Goal: Task Accomplishment & Management: Manage account settings

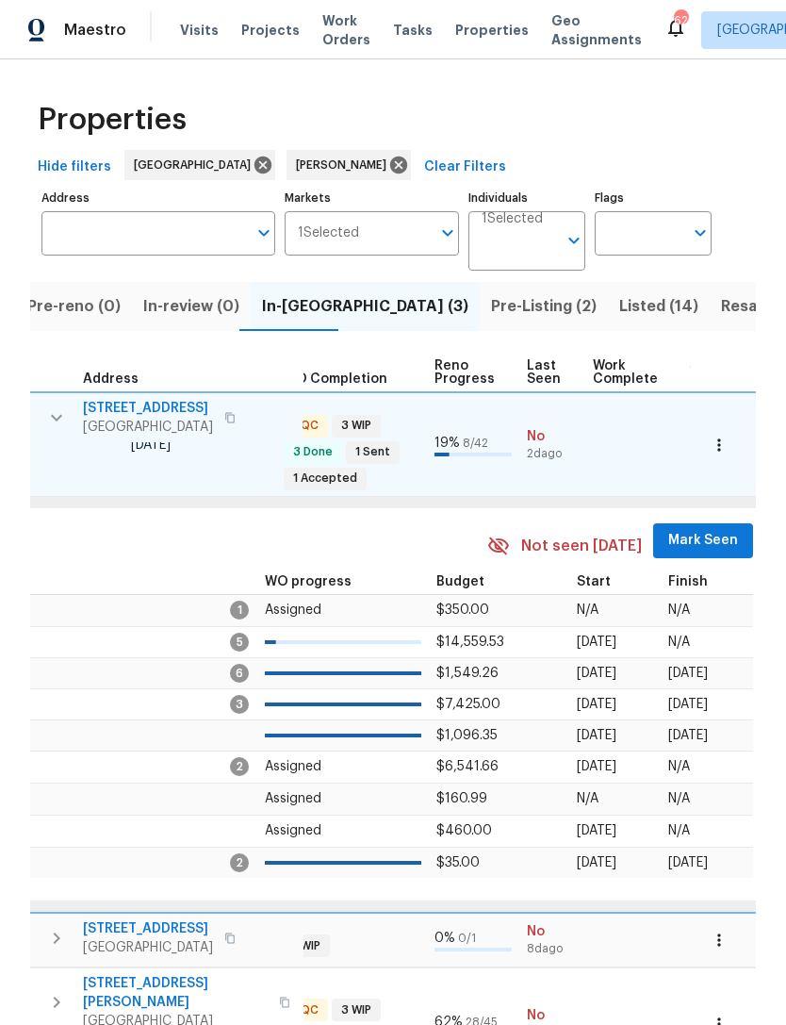
scroll to position [0, 785]
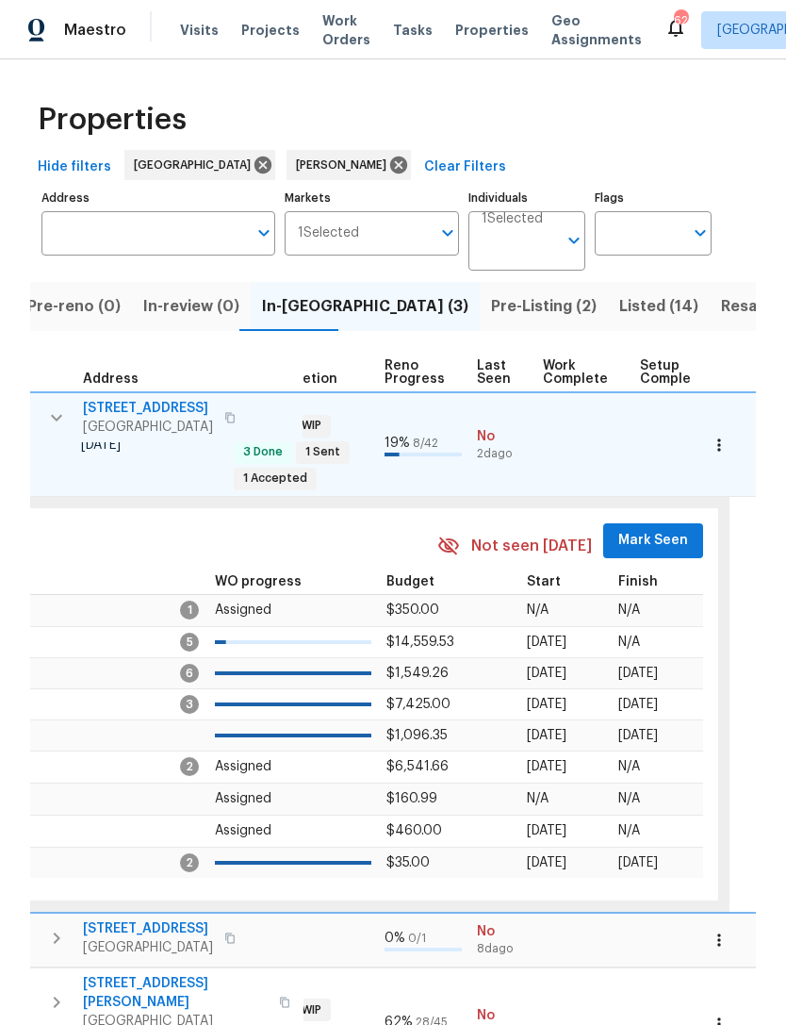
click at [646, 529] on button "Mark Seen" at bounding box center [653, 540] width 100 height 35
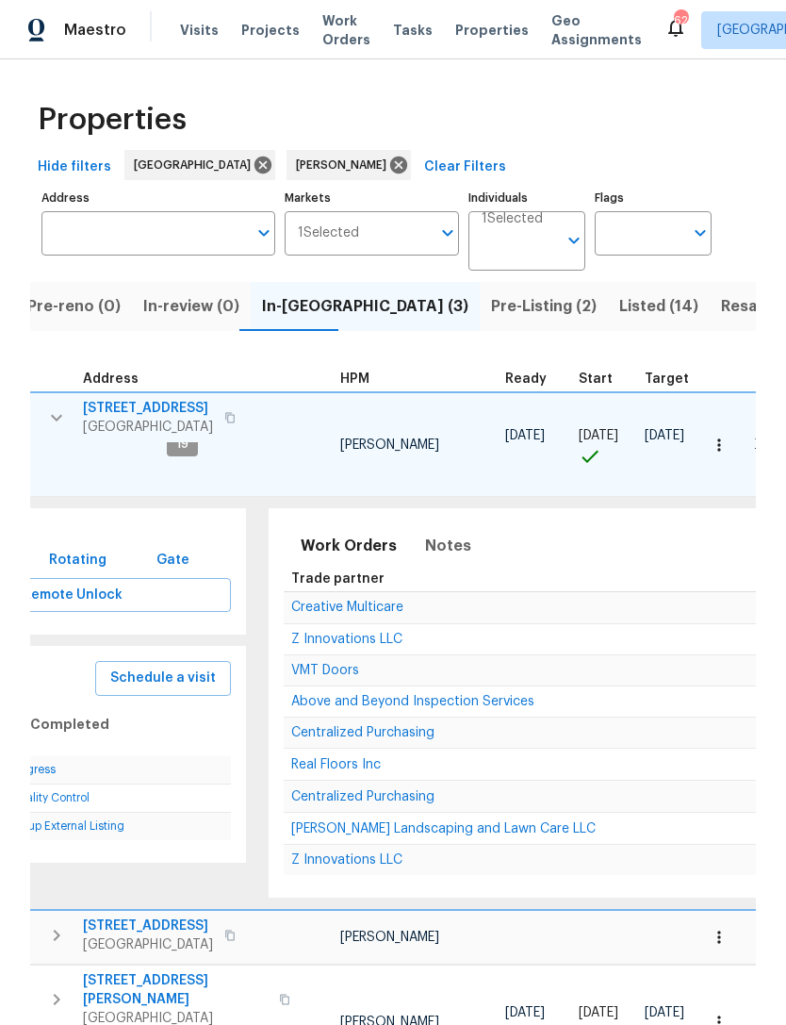
scroll to position [0, 85]
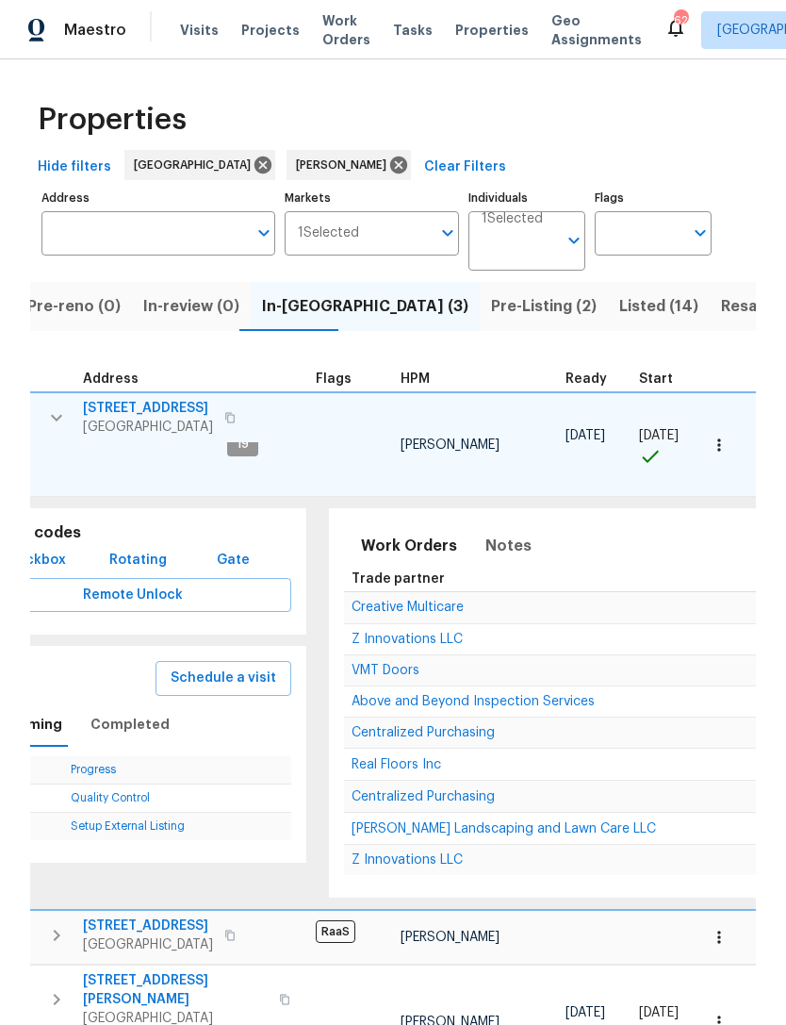
click at [455, 707] on span "Above and Beyond Inspection Services" at bounding box center [473, 701] width 243 height 13
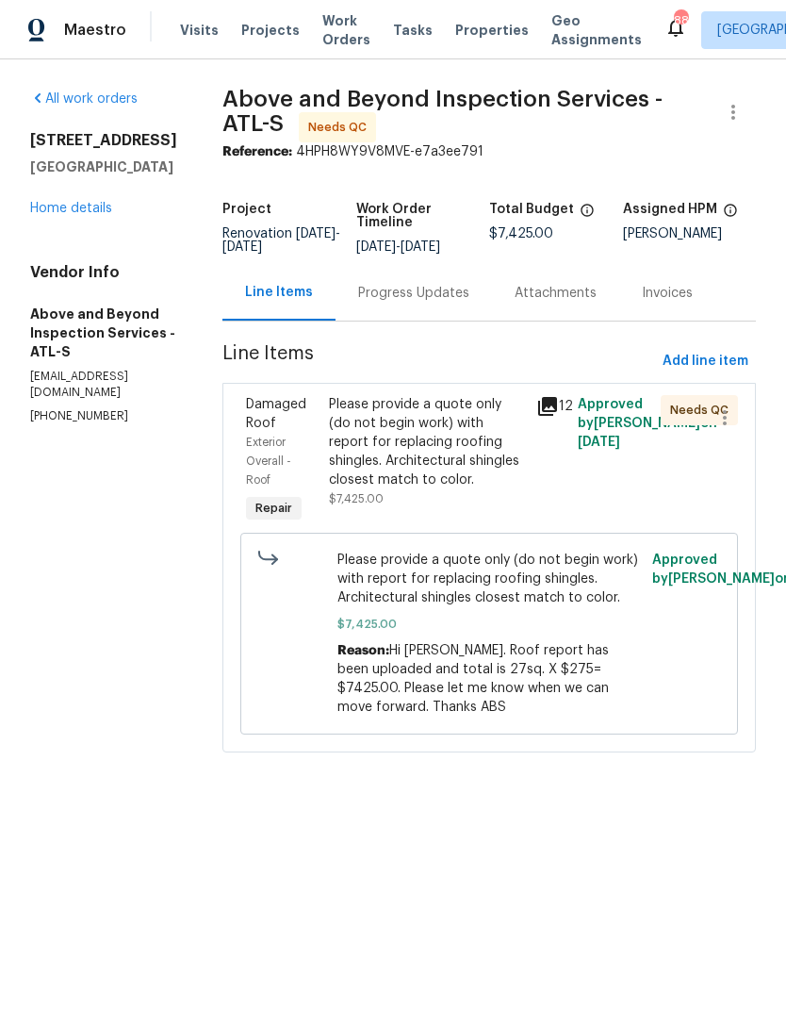
click at [78, 211] on link "Home details" at bounding box center [71, 208] width 82 height 13
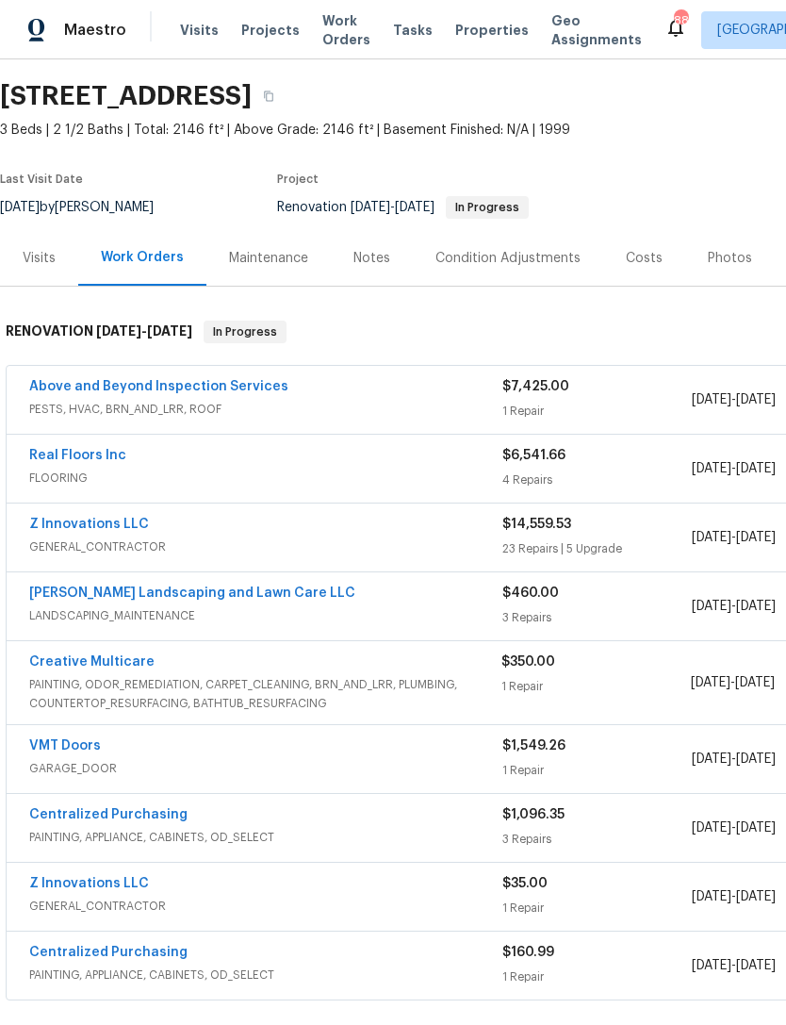
scroll to position [56, 0]
click at [99, 459] on link "Real Floors Inc" at bounding box center [77, 455] width 97 height 13
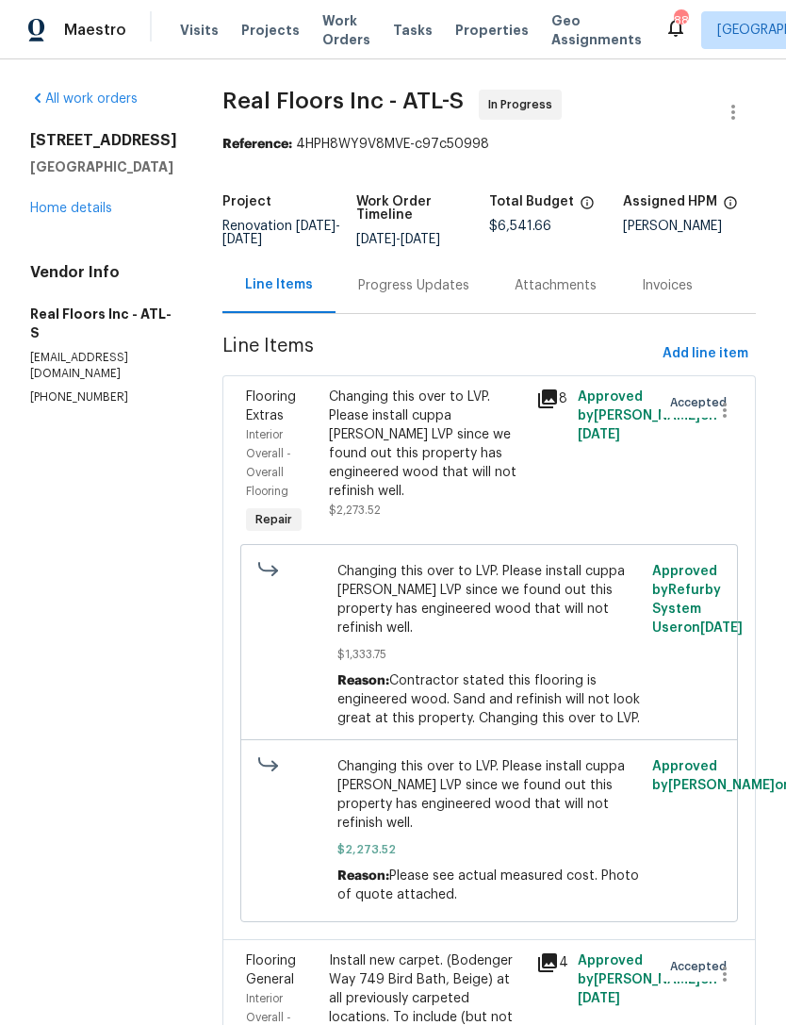
click at [422, 300] on div "Progress Updates" at bounding box center [414, 285] width 157 height 56
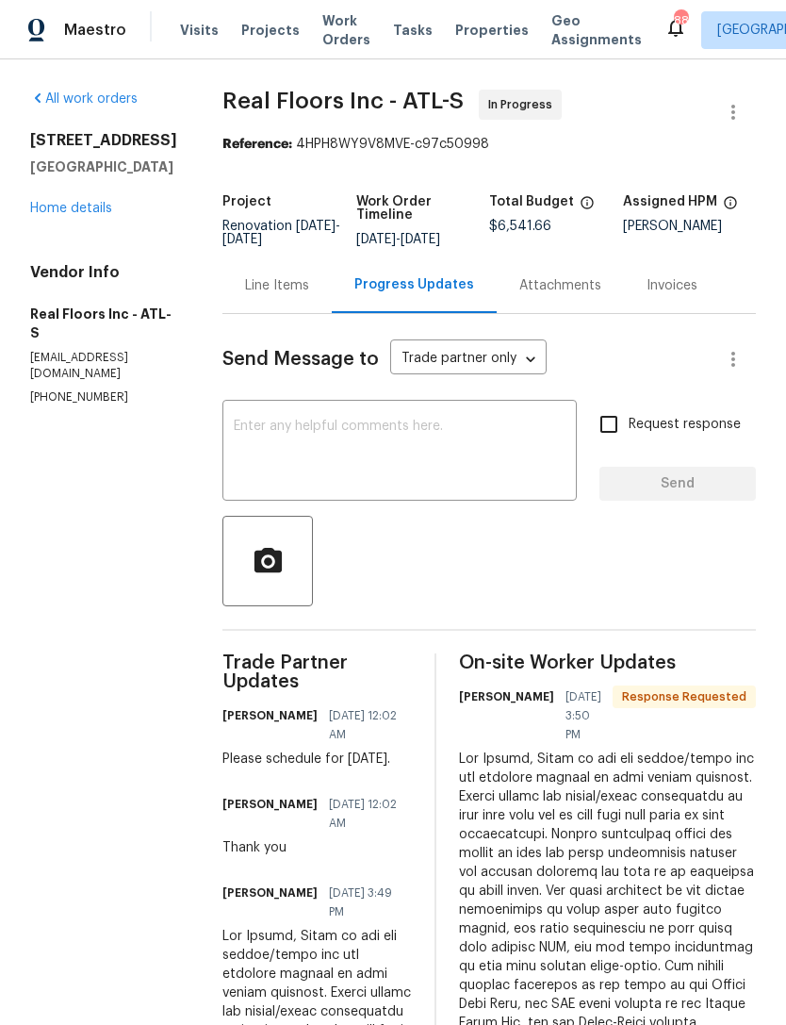
click at [374, 430] on textarea at bounding box center [400, 453] width 332 height 66
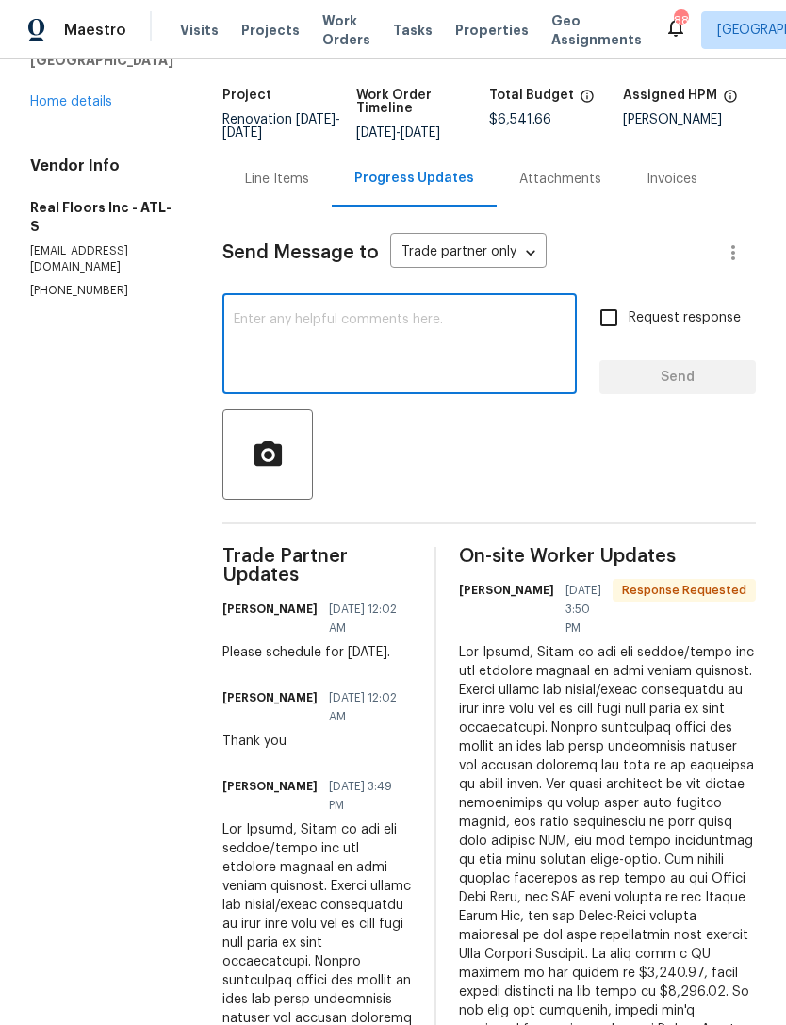
scroll to position [106, 0]
type textarea "O"
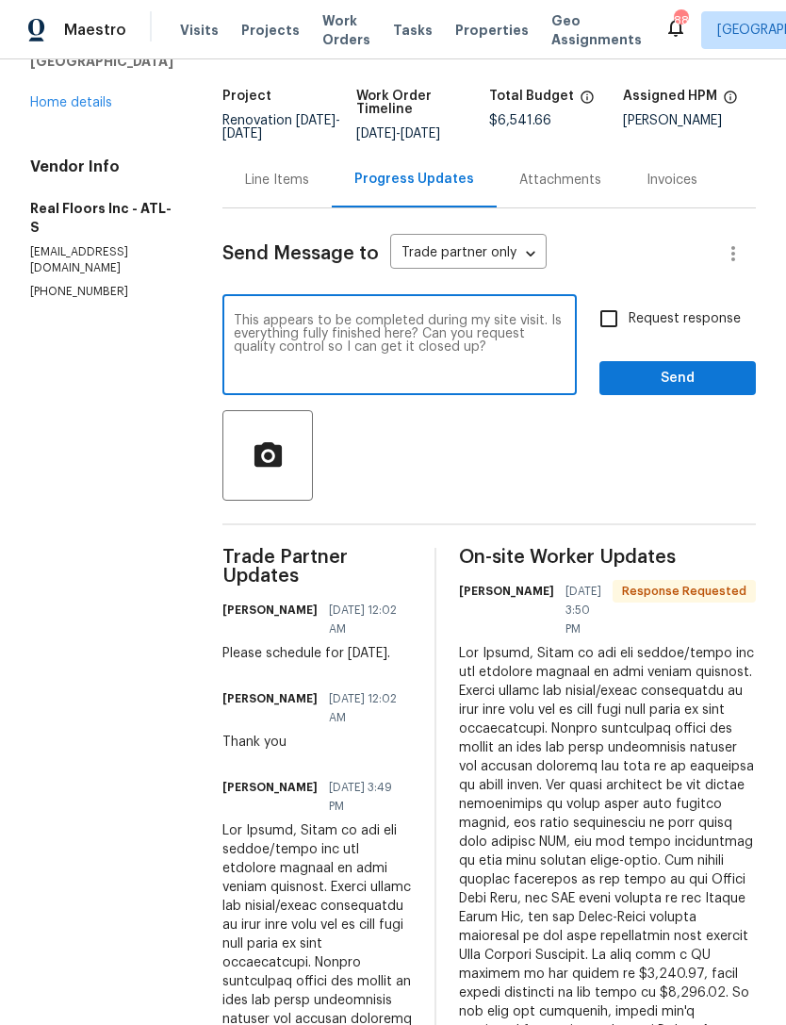
click at [505, 362] on textarea "This appears to be completed during my site visit. Is everything fully finished…" at bounding box center [400, 347] width 332 height 66
click at [541, 379] on textarea "This appears to be completed during my site visit. Is everything fully finished…" at bounding box center [400, 347] width 332 height 66
type textarea "This appears to be completed during my site visit. Is everything fully finished…"
click at [611, 322] on input "Request response" at bounding box center [609, 319] width 40 height 40
checkbox input "true"
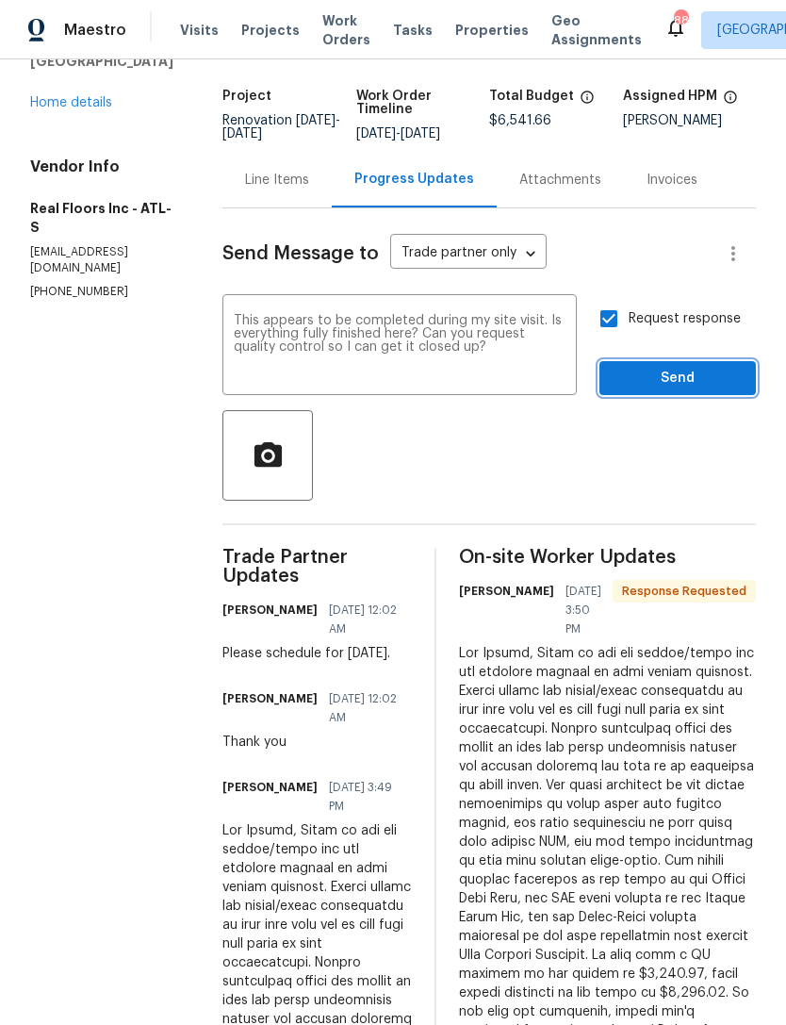
click at [652, 383] on span "Send" at bounding box center [678, 379] width 126 height 24
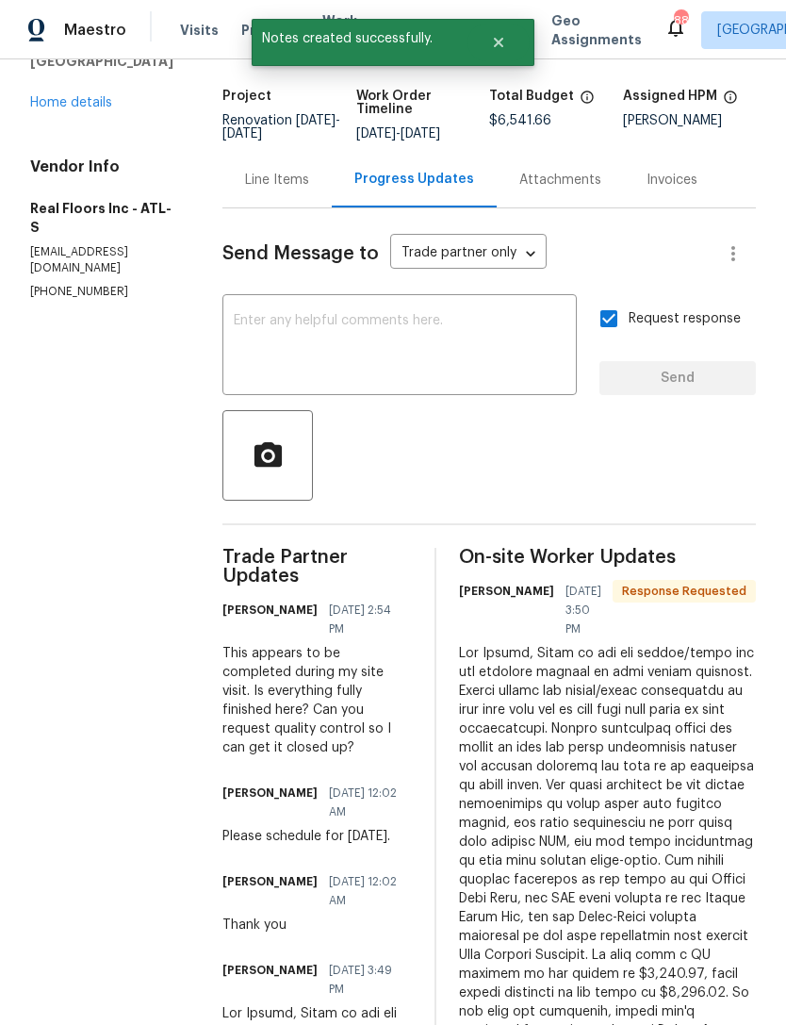
click at [90, 109] on link "Home details" at bounding box center [71, 102] width 82 height 13
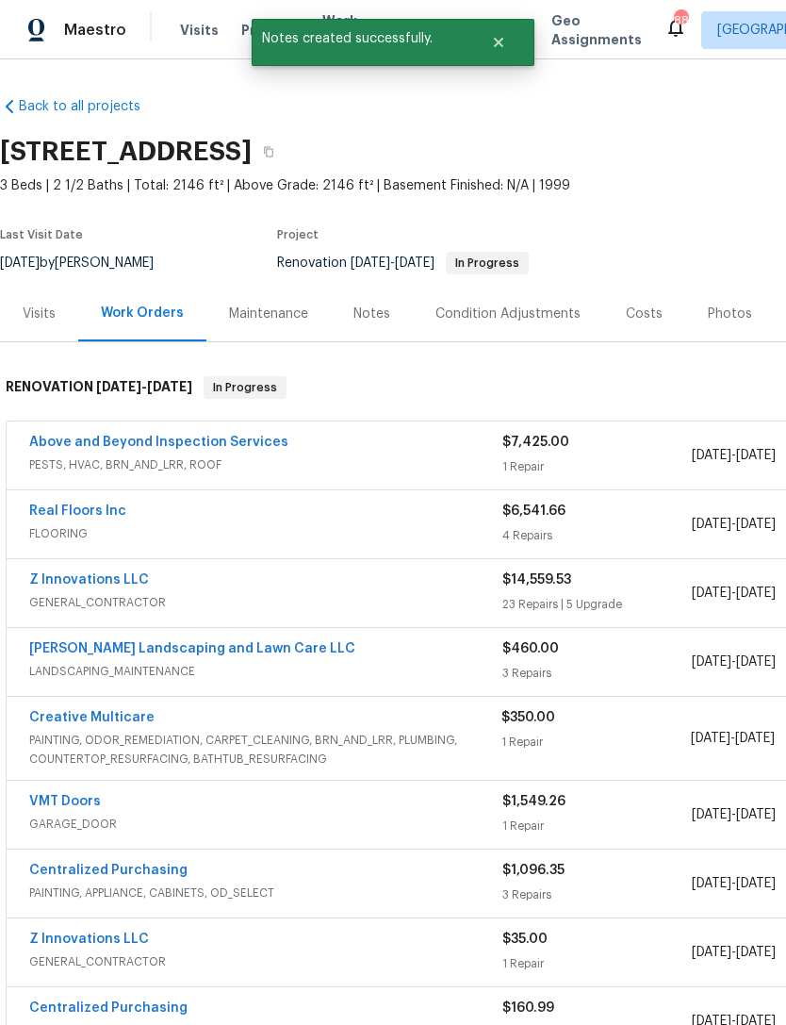
click at [380, 328] on div "Notes" at bounding box center [372, 314] width 82 height 56
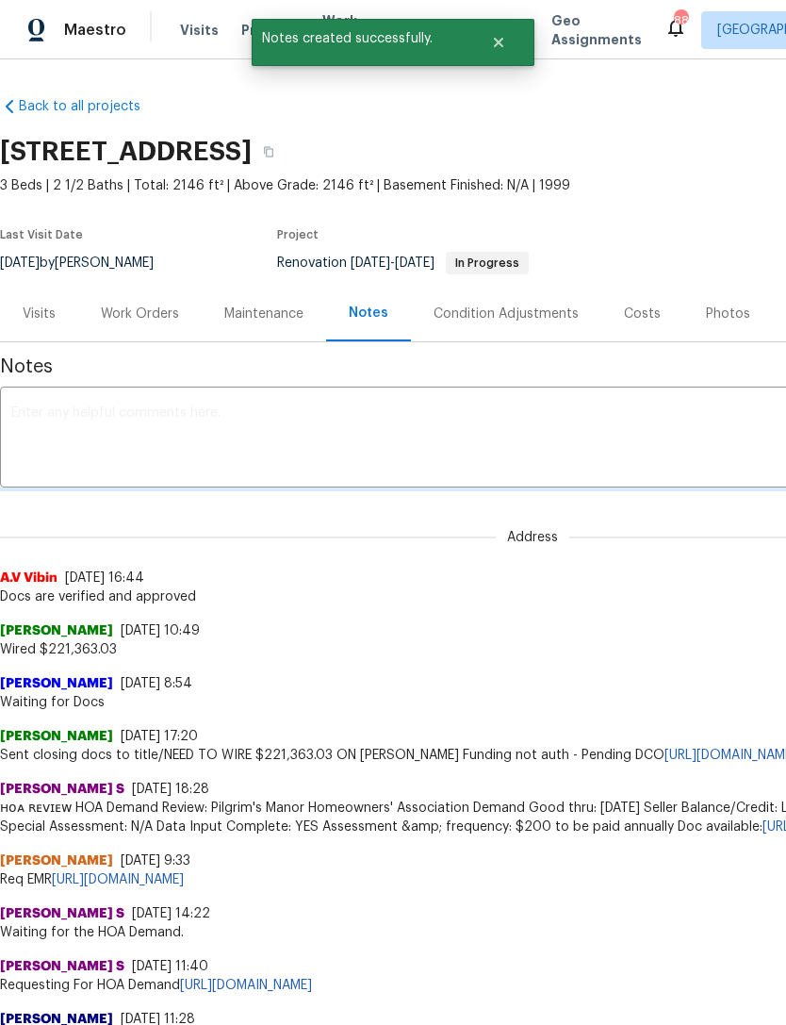
click at [335, 415] on textarea at bounding box center [532, 439] width 1043 height 66
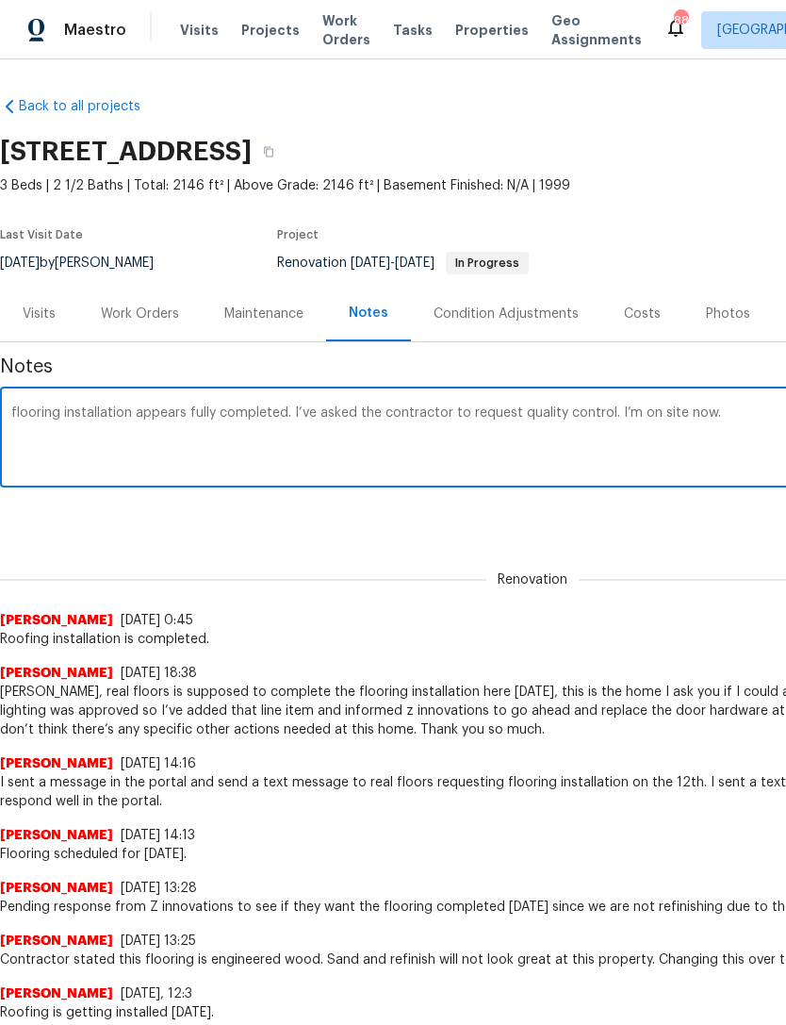
click at [371, 412] on textarea "flooring installation appears fully completed. I’ve asked the contractor to req…" at bounding box center [532, 439] width 1043 height 66
click at [325, 416] on textarea "flooring installation appears fully completed. I’ve ask the flooring contractor…" at bounding box center [532, 439] width 1043 height 66
click at [472, 425] on textarea "flooring installation appears fully completed. I’ve ask the flooring contractor…" at bounding box center [532, 439] width 1043 height 66
click at [342, 408] on textarea "flooring installation appears fully completed. I’ve ask the flooring contractor…" at bounding box center [532, 439] width 1043 height 66
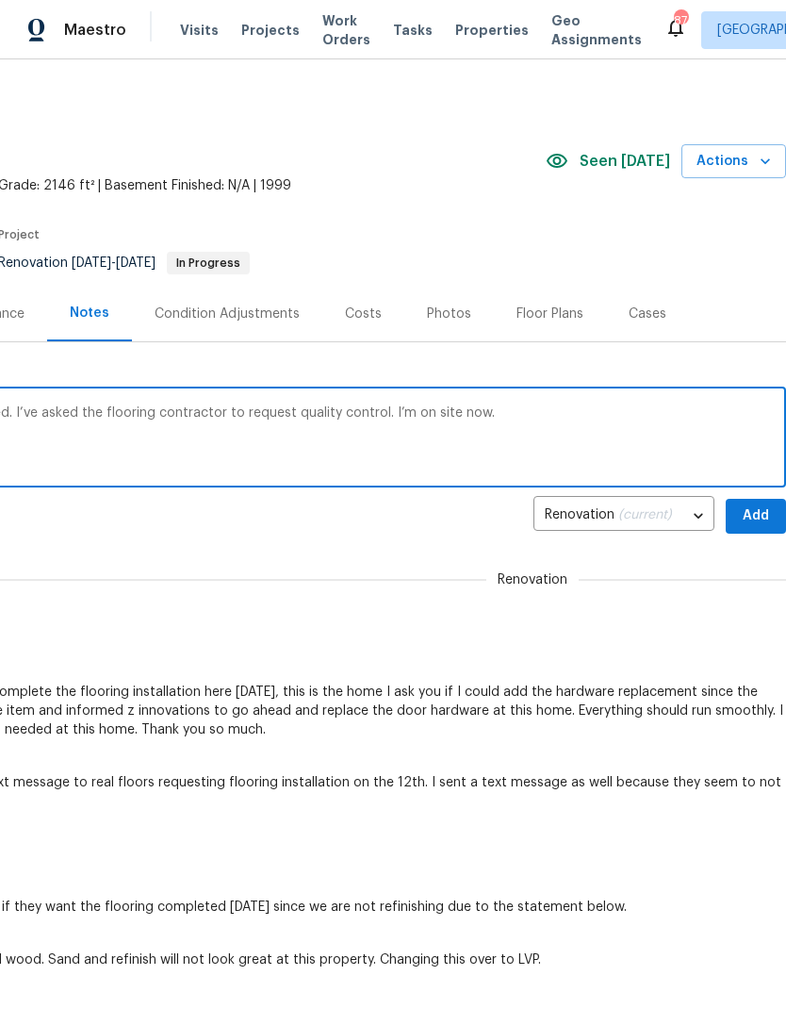
scroll to position [0, 279]
type textarea "flooring installation appears fully completed. I’ve asked the flooring contract…"
click at [765, 507] on span "Add" at bounding box center [756, 516] width 30 height 24
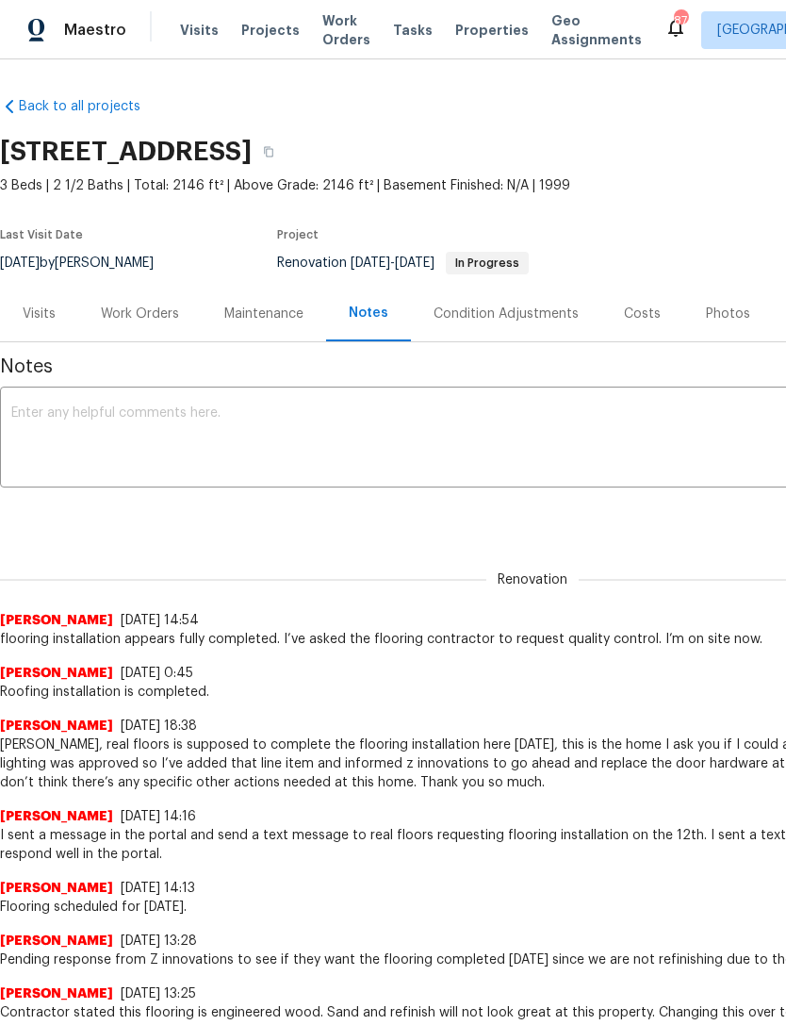
scroll to position [0, 0]
click at [151, 314] on div "Work Orders" at bounding box center [140, 314] width 78 height 19
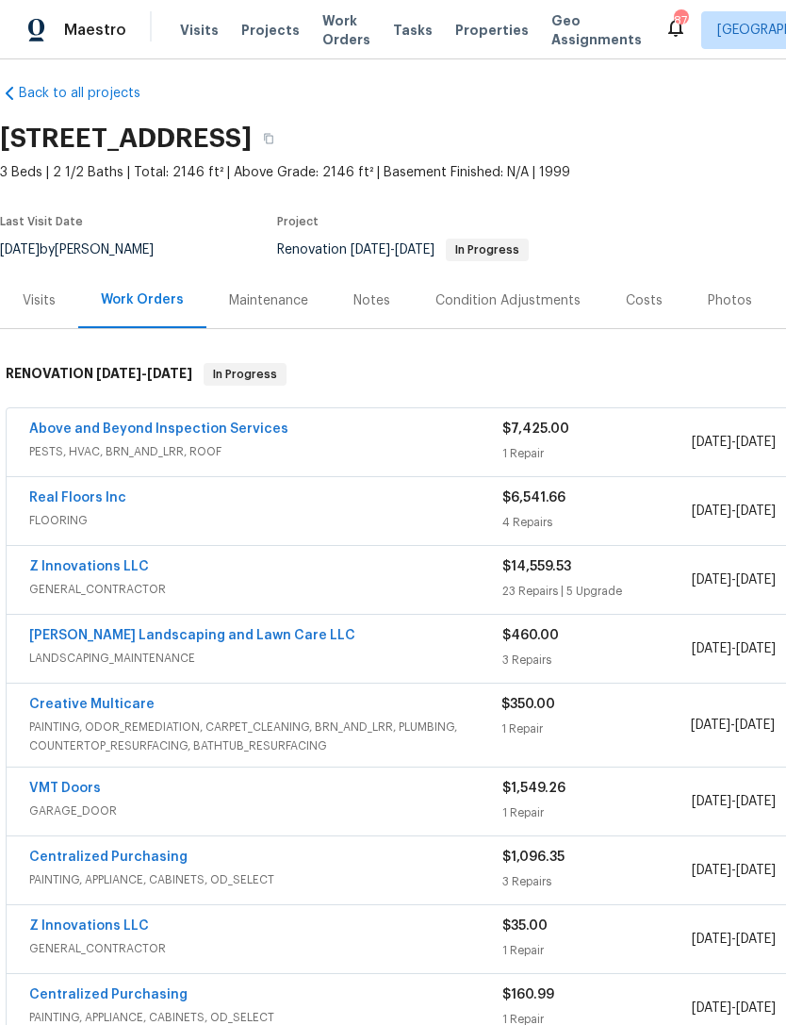
scroll to position [13, 0]
click at [103, 705] on link "Creative Multicare" at bounding box center [91, 704] width 125 height 13
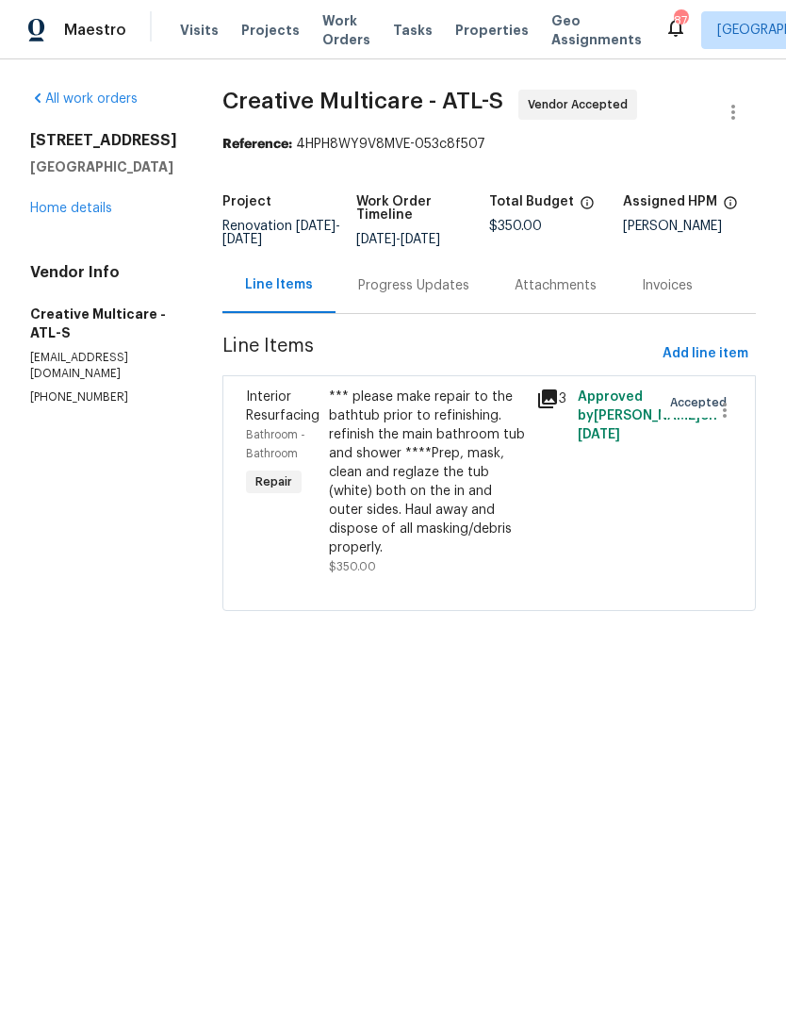
click at [435, 295] on div "Progress Updates" at bounding box center [413, 285] width 111 height 19
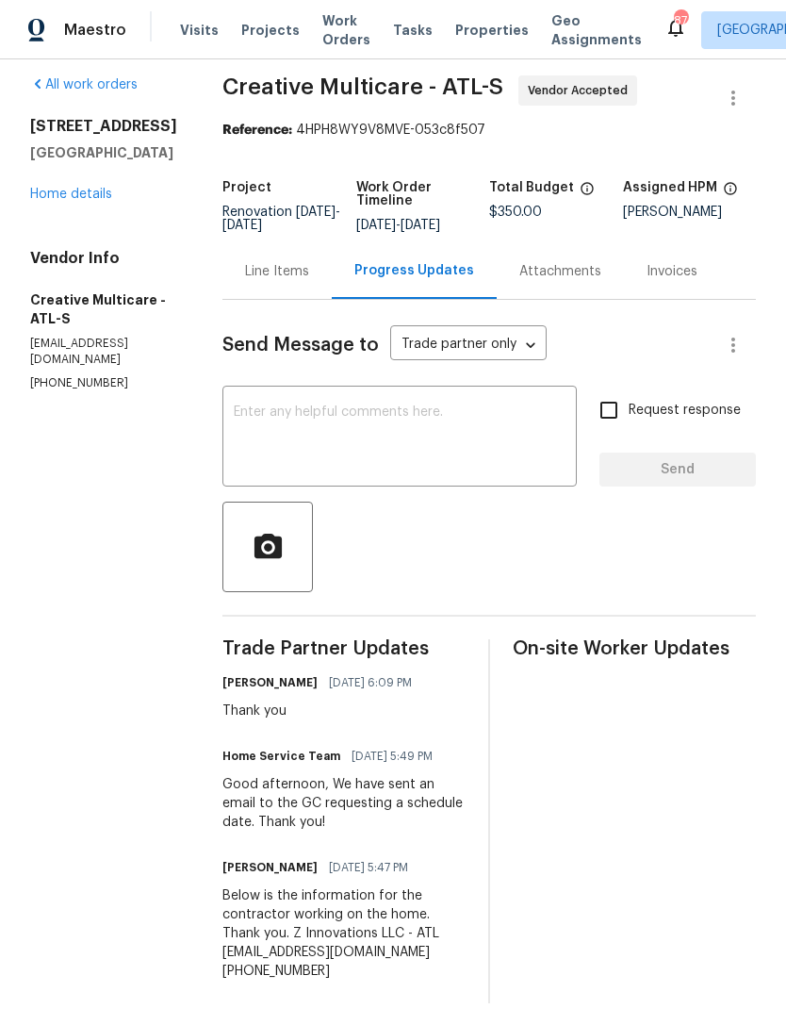
scroll to position [60, 0]
click at [414, 405] on textarea at bounding box center [400, 438] width 332 height 66
click at [76, 188] on link "Home details" at bounding box center [71, 194] width 82 height 13
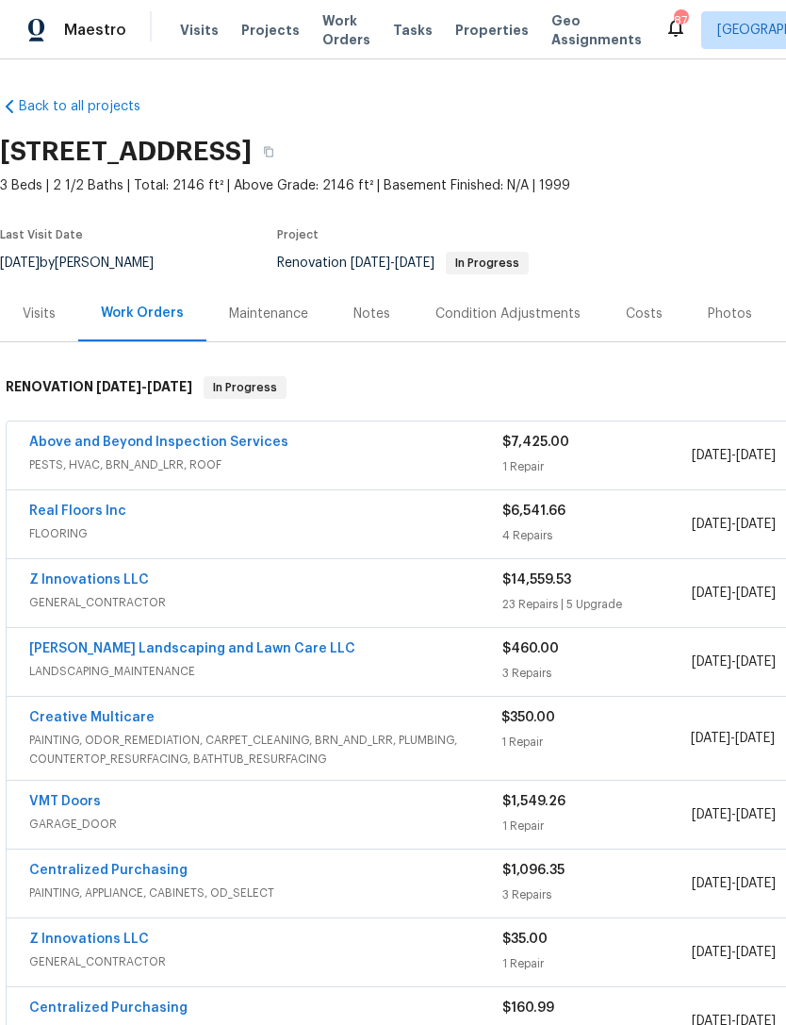
click at [112, 711] on link "Creative Multicare" at bounding box center [91, 717] width 125 height 13
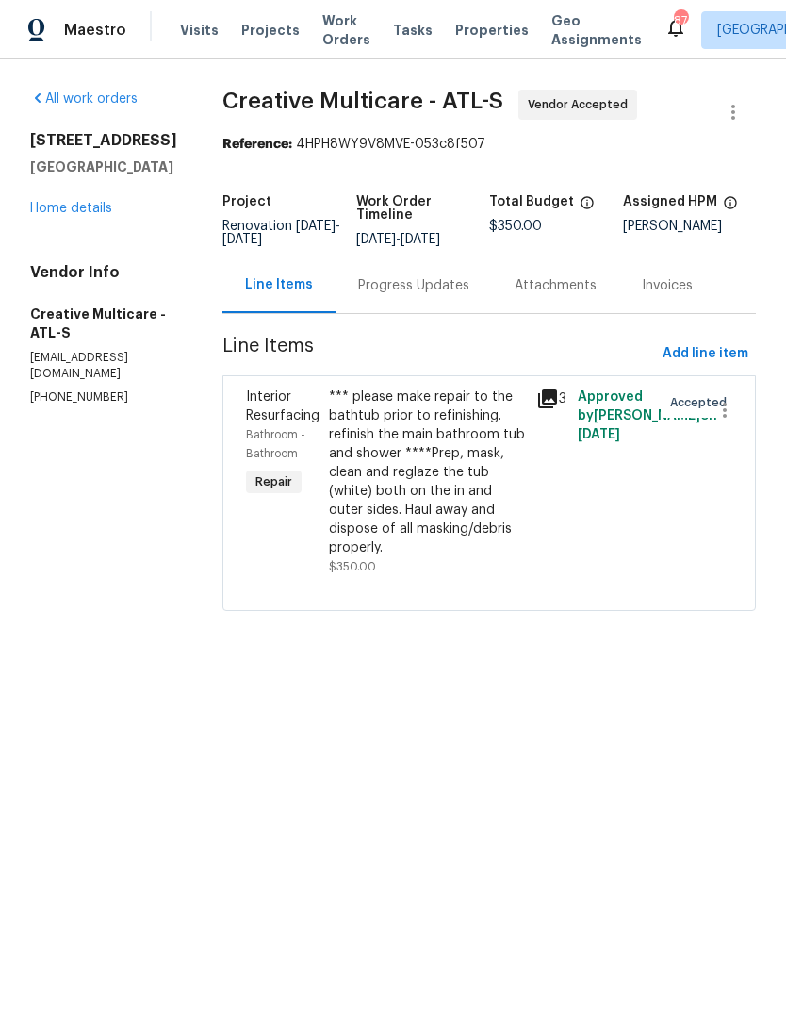
click at [90, 210] on link "Home details" at bounding box center [71, 208] width 82 height 13
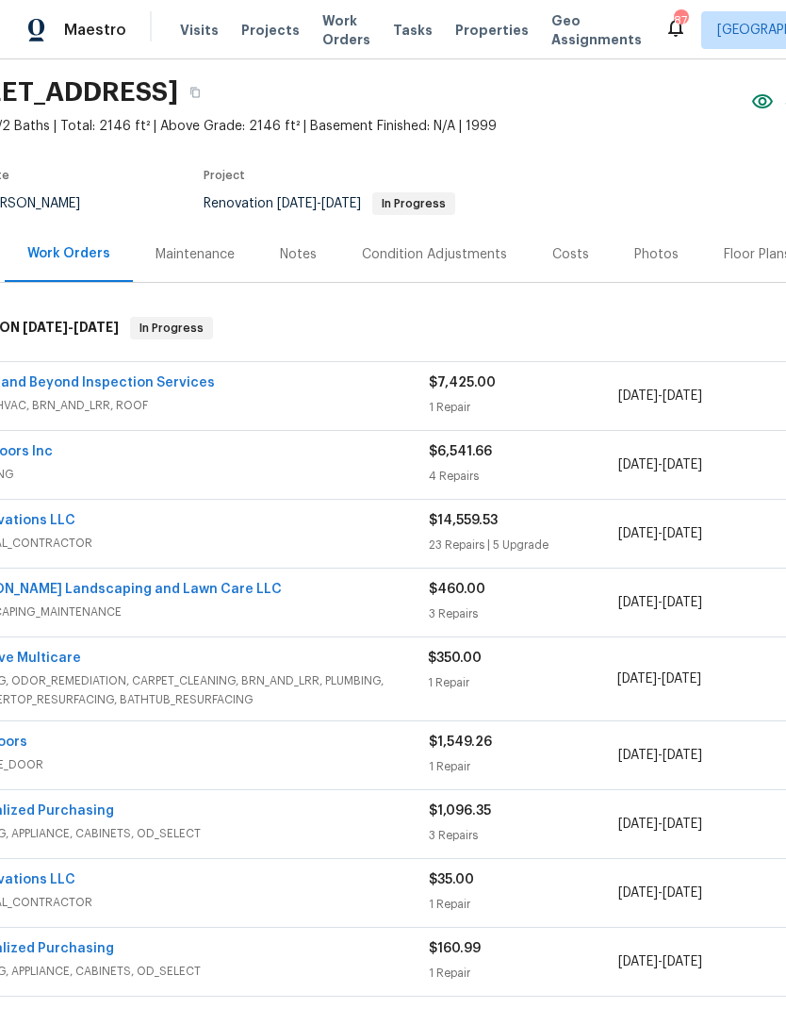
scroll to position [60, 74]
click at [127, 379] on link "Above and Beyond Inspection Services" at bounding box center [85, 381] width 259 height 13
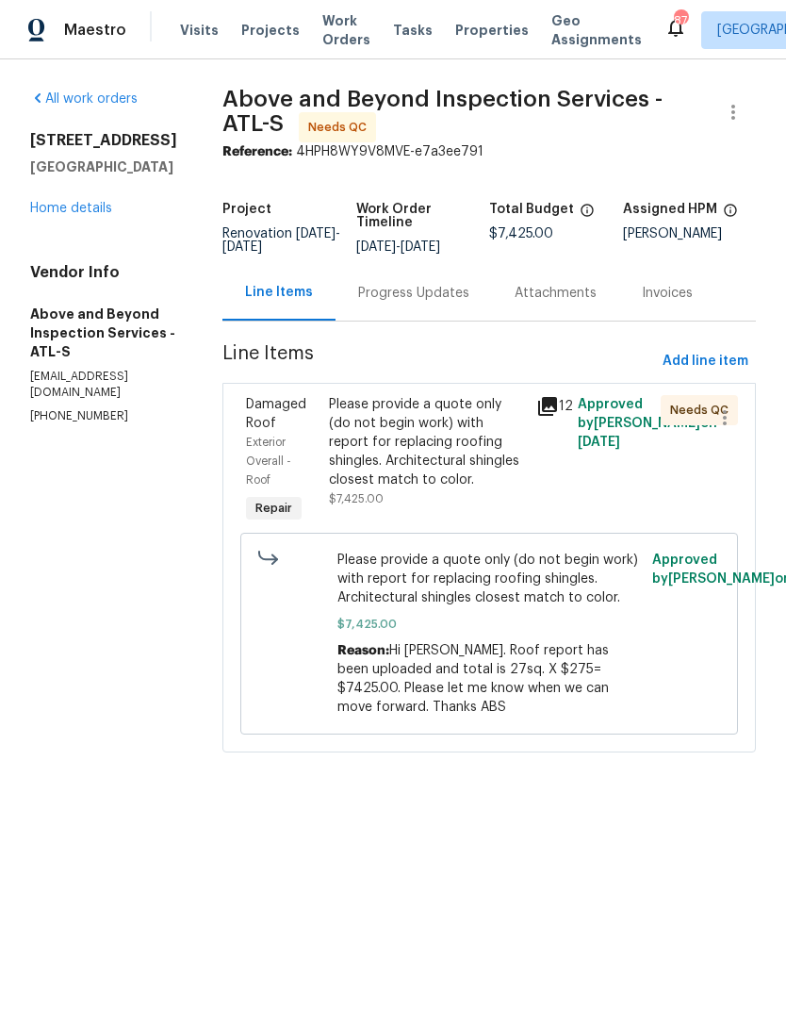
click at [460, 483] on div "Please provide a quote only (do not begin work) with report for replacing roofi…" at bounding box center [427, 442] width 196 height 94
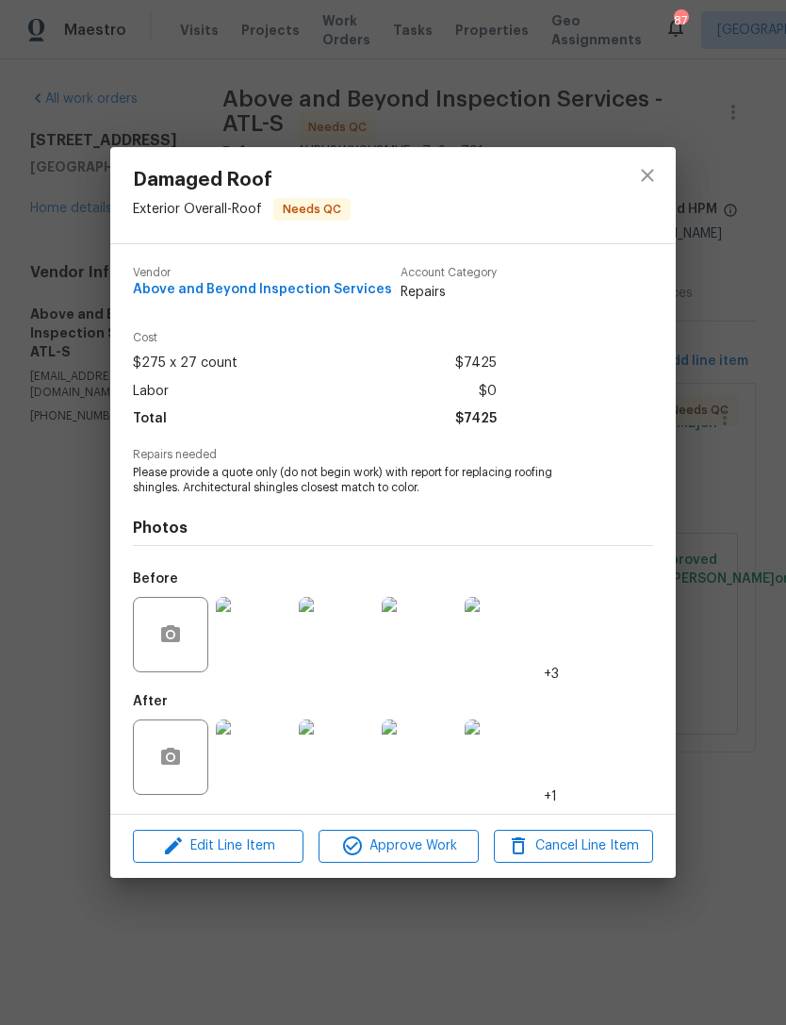
click at [707, 558] on div "Damaged Roof Exterior Overall - Roof Needs QC Vendor Above and Beyond Inspectio…" at bounding box center [393, 512] width 786 height 1025
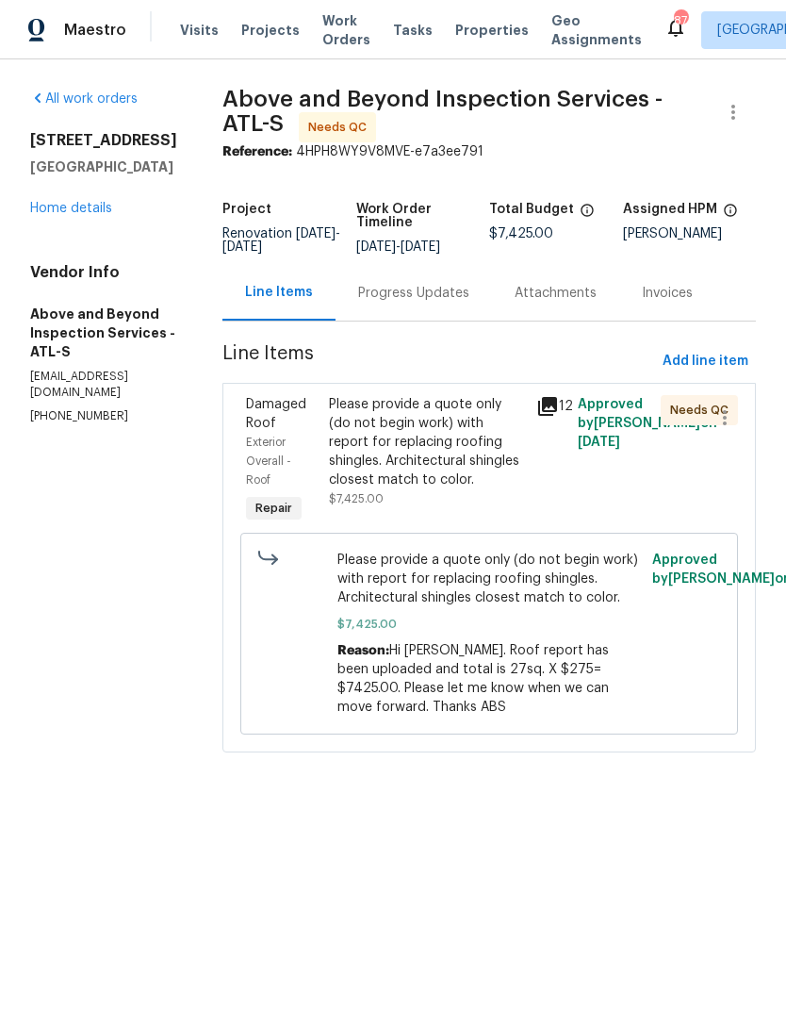
click at [449, 303] on div "Progress Updates" at bounding box center [413, 293] width 111 height 19
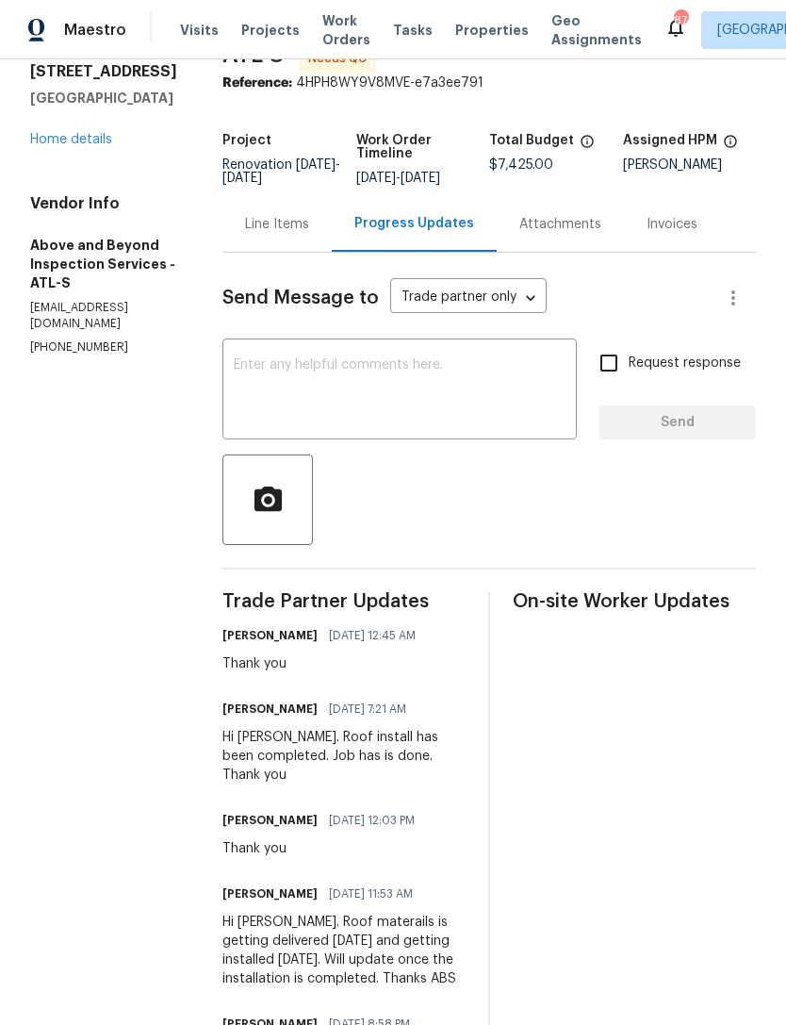
scroll to position [71, 0]
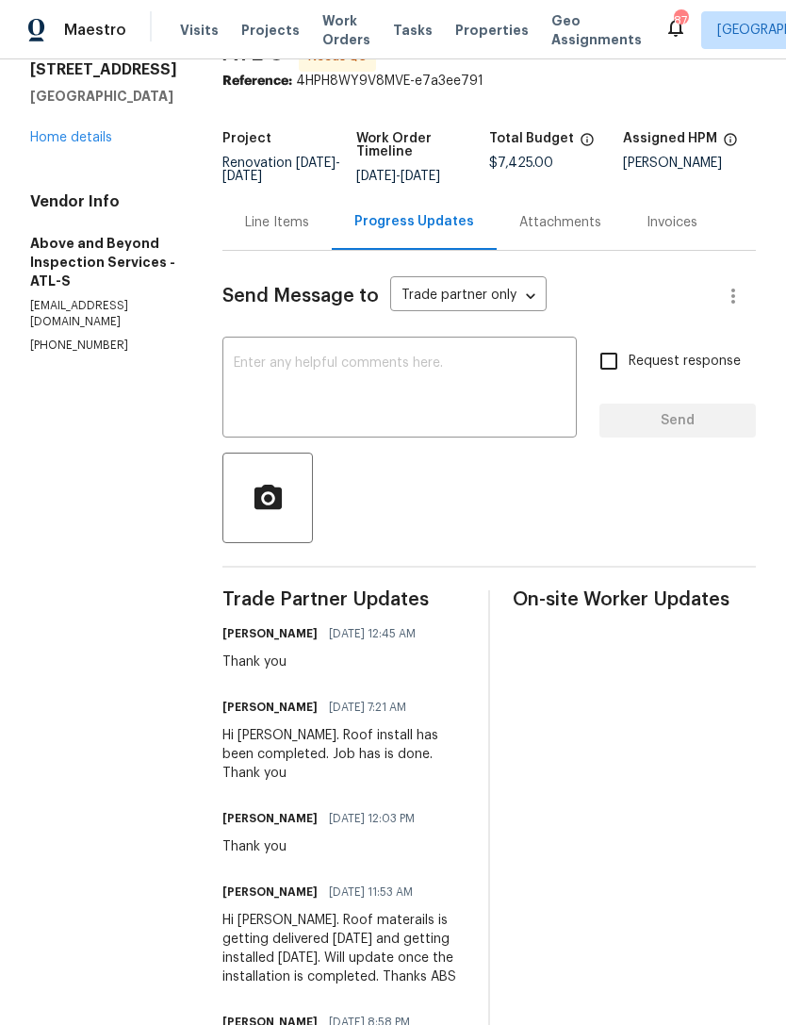
click at [81, 142] on link "Home details" at bounding box center [71, 137] width 82 height 13
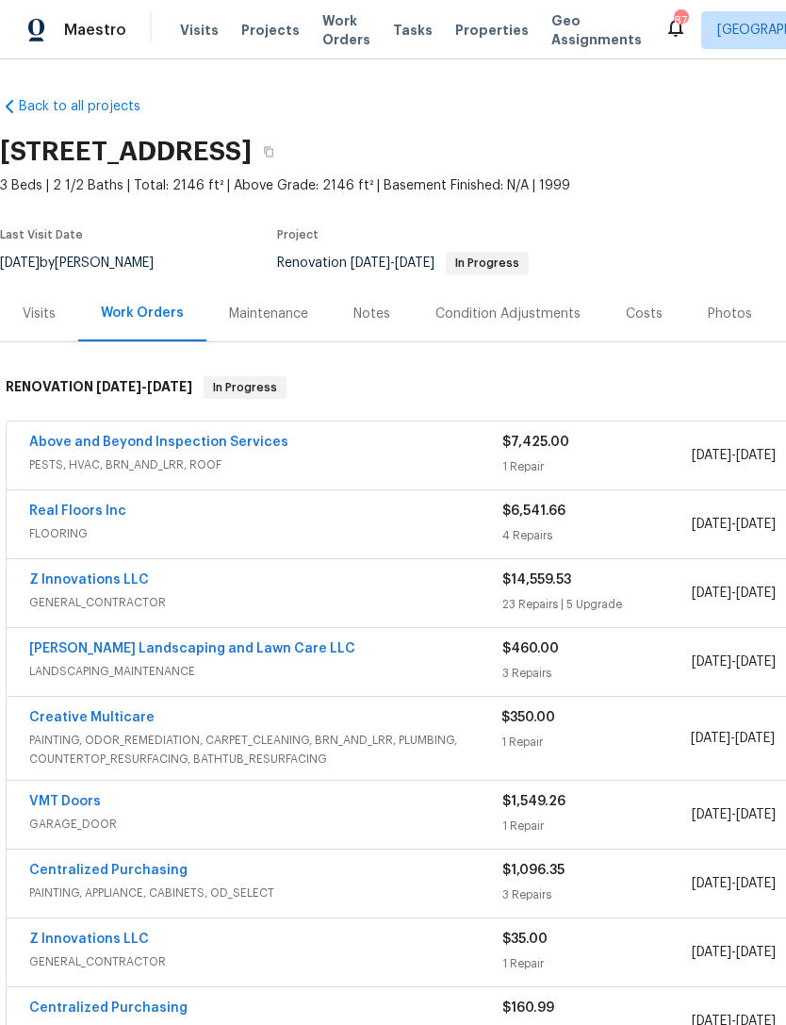
click at [187, 447] on link "Above and Beyond Inspection Services" at bounding box center [158, 442] width 259 height 13
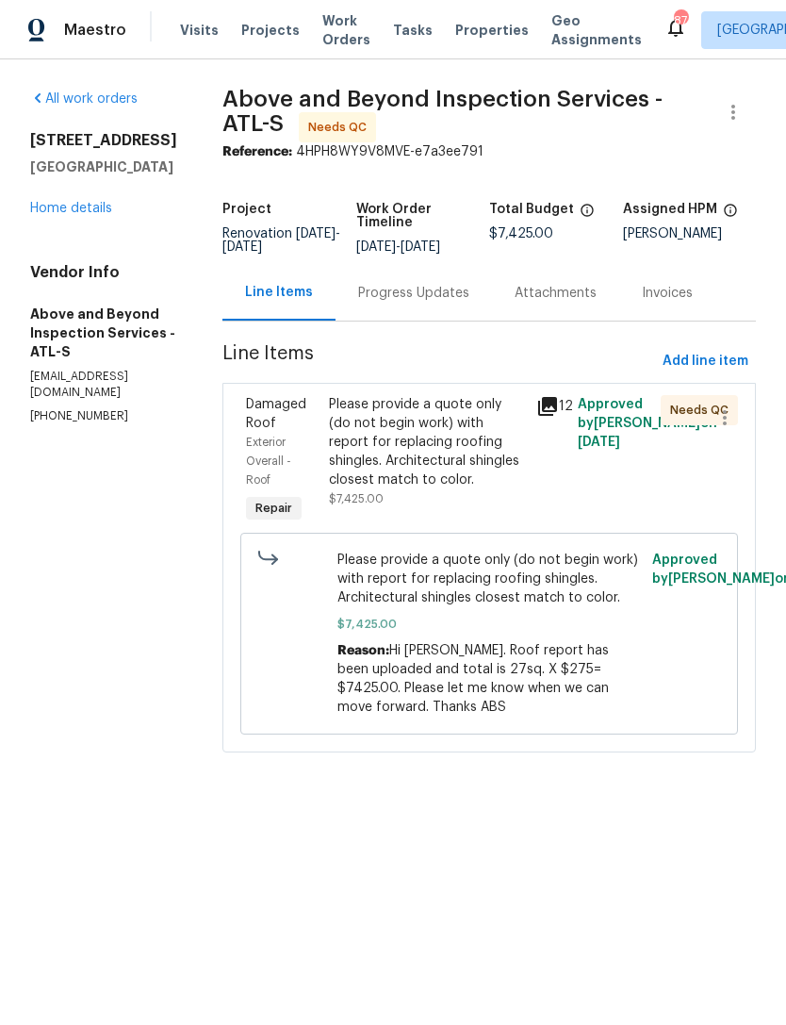
click at [471, 475] on div "Please provide a quote only (do not begin work) with report for replacing roofi…" at bounding box center [427, 442] width 196 height 94
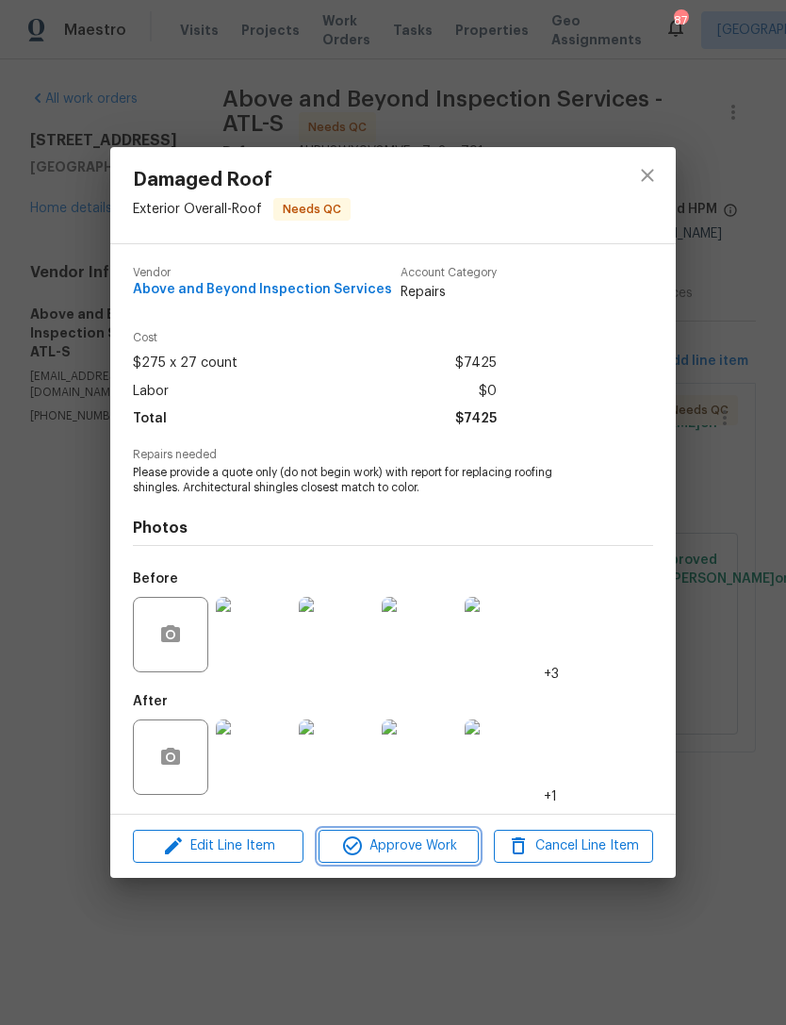
click at [418, 853] on span "Approve Work" at bounding box center [398, 846] width 148 height 24
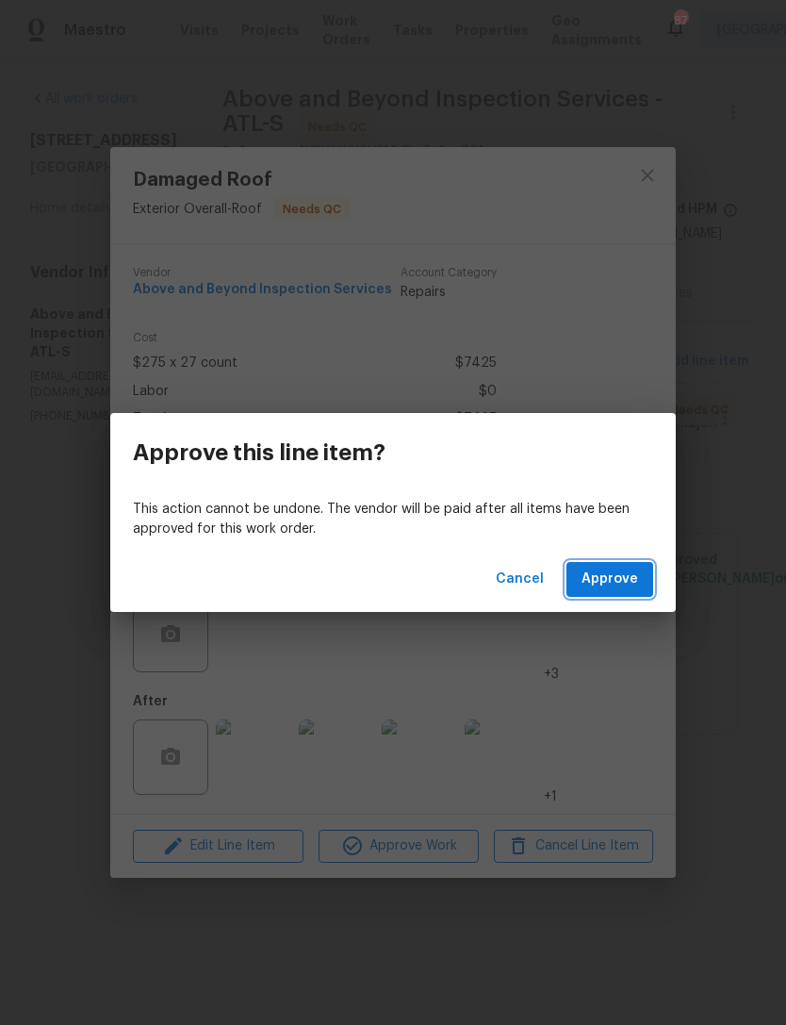
click at [628, 591] on button "Approve" at bounding box center [610, 579] width 87 height 35
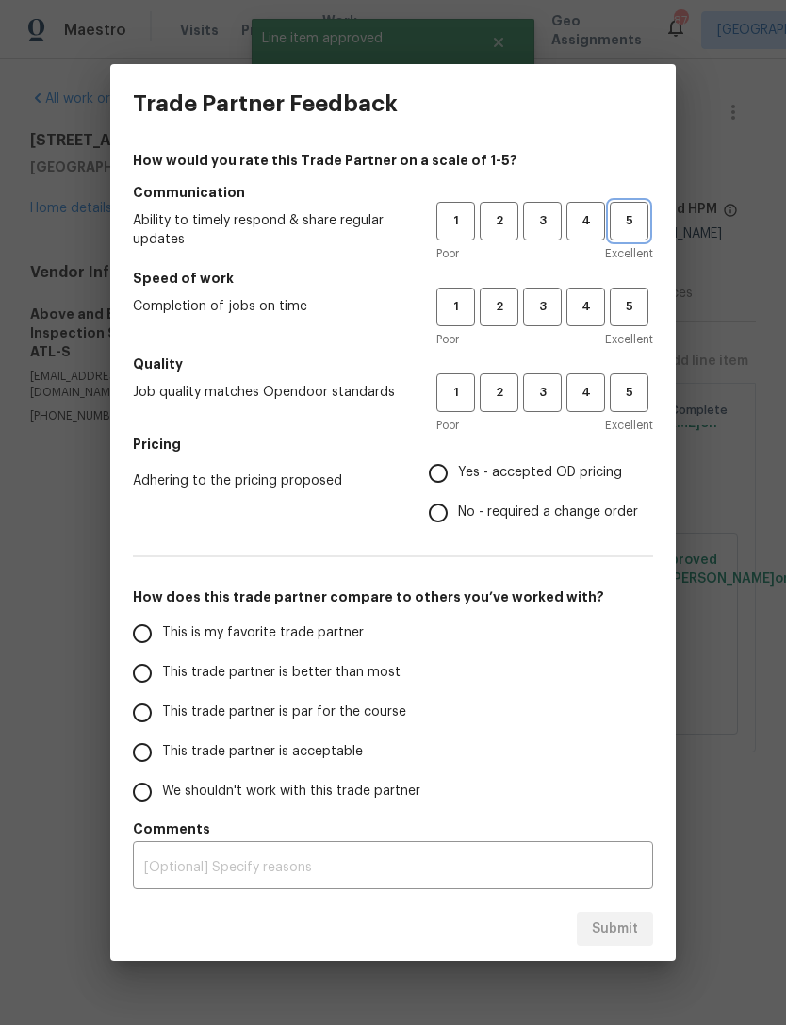
click at [629, 221] on span "5" at bounding box center [629, 221] width 35 height 22
click at [623, 300] on span "5" at bounding box center [629, 307] width 35 height 22
click at [585, 399] on span "4" at bounding box center [586, 393] width 35 height 22
click at [630, 395] on span "5" at bounding box center [629, 393] width 35 height 22
click at [581, 309] on span "4" at bounding box center [586, 307] width 35 height 22
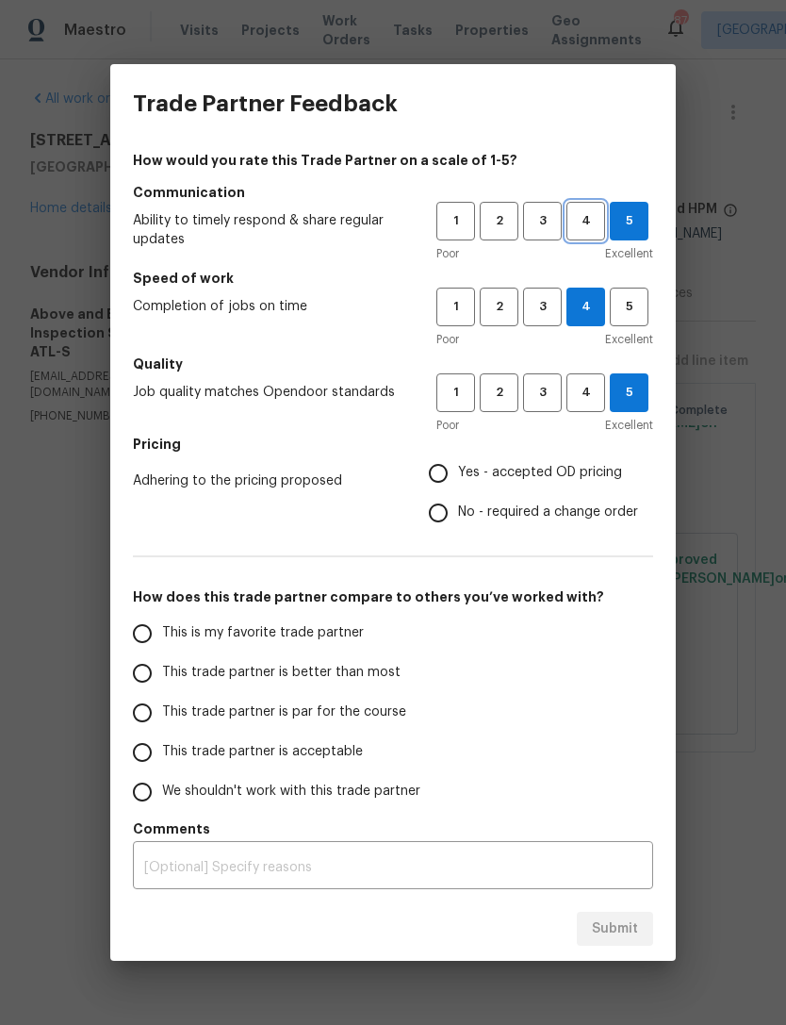
click at [588, 223] on span "4" at bounding box center [586, 221] width 35 height 22
click at [445, 468] on input "Yes - accepted OD pricing" at bounding box center [439, 474] width 40 height 40
radio input "true"
click at [157, 630] on input "This is my favorite trade partner" at bounding box center [143, 634] width 40 height 40
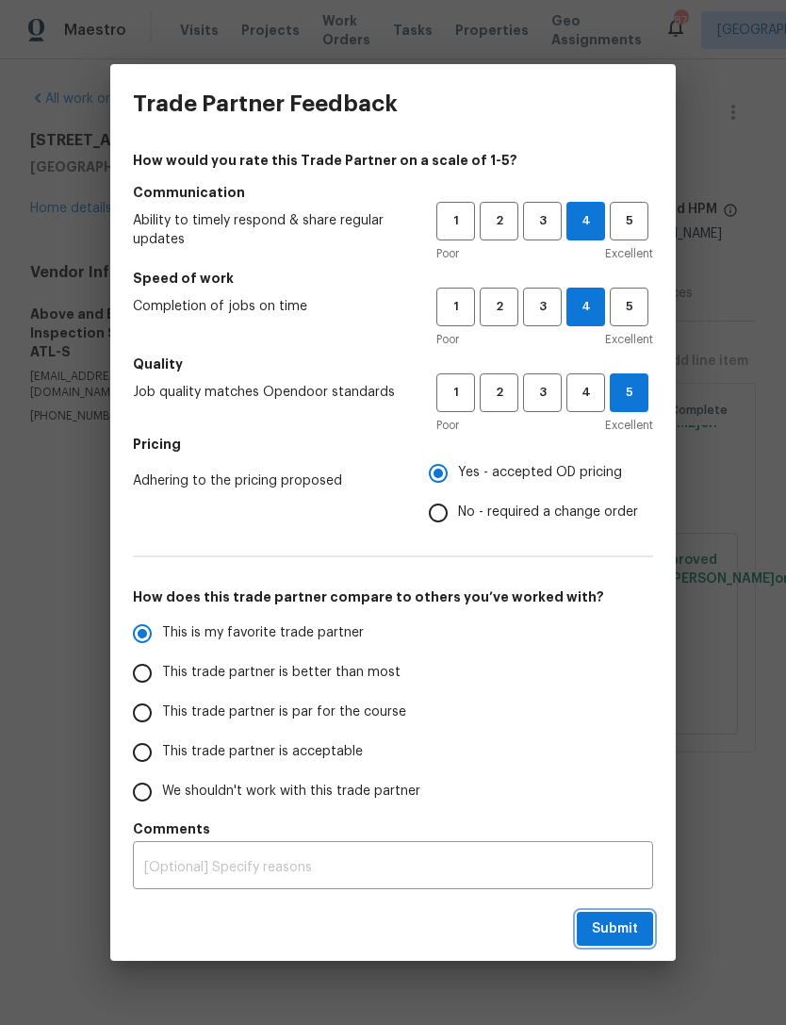
click at [636, 931] on span "Submit" at bounding box center [615, 929] width 46 height 24
radio input "true"
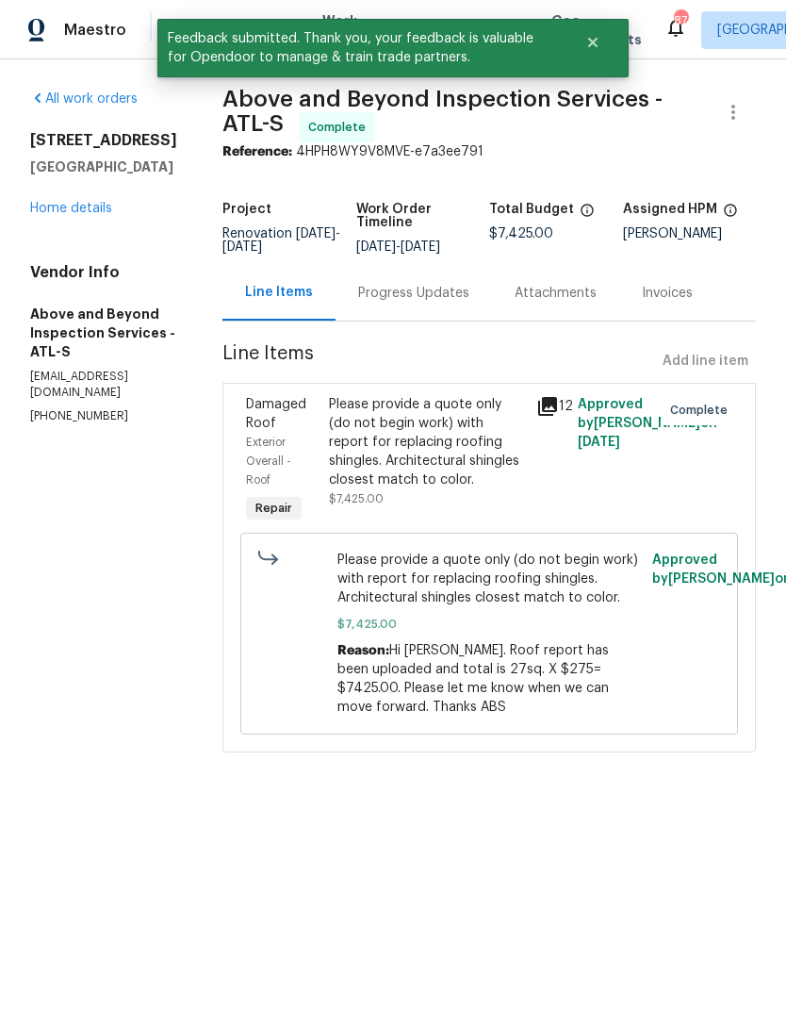
click at [110, 203] on link "Home details" at bounding box center [71, 208] width 82 height 13
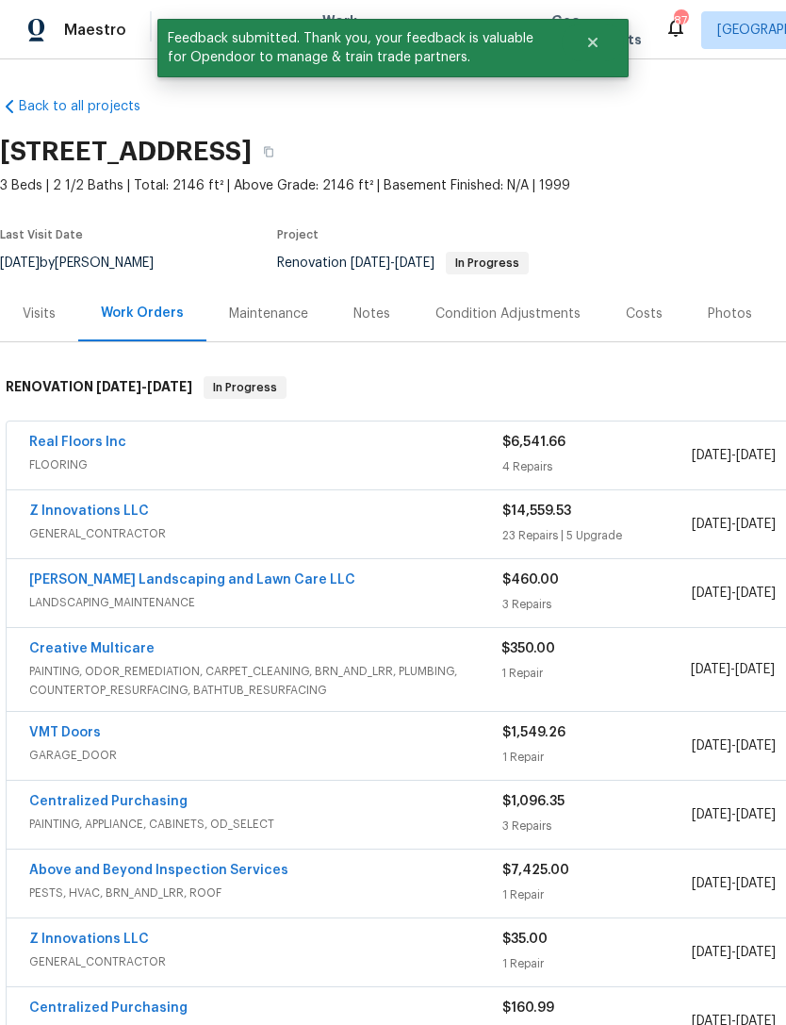
click at [368, 309] on div "Notes" at bounding box center [372, 314] width 37 height 19
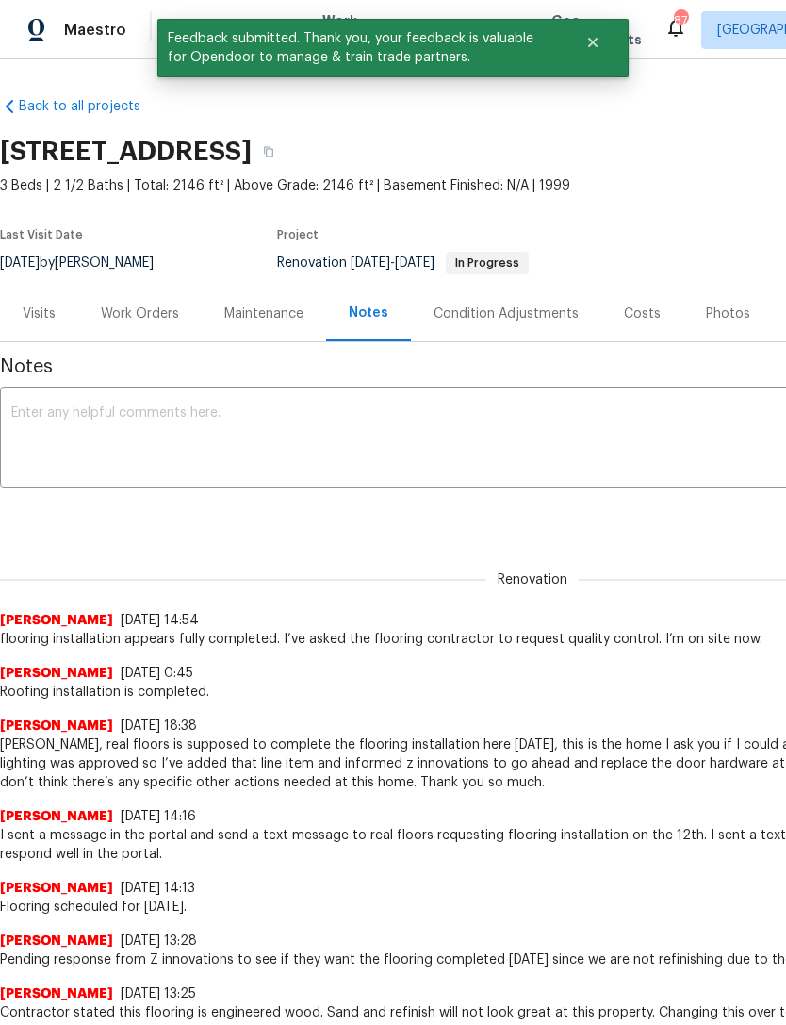
click at [368, 419] on textarea at bounding box center [532, 439] width 1043 height 66
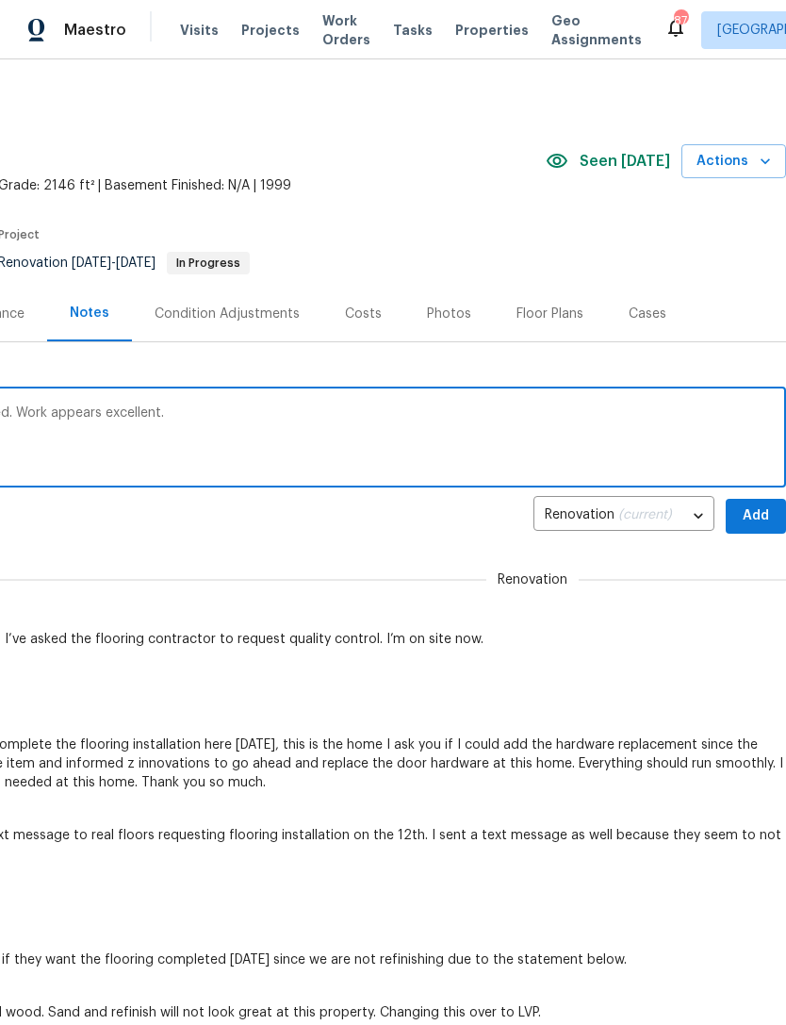
scroll to position [0, 279]
type textarea "Architectural shingle roof has been replaced. Work appears excellent."
click at [759, 520] on span "Add" at bounding box center [756, 516] width 30 height 24
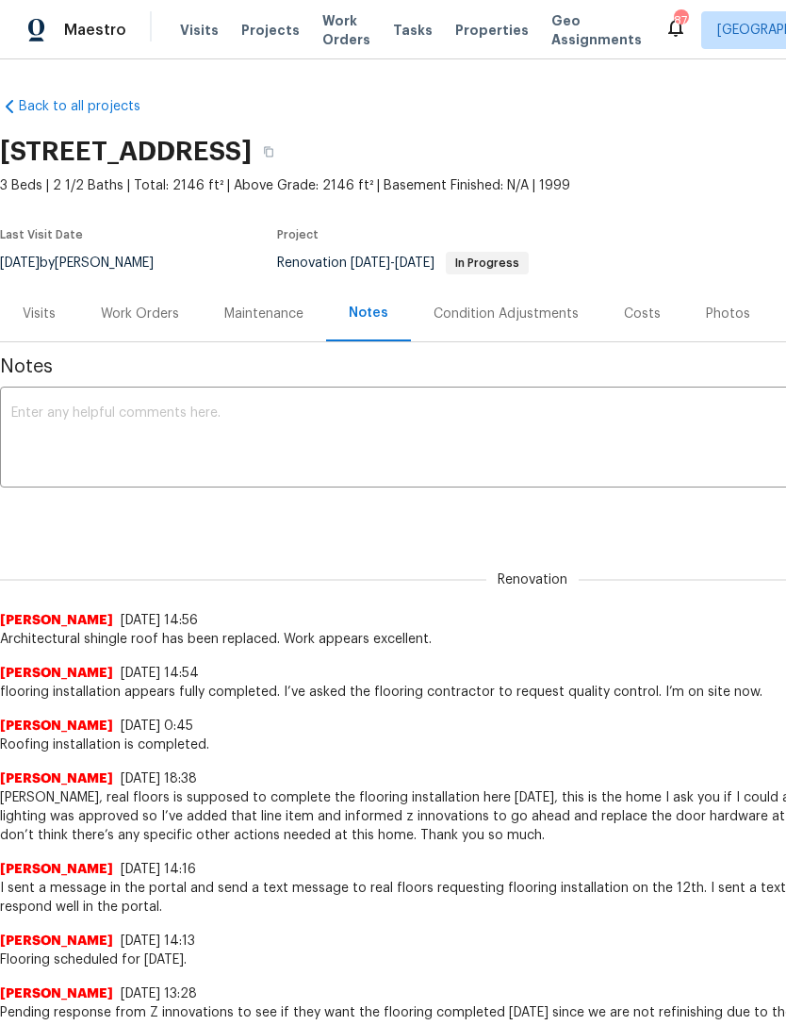
scroll to position [0, 0]
click at [138, 322] on div "Work Orders" at bounding box center [140, 314] width 78 height 19
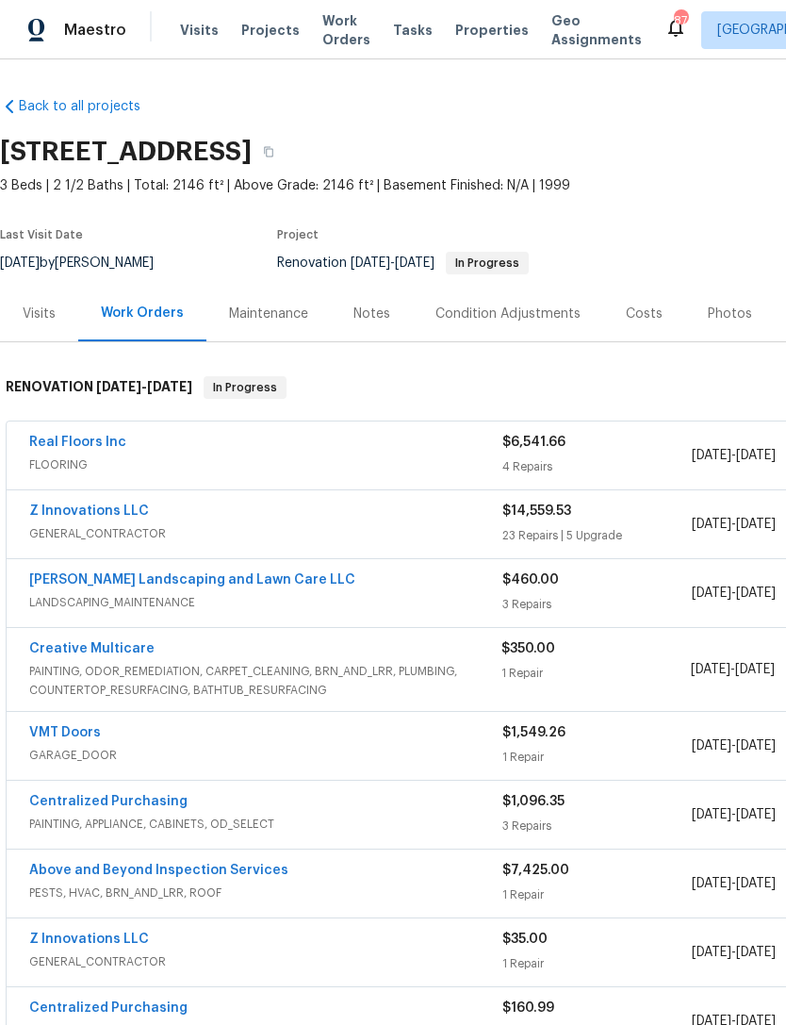
click at [281, 324] on div "Maintenance" at bounding box center [269, 314] width 124 height 56
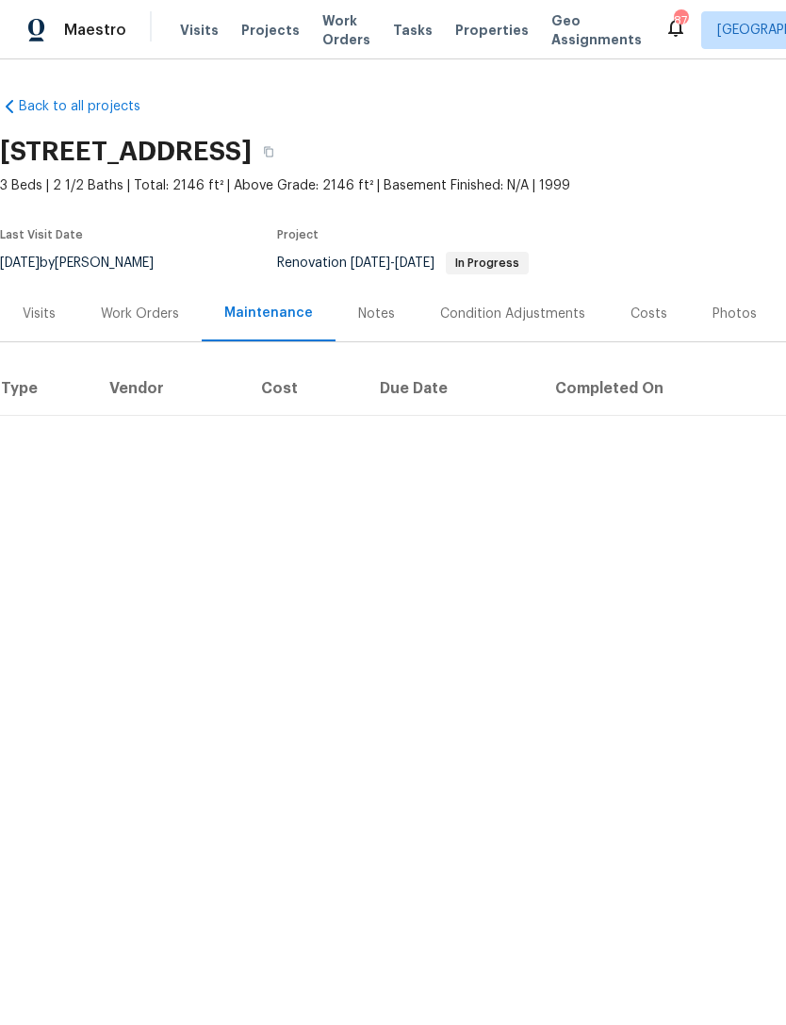
click at [365, 319] on div "Notes" at bounding box center [376, 314] width 37 height 19
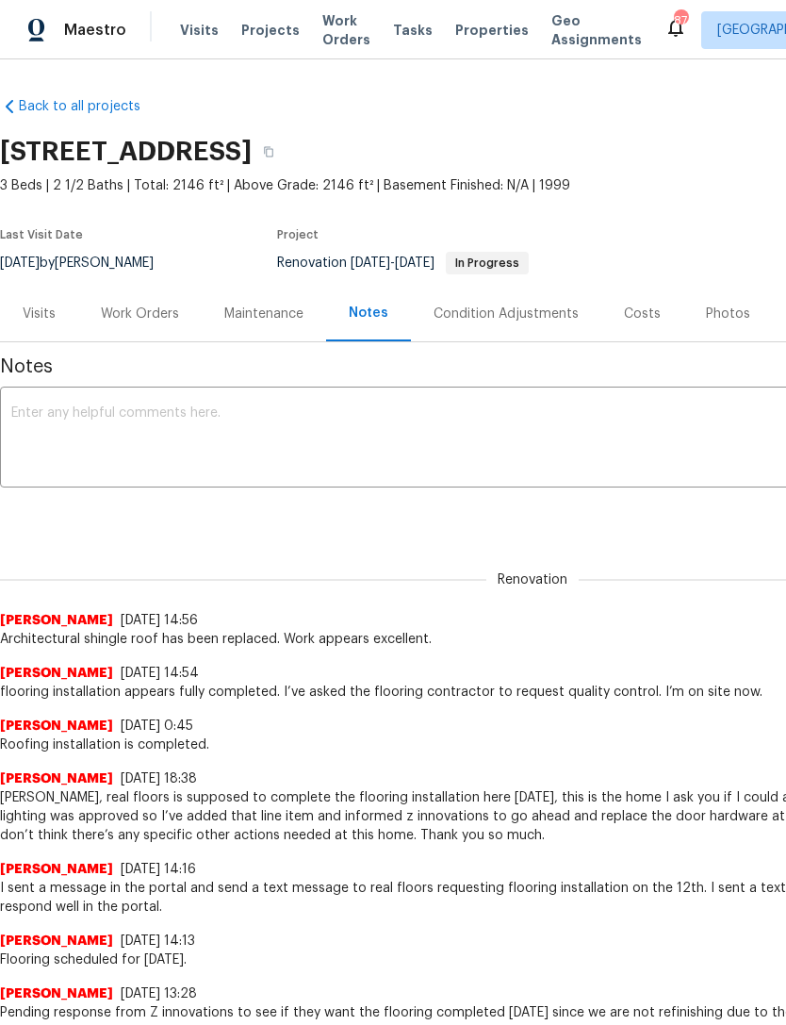
click at [159, 307] on div "Work Orders" at bounding box center [140, 314] width 78 height 19
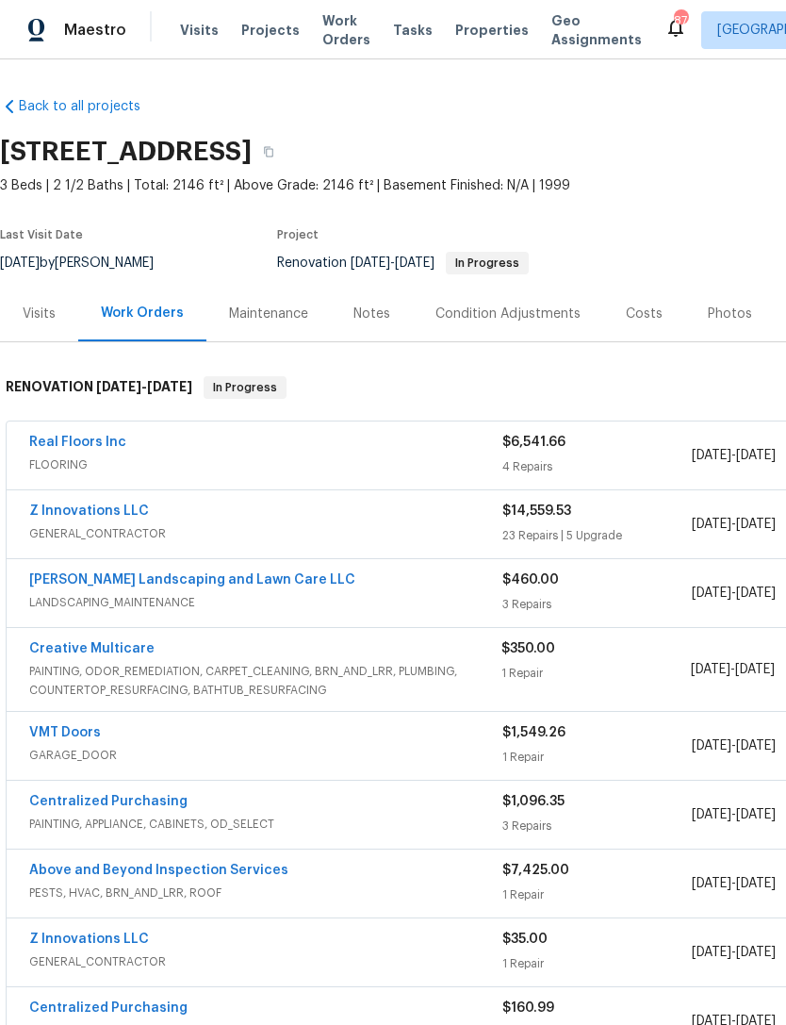
click at [195, 867] on link "Above and Beyond Inspection Services" at bounding box center [158, 870] width 259 height 13
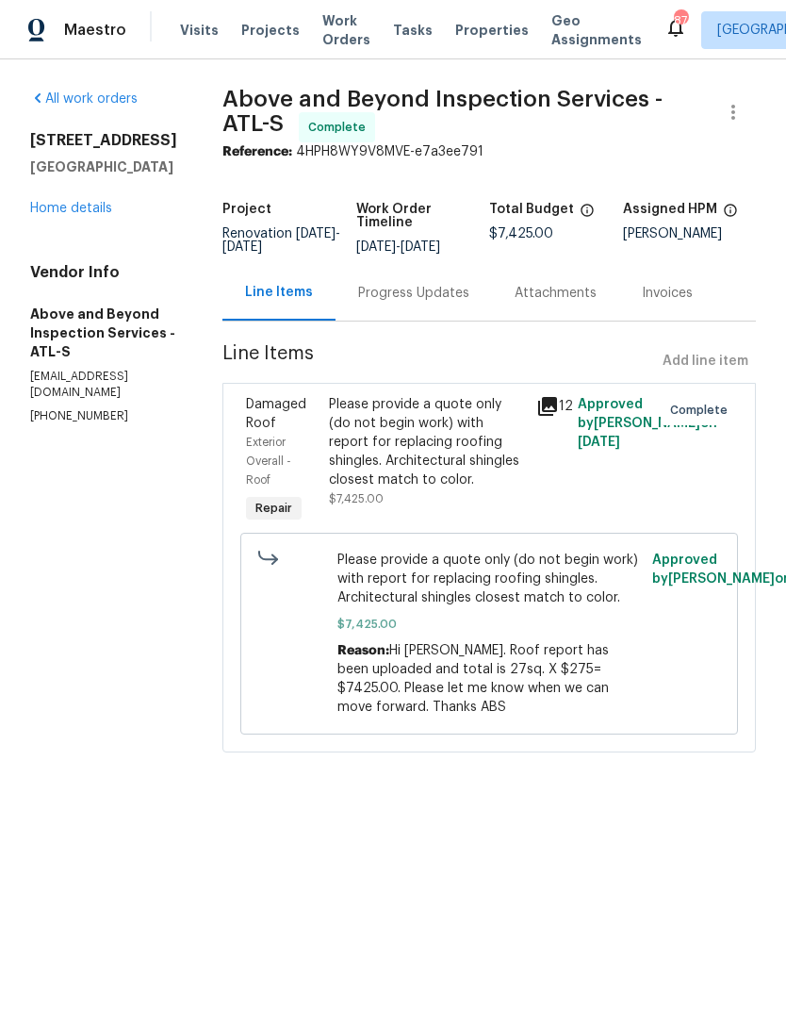
click at [448, 303] on div "Progress Updates" at bounding box center [413, 293] width 111 height 19
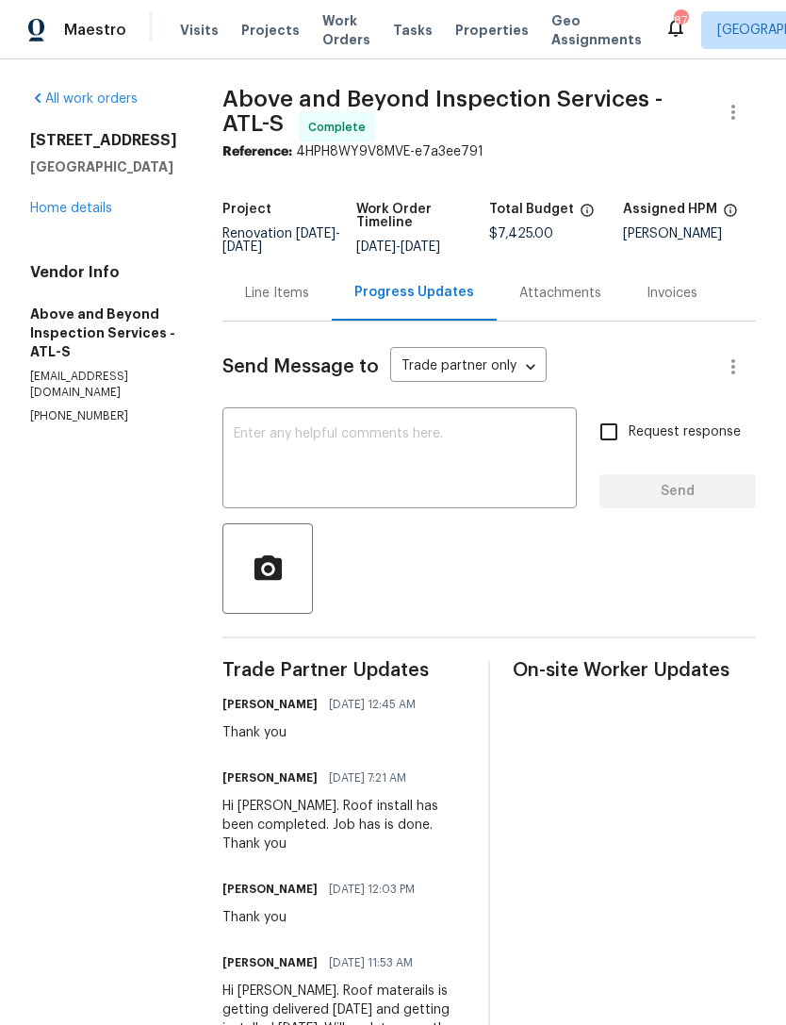
click at [96, 203] on link "Home details" at bounding box center [71, 208] width 82 height 13
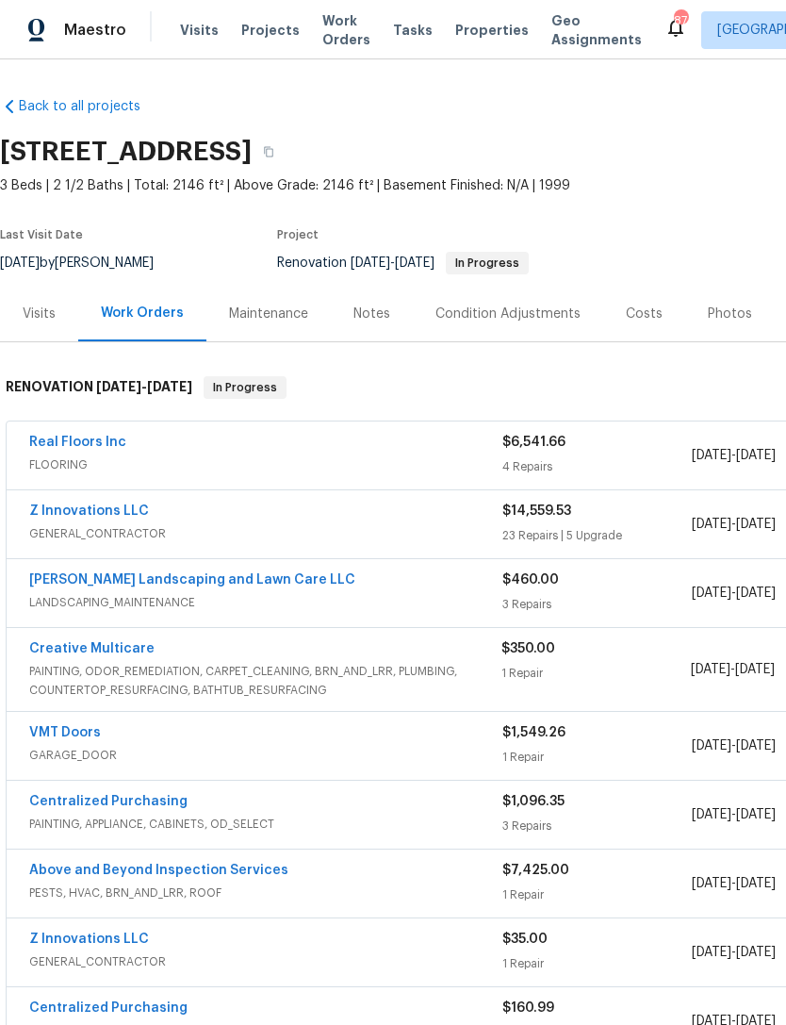
click at [82, 516] on link "Z Innovations LLC" at bounding box center [89, 510] width 120 height 13
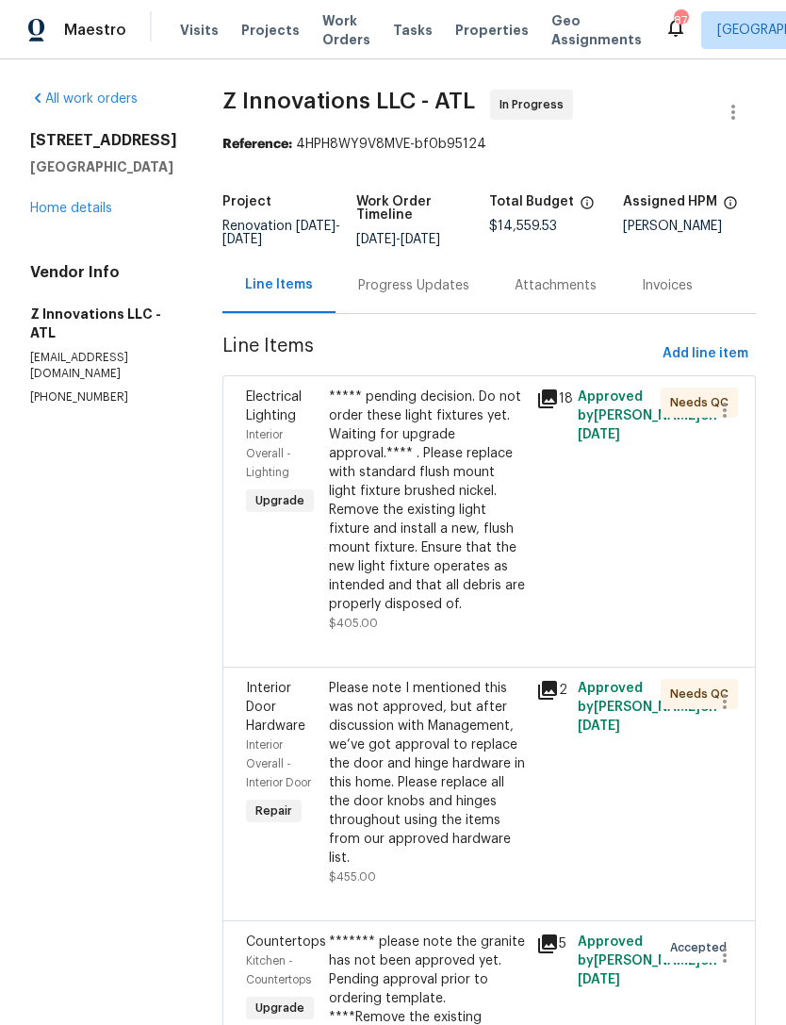
click at [474, 306] on div "Progress Updates" at bounding box center [414, 285] width 157 height 56
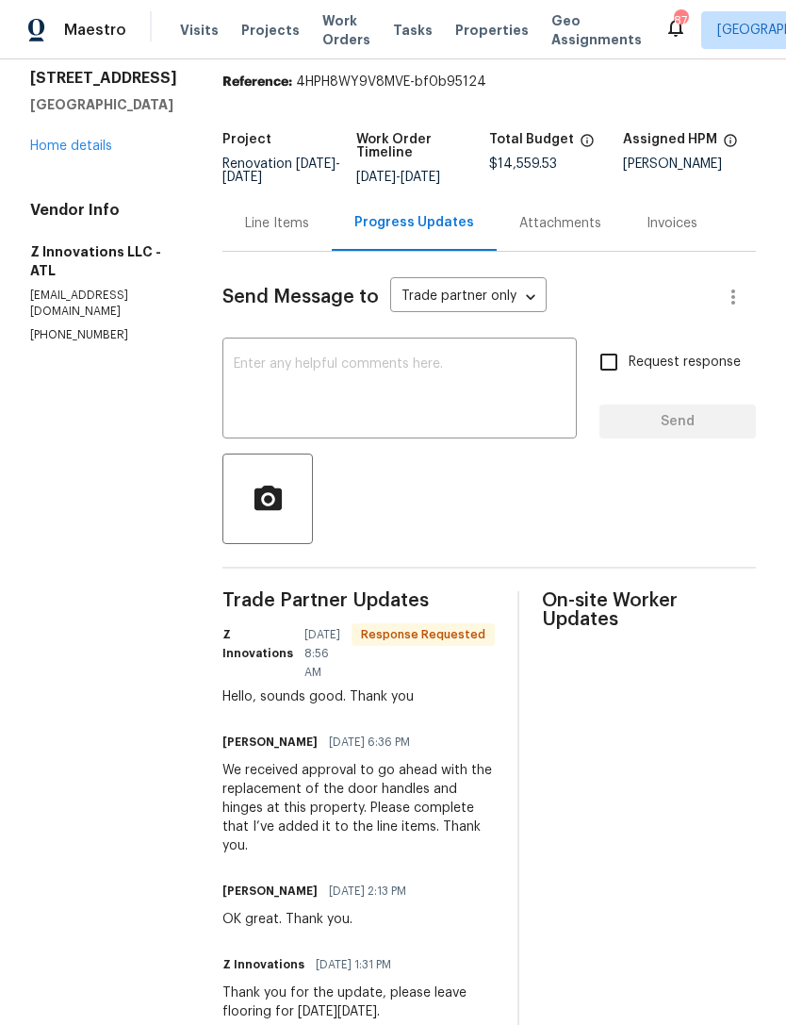
scroll to position [60, 0]
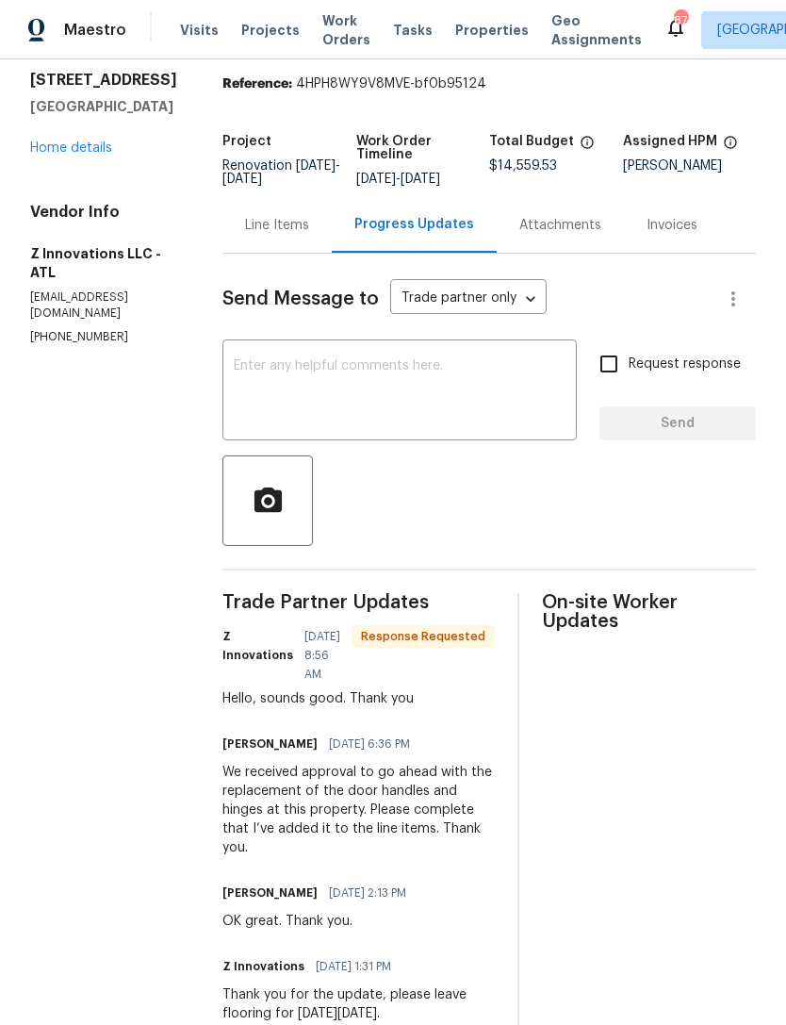
click at [472, 400] on textarea at bounding box center [400, 392] width 332 height 66
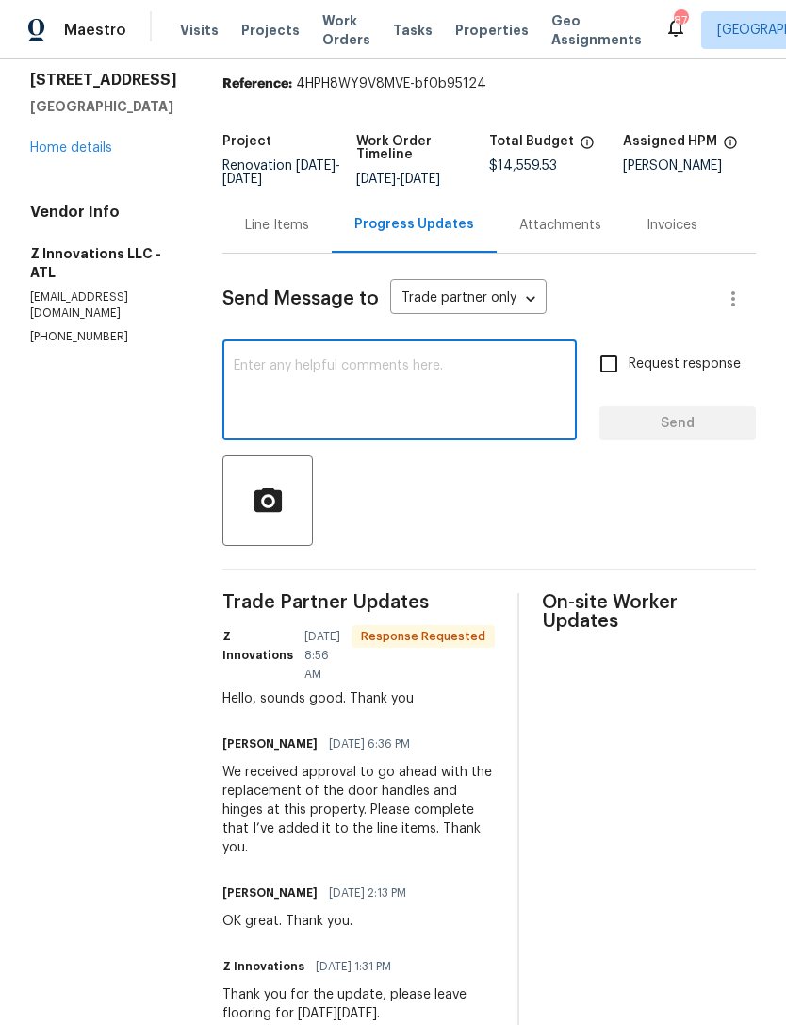
click at [100, 155] on link "Home details" at bounding box center [71, 147] width 82 height 13
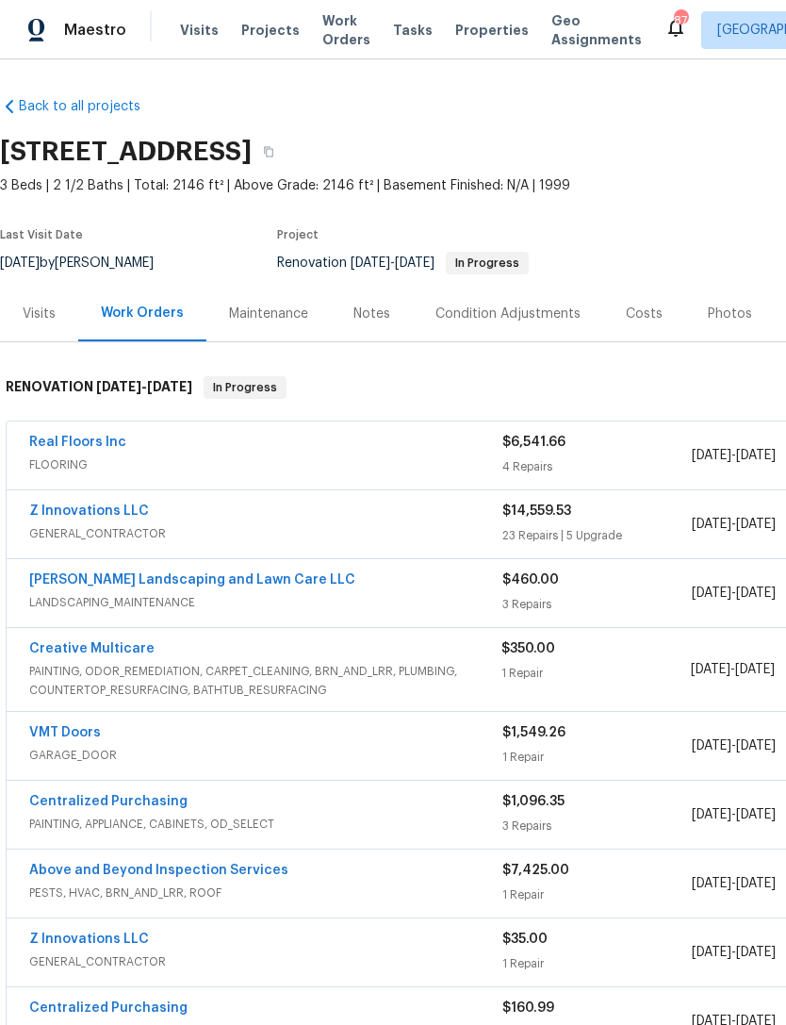
click at [99, 507] on link "Z Innovations LLC" at bounding box center [89, 510] width 120 height 13
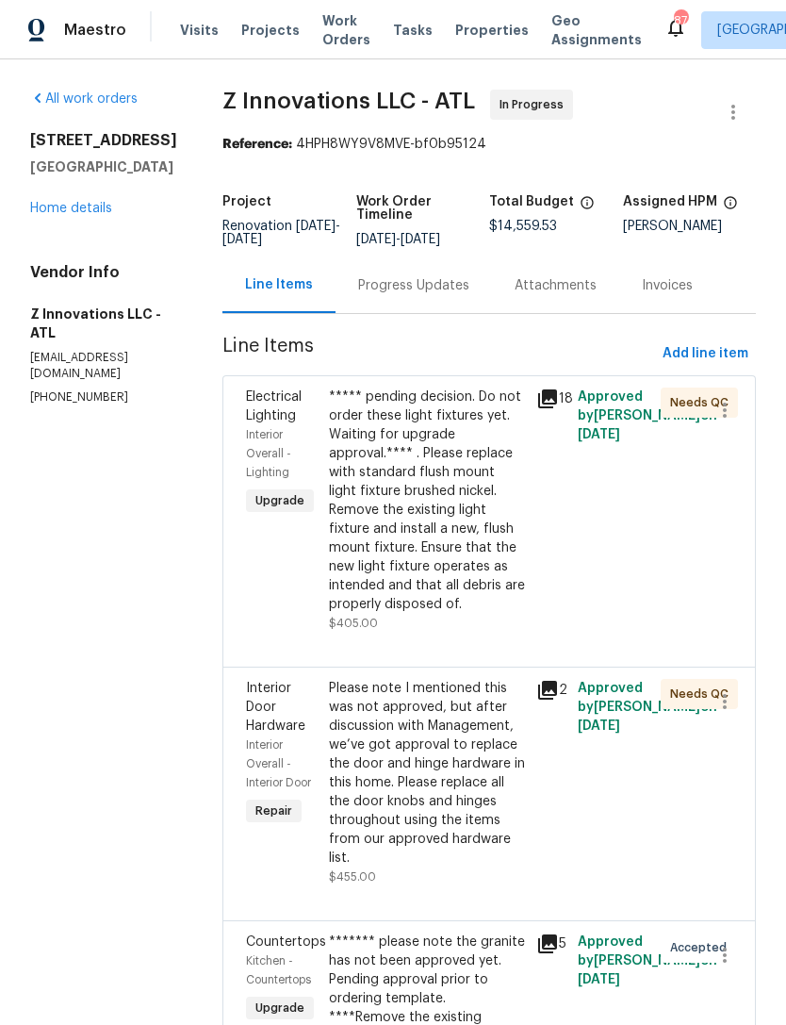
click at [441, 294] on div "Progress Updates" at bounding box center [413, 285] width 111 height 19
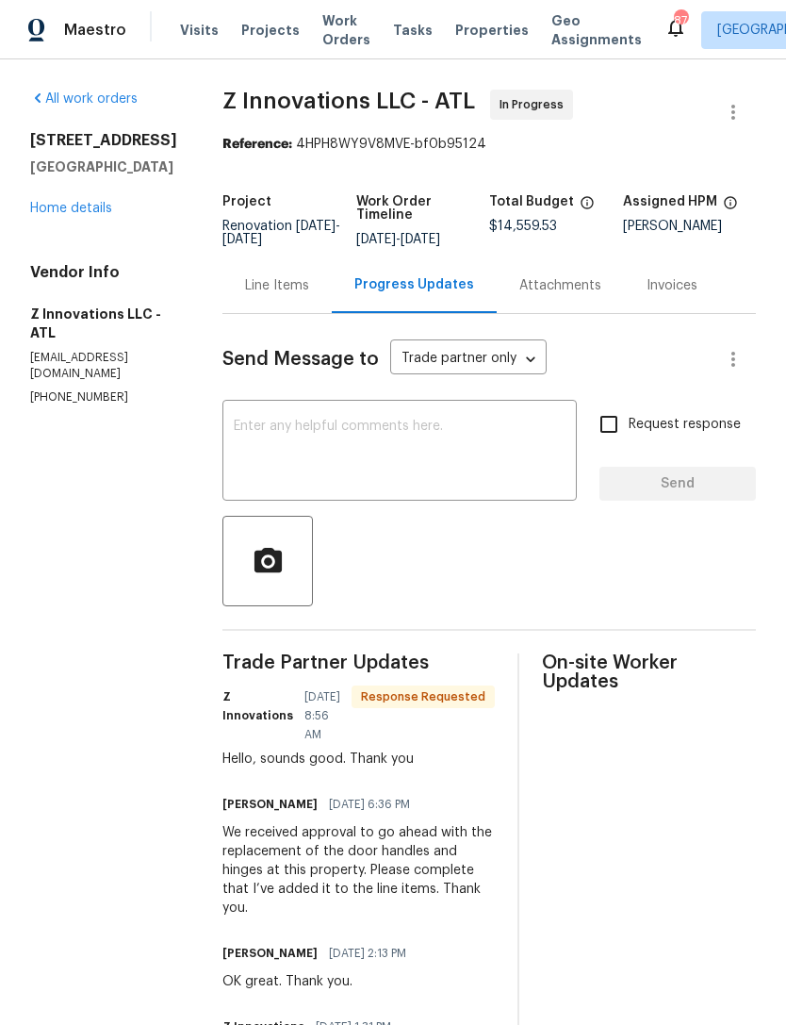
click at [403, 466] on textarea at bounding box center [400, 453] width 332 height 66
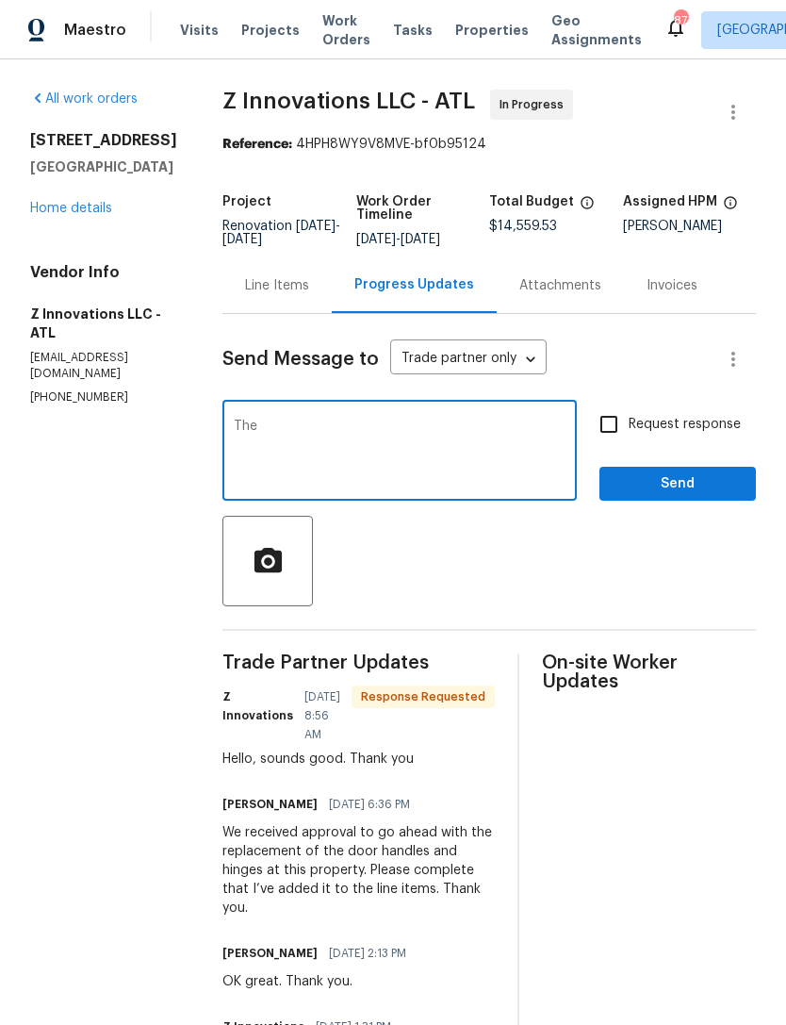
click at [311, 420] on textarea "The" at bounding box center [400, 453] width 332 height 66
type textarea "T"
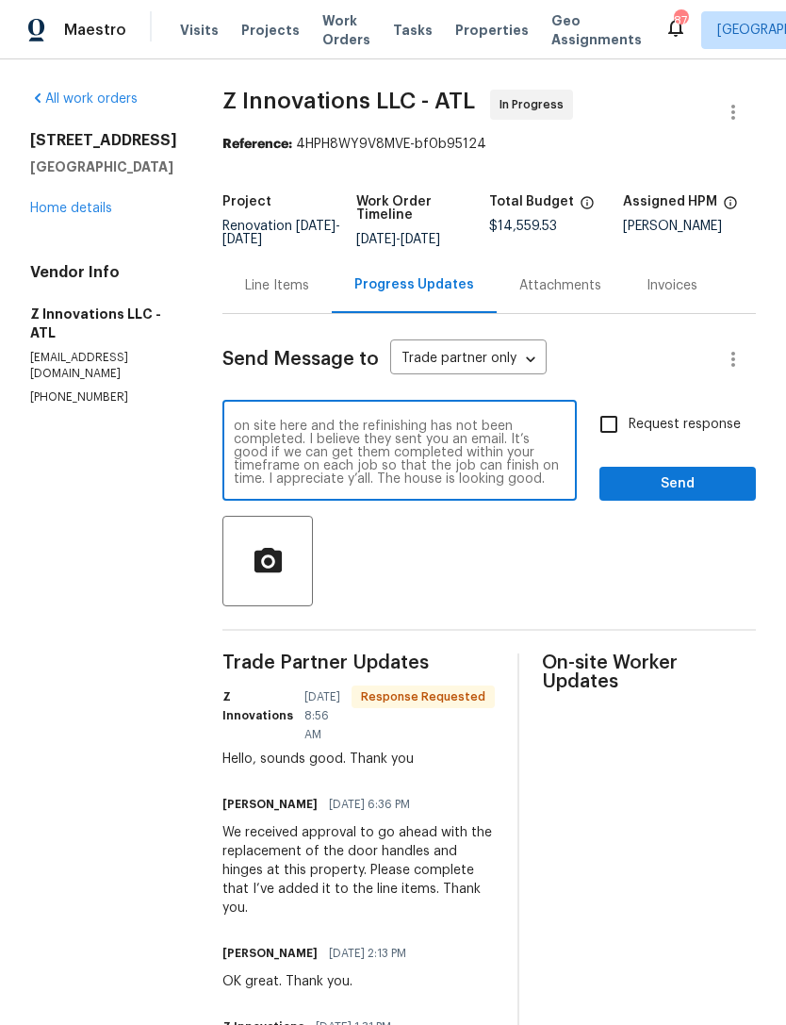
click at [532, 420] on textarea "Can you let me know when creative is scheduled? I’m on site here and the refini…" at bounding box center [400, 453] width 332 height 66
type textarea "Can you let me know when creative is scheduled? I’m on site here and the refini…"
click at [614, 405] on input "Request response" at bounding box center [609, 425] width 40 height 40
checkbox input "true"
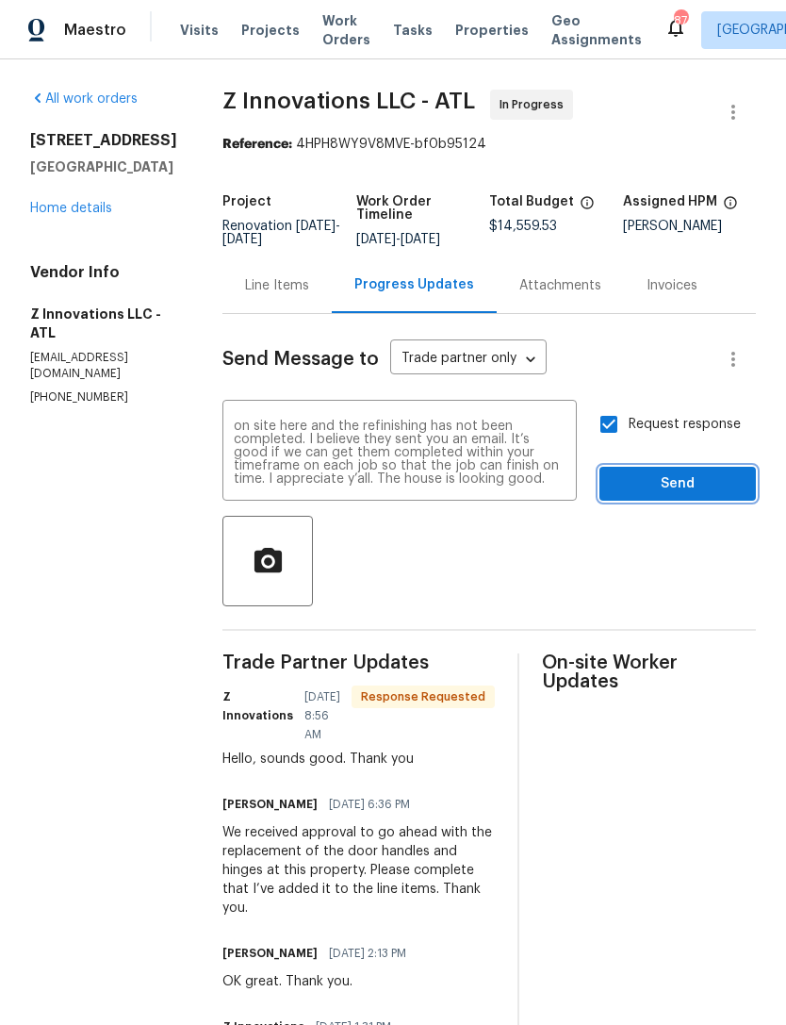
click at [674, 472] on span "Send" at bounding box center [678, 484] width 126 height 24
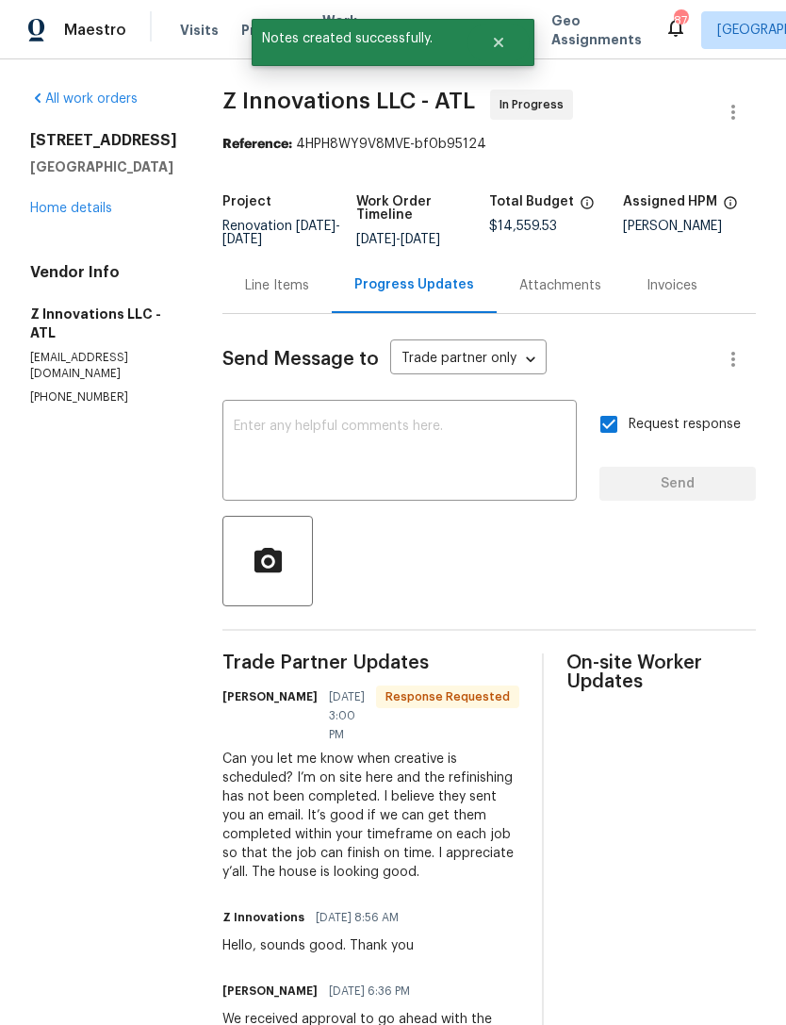
scroll to position [0, 0]
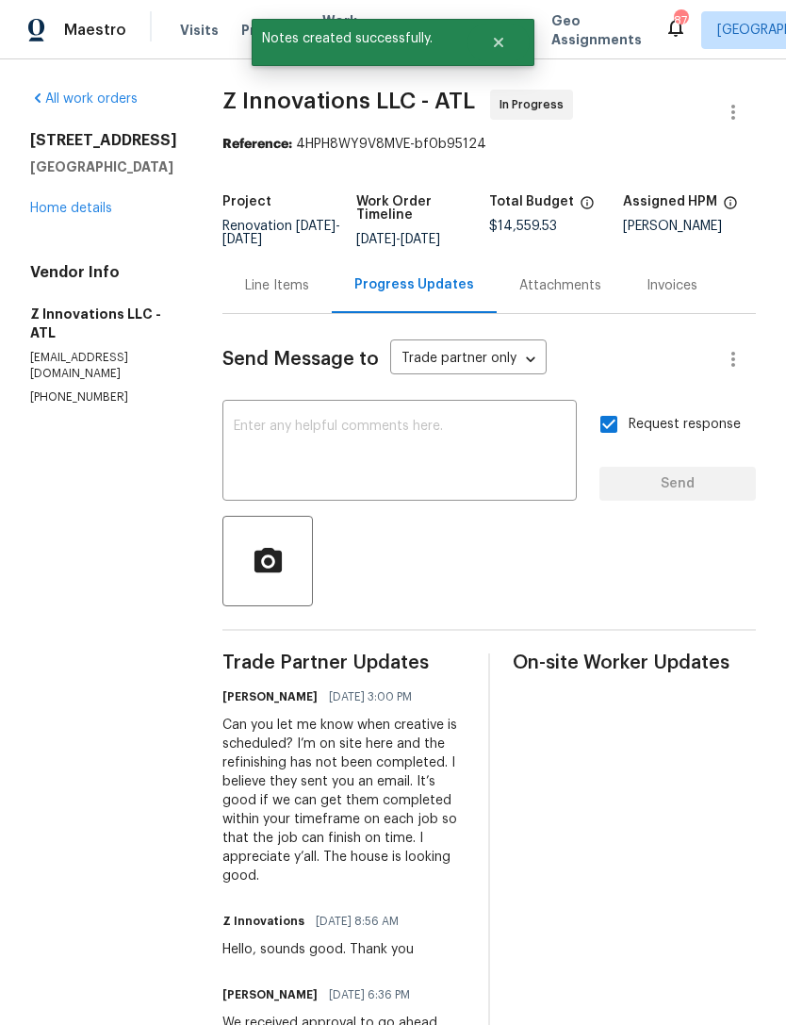
click at [82, 215] on link "Home details" at bounding box center [71, 208] width 82 height 13
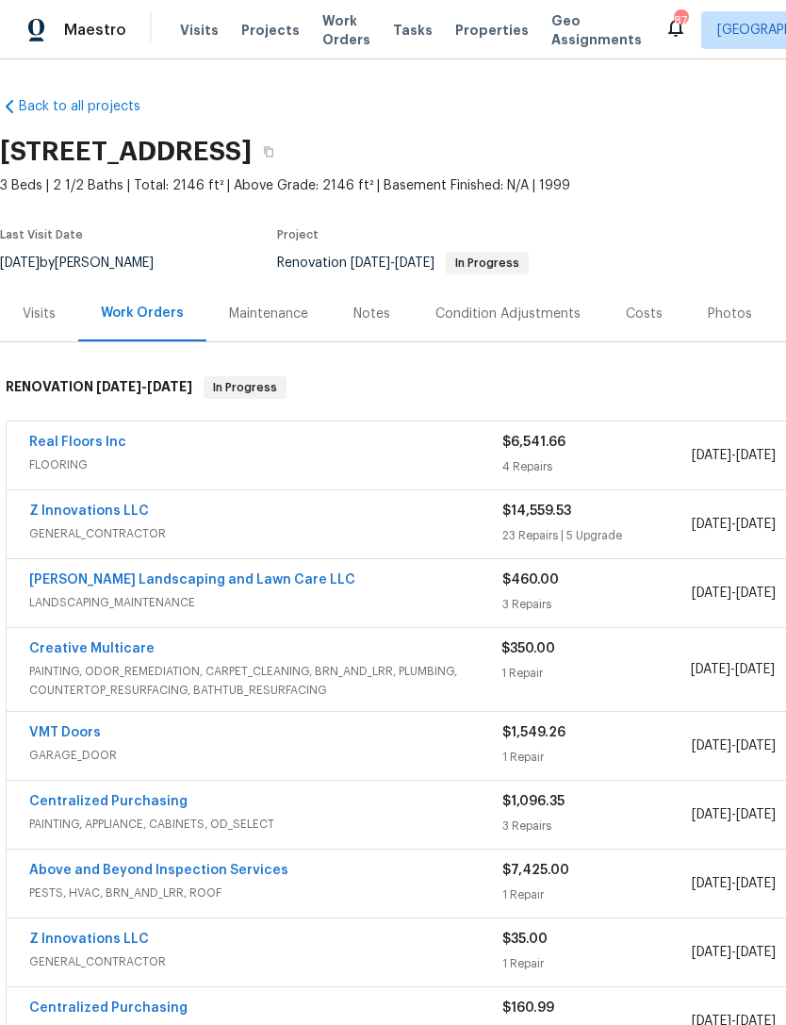
click at [104, 653] on link "Creative Multicare" at bounding box center [91, 648] width 125 height 13
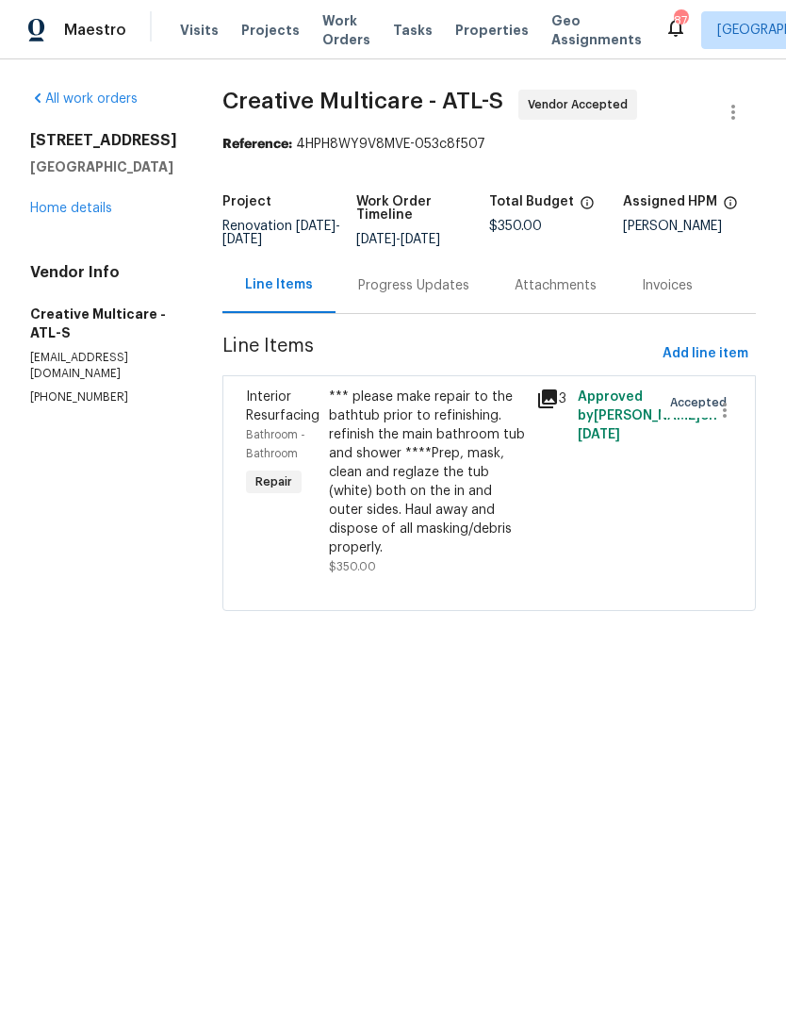
click at [443, 293] on div "Progress Updates" at bounding box center [413, 285] width 111 height 19
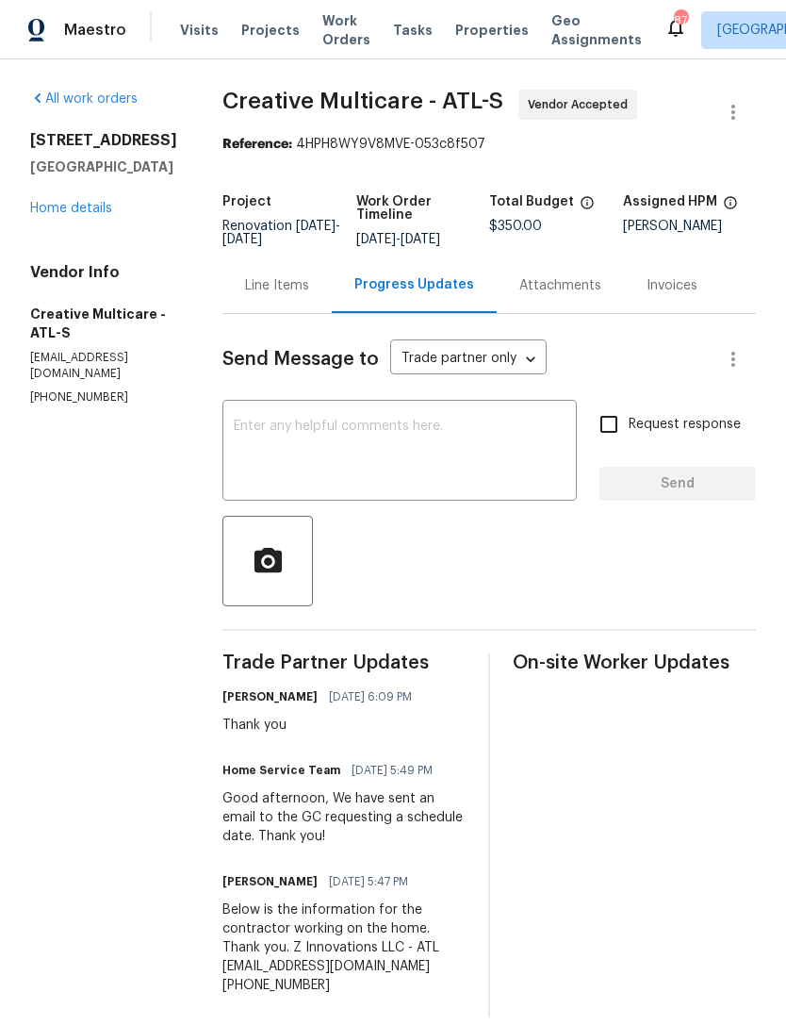
click at [465, 465] on textarea at bounding box center [400, 453] width 332 height 66
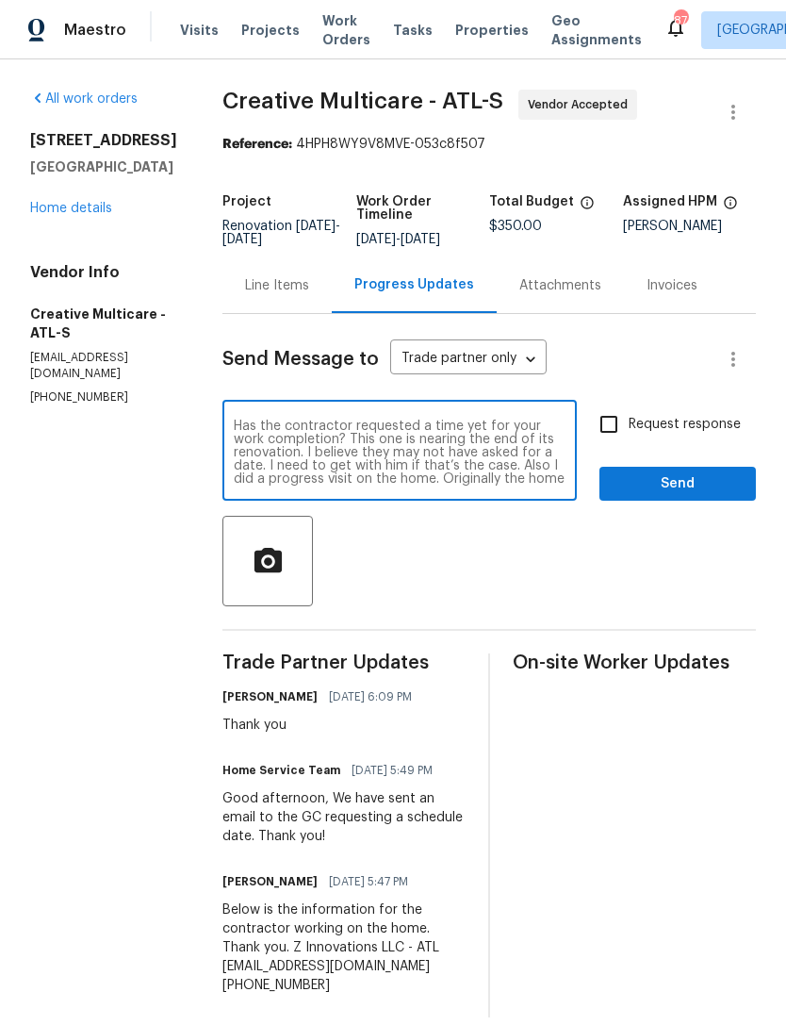
click at [370, 472] on textarea "Has the contractor requested a time yet for your work completion? This one is n…" at bounding box center [400, 453] width 332 height 66
click at [458, 467] on textarea "Has the contractor requested a time yet for your work completion? This one is n…" at bounding box center [400, 453] width 332 height 66
click at [359, 462] on textarea "Has the contractor requested a time yet for your work completion? This one is n…" at bounding box center [400, 453] width 332 height 66
click at [291, 469] on textarea "Has the contractor requested a time yet for your work completion? This one is n…" at bounding box center [400, 453] width 332 height 66
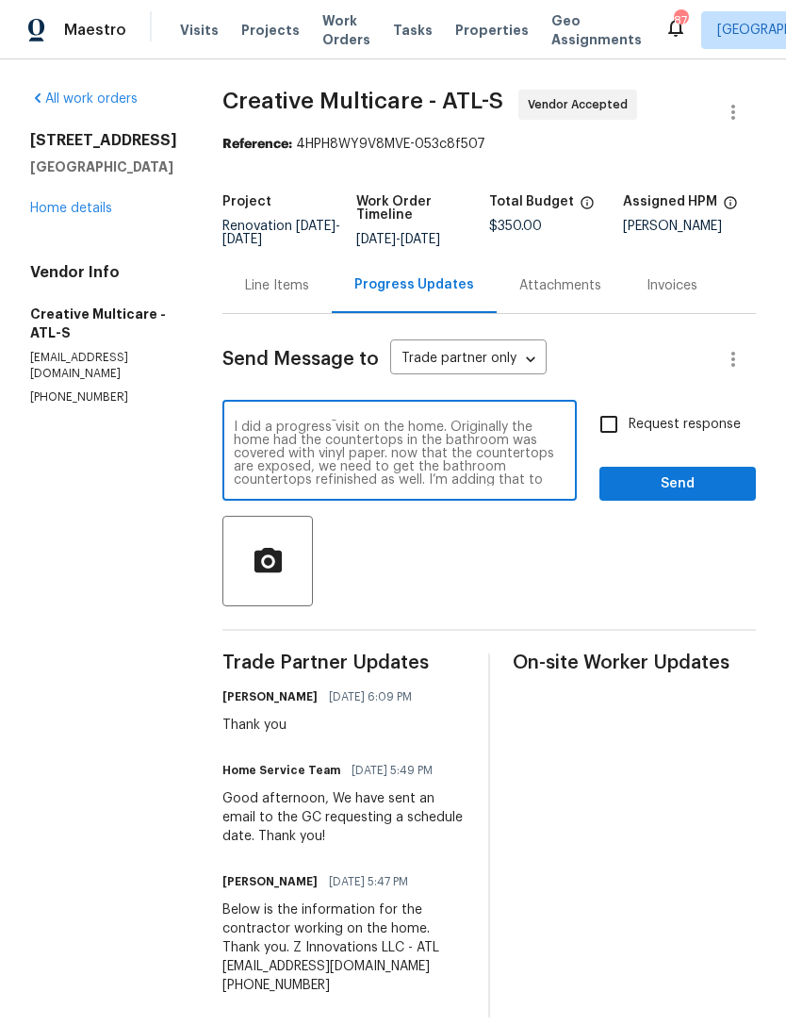
scroll to position [56, 0]
click at [515, 460] on textarea "Has the contractor requested a time yet for your work completion? This one is n…" at bounding box center [400, 453] width 332 height 66
type textarea "Has the contractor requested a time yet for your work completion? This one is n…"
click at [609, 444] on input "Request response" at bounding box center [609, 425] width 40 height 40
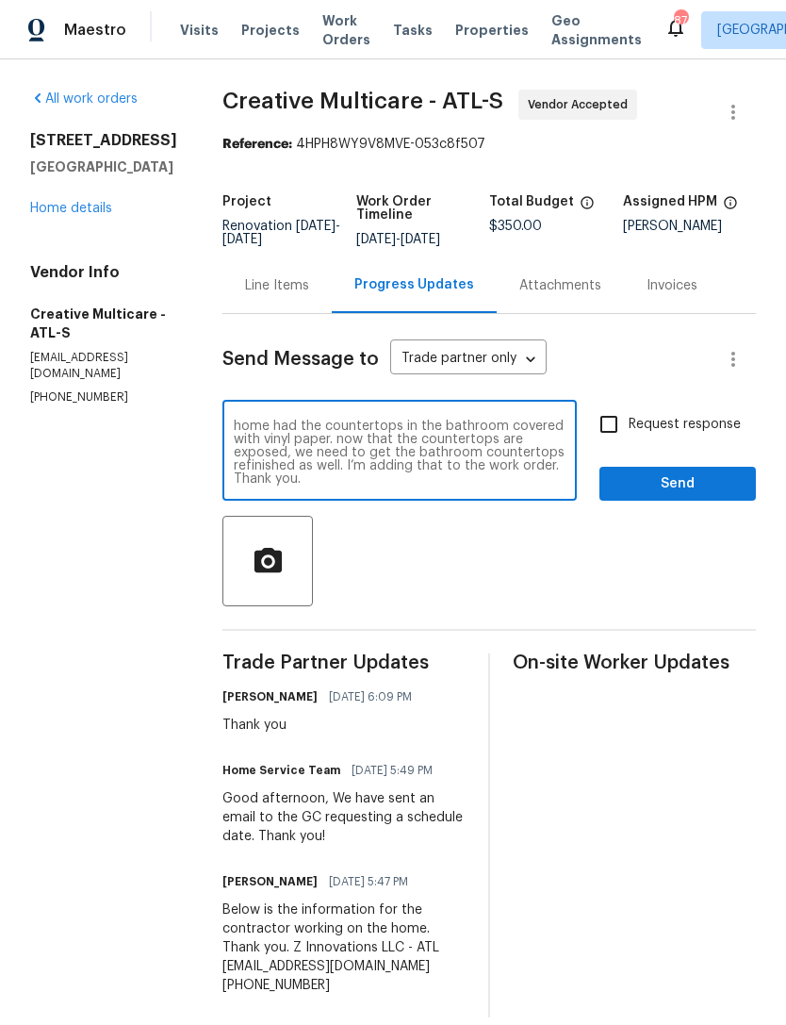
checkbox input "true"
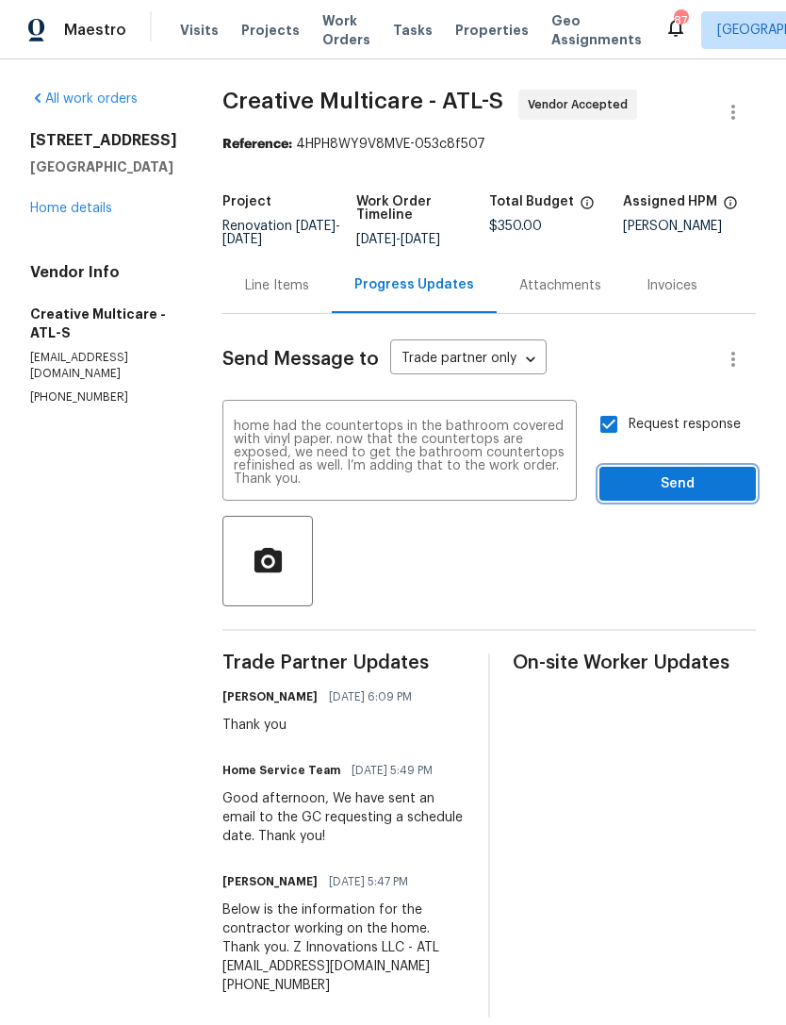
click at [679, 496] on span "Send" at bounding box center [678, 484] width 126 height 24
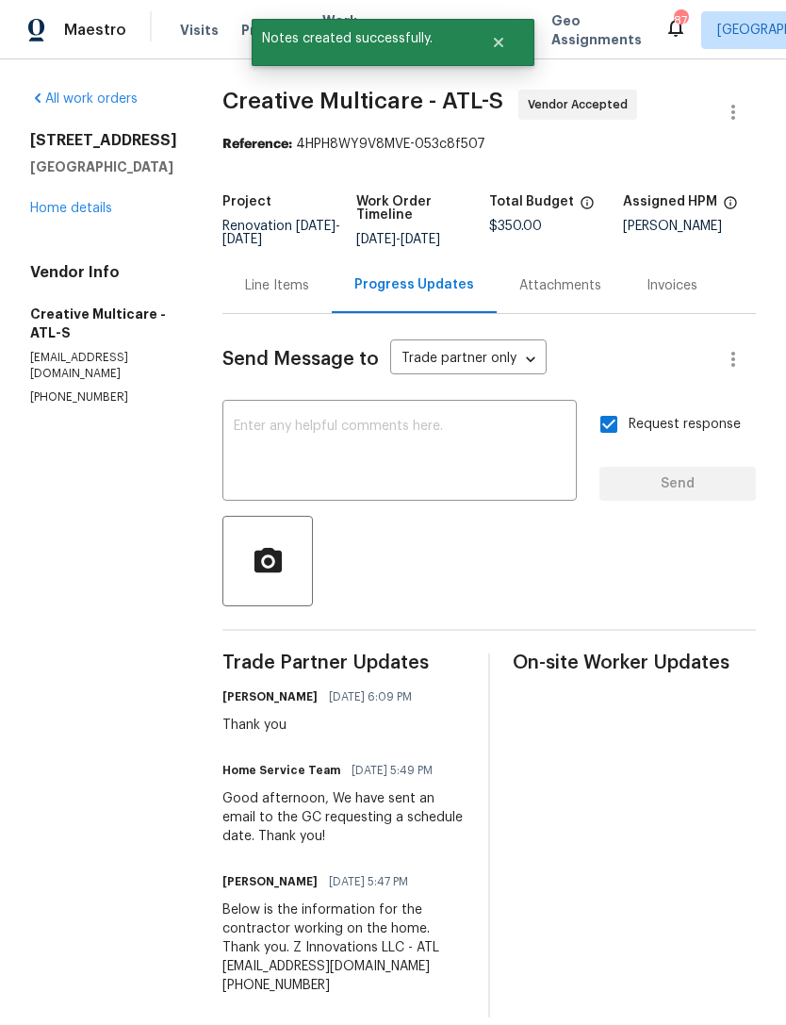
scroll to position [0, 0]
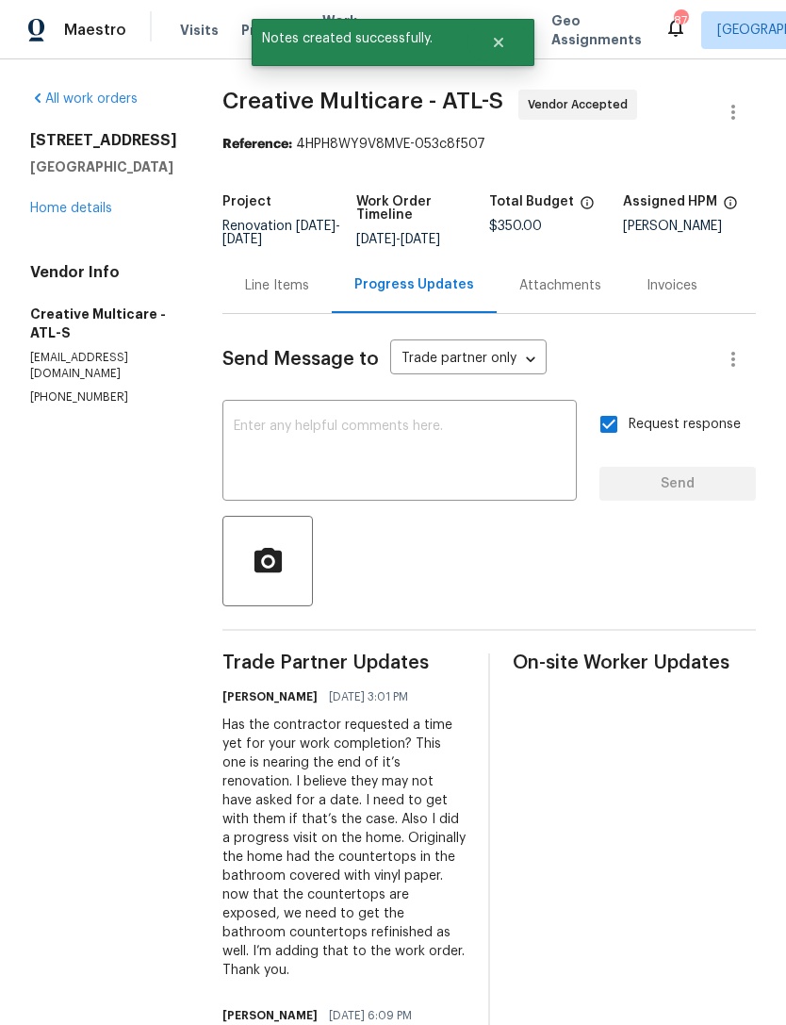
click at [90, 207] on link "Home details" at bounding box center [71, 208] width 82 height 13
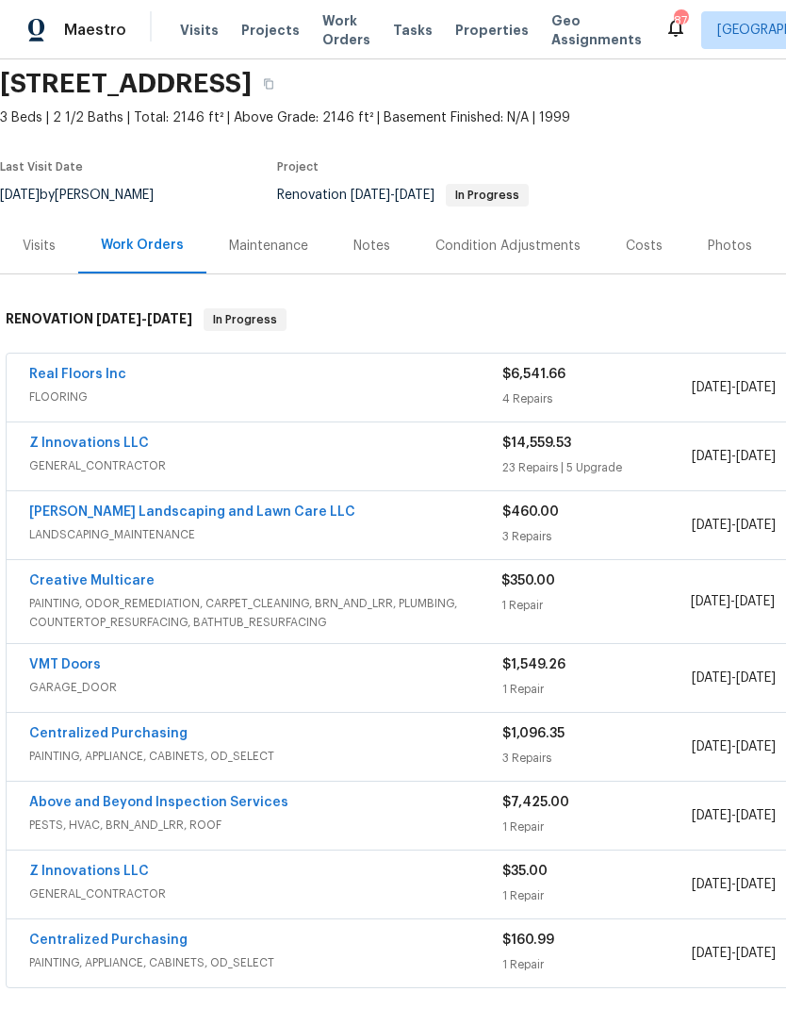
scroll to position [68, 0]
click at [118, 582] on link "Creative Multicare" at bounding box center [91, 580] width 125 height 13
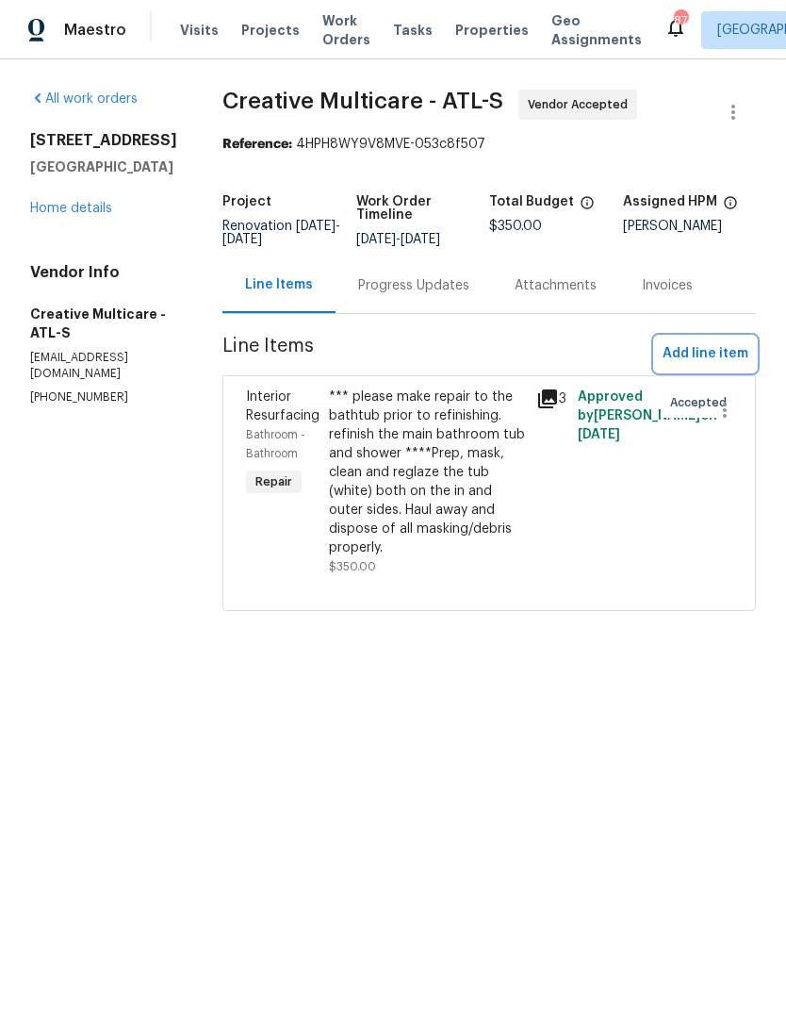
click at [711, 364] on span "Add line item" at bounding box center [706, 354] width 86 height 24
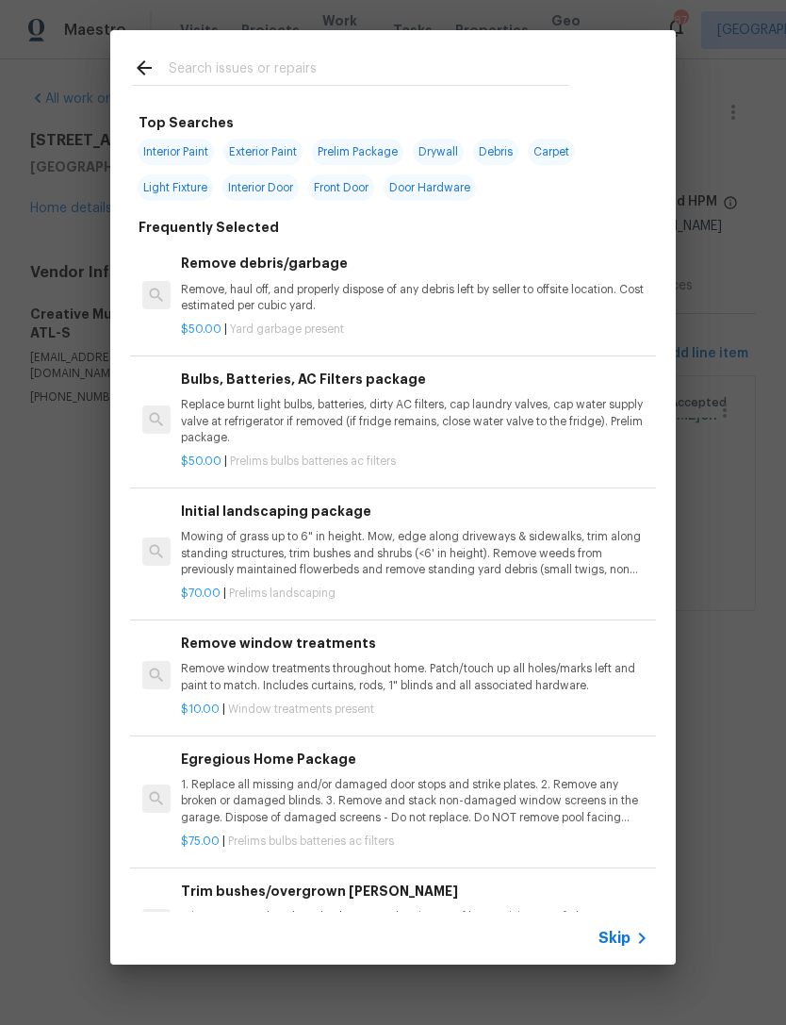
click at [358, 73] on input "text" at bounding box center [369, 71] width 400 height 28
type input "Tub"
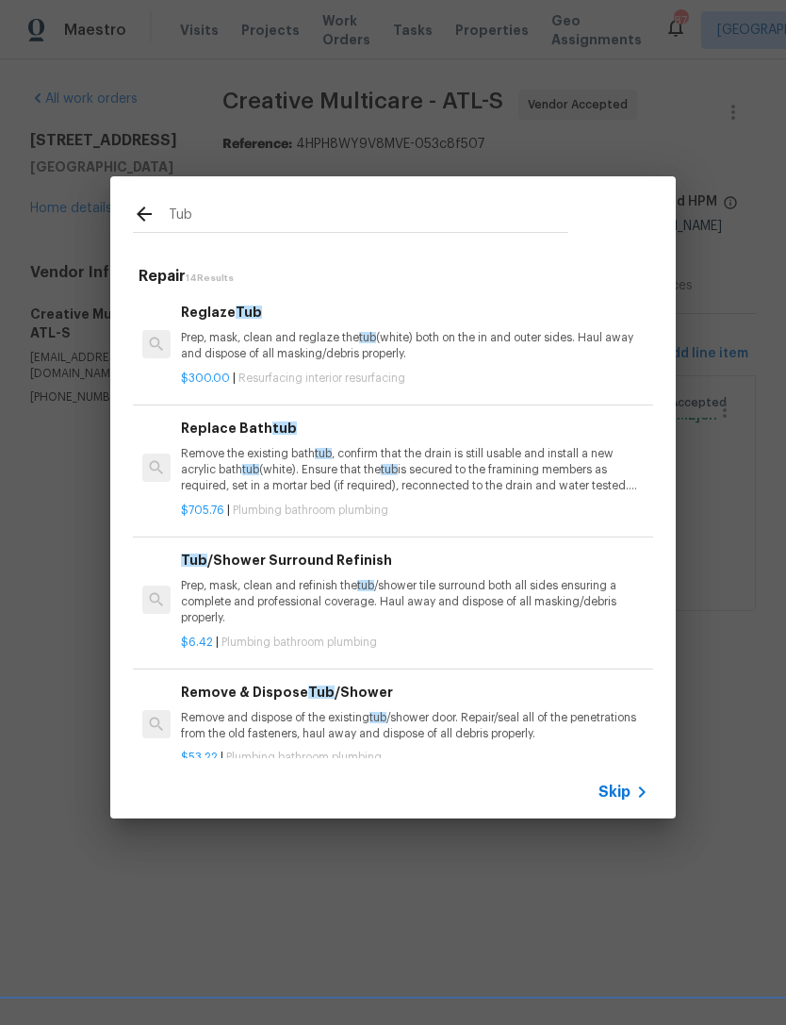
click at [243, 309] on span "Tub" at bounding box center [249, 312] width 26 height 13
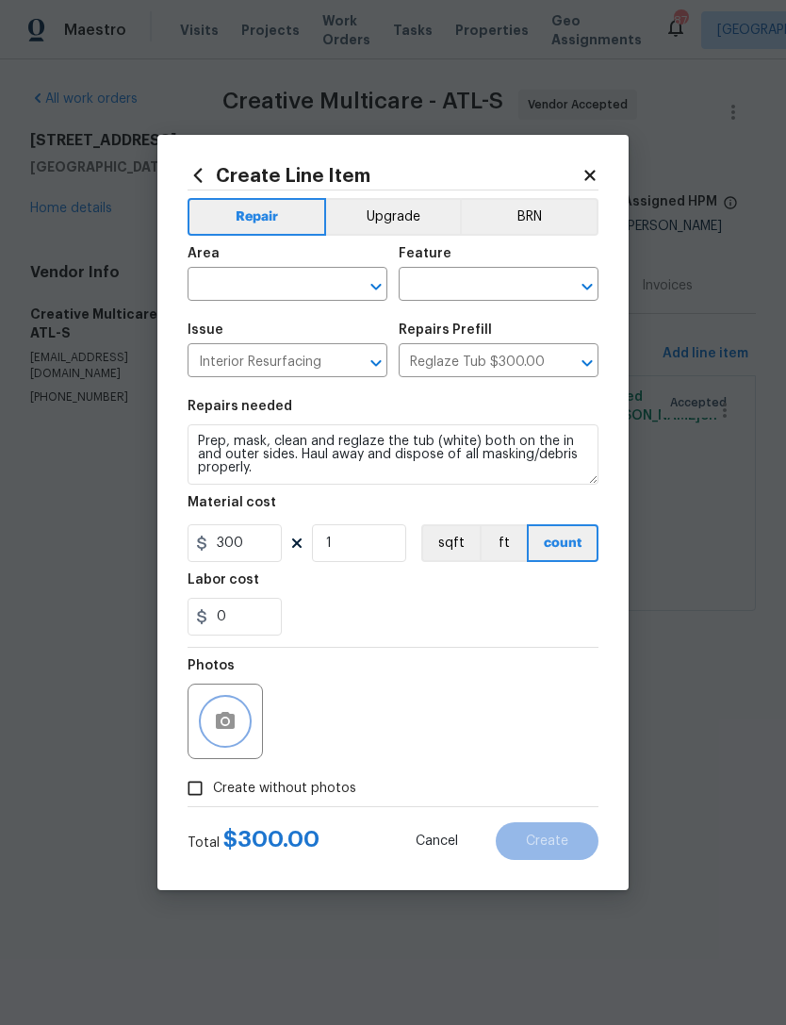
click at [209, 722] on button "button" at bounding box center [225, 721] width 45 height 45
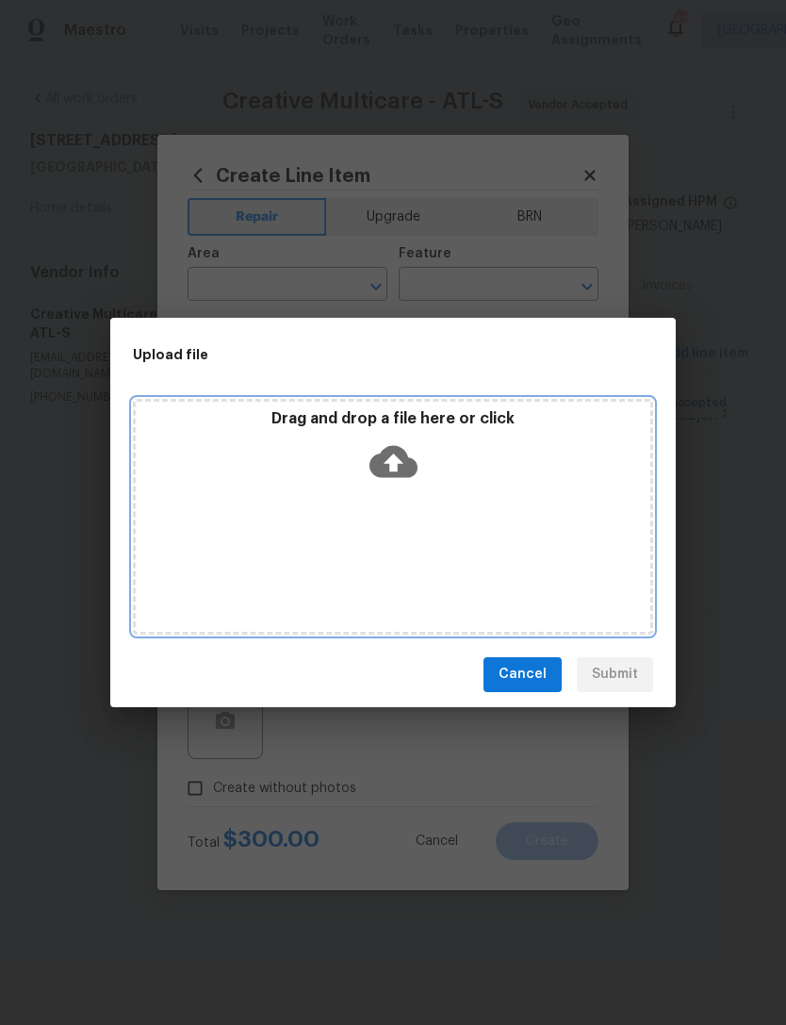
click at [410, 461] on icon at bounding box center [394, 461] width 48 height 32
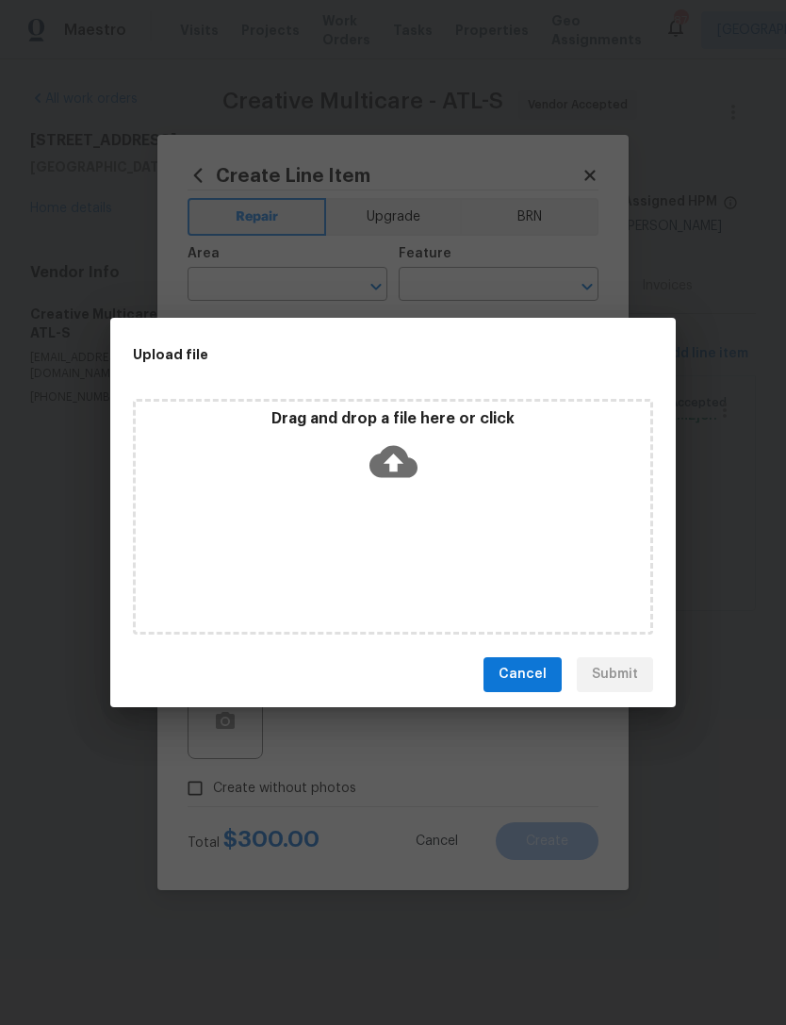
click at [203, 175] on div "Upload file Drag and drop a file here or click Cancel Submit" at bounding box center [393, 512] width 786 height 1025
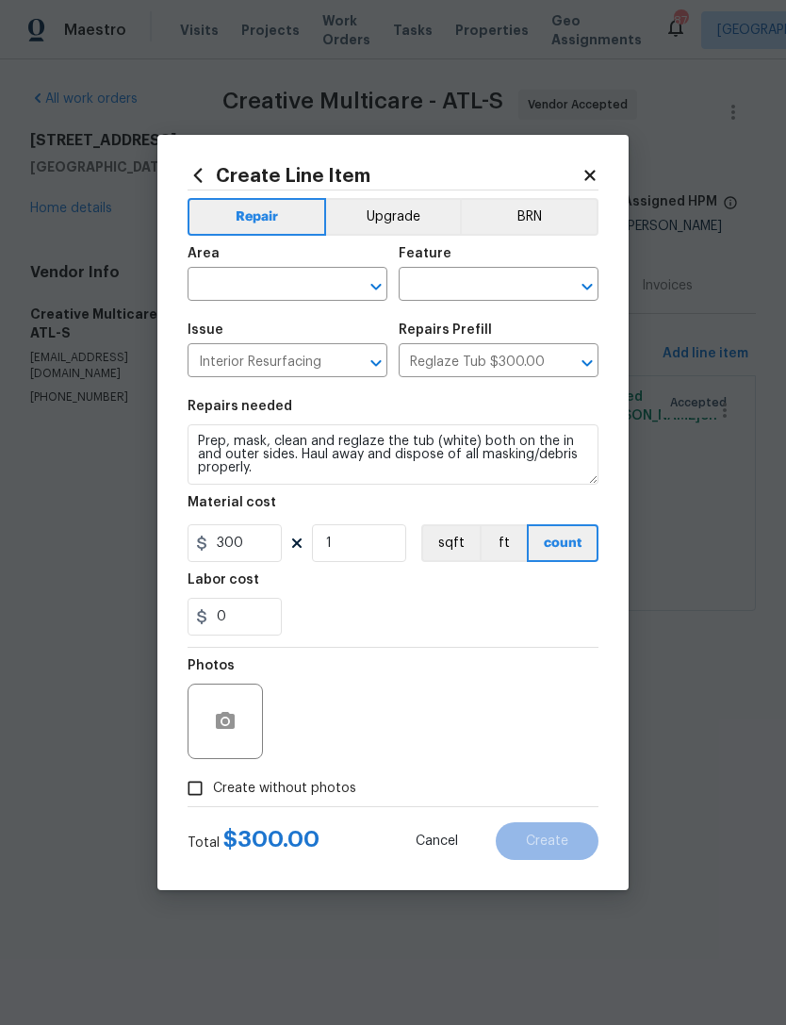
click at [590, 173] on icon at bounding box center [590, 175] width 10 height 10
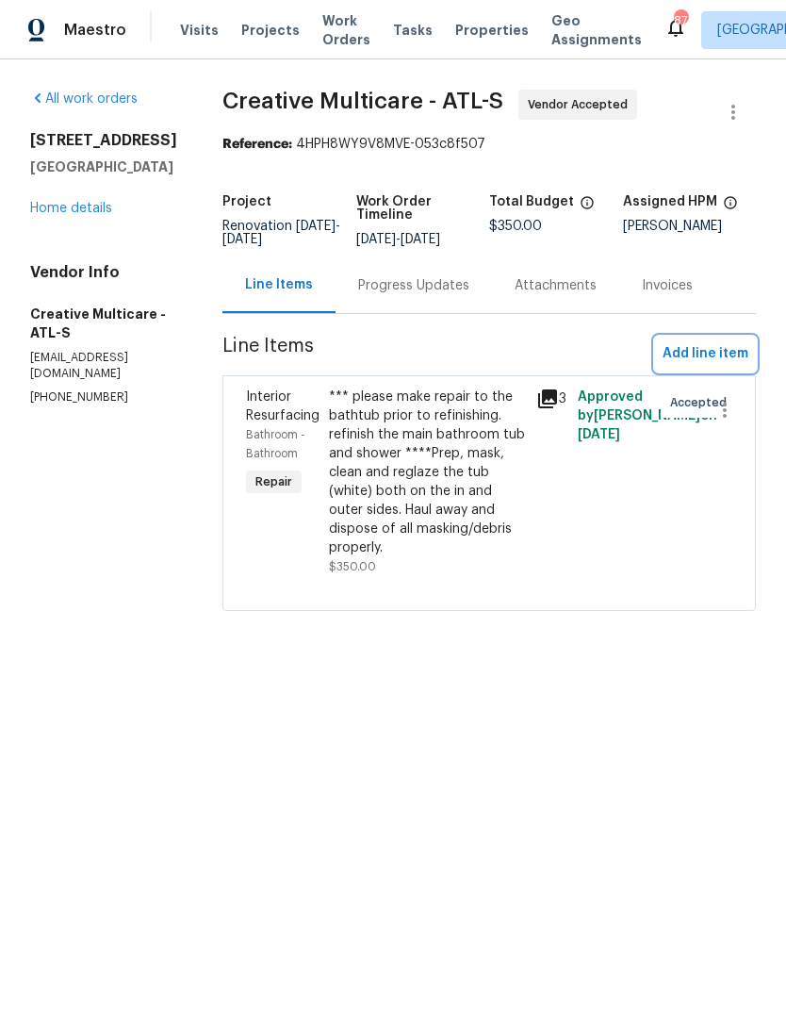
click at [698, 366] on span "Add line item" at bounding box center [706, 354] width 86 height 24
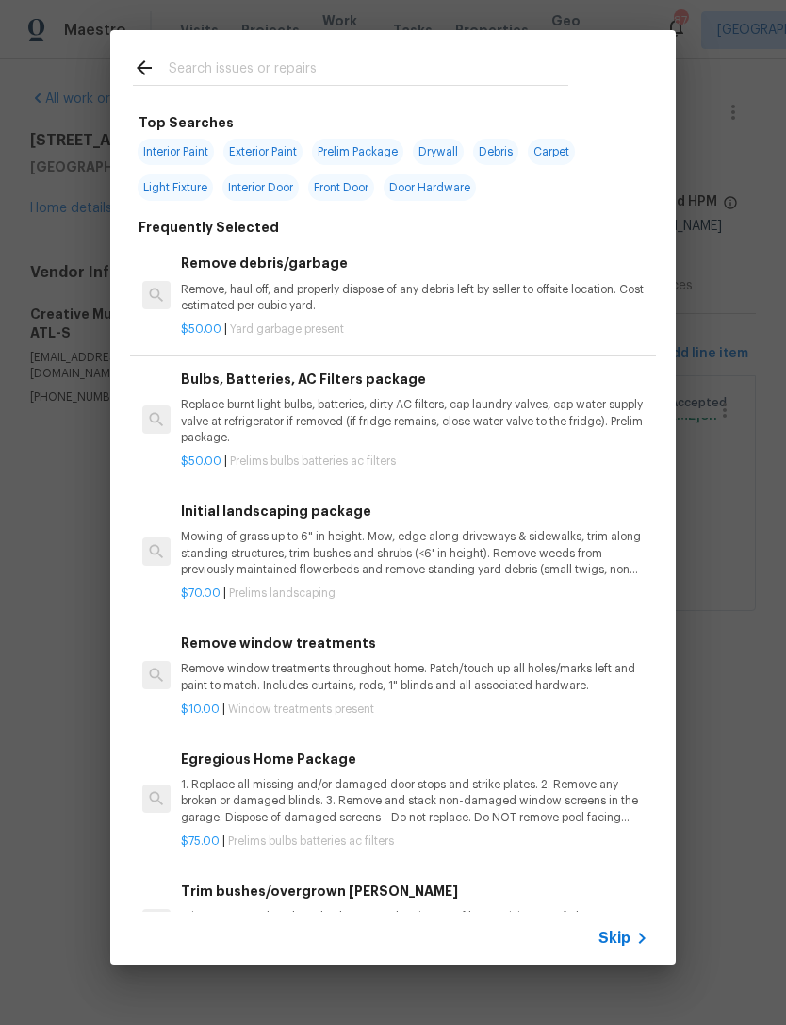
click at [327, 65] on input "text" at bounding box center [369, 71] width 400 height 28
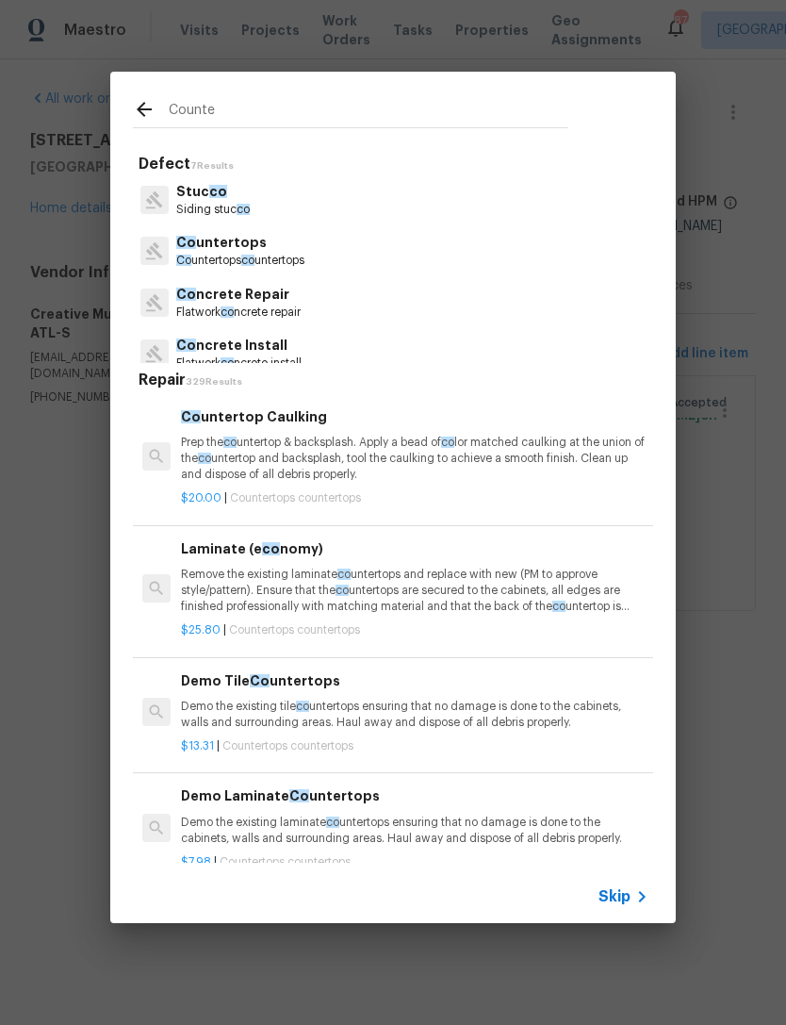
type input "Counter"
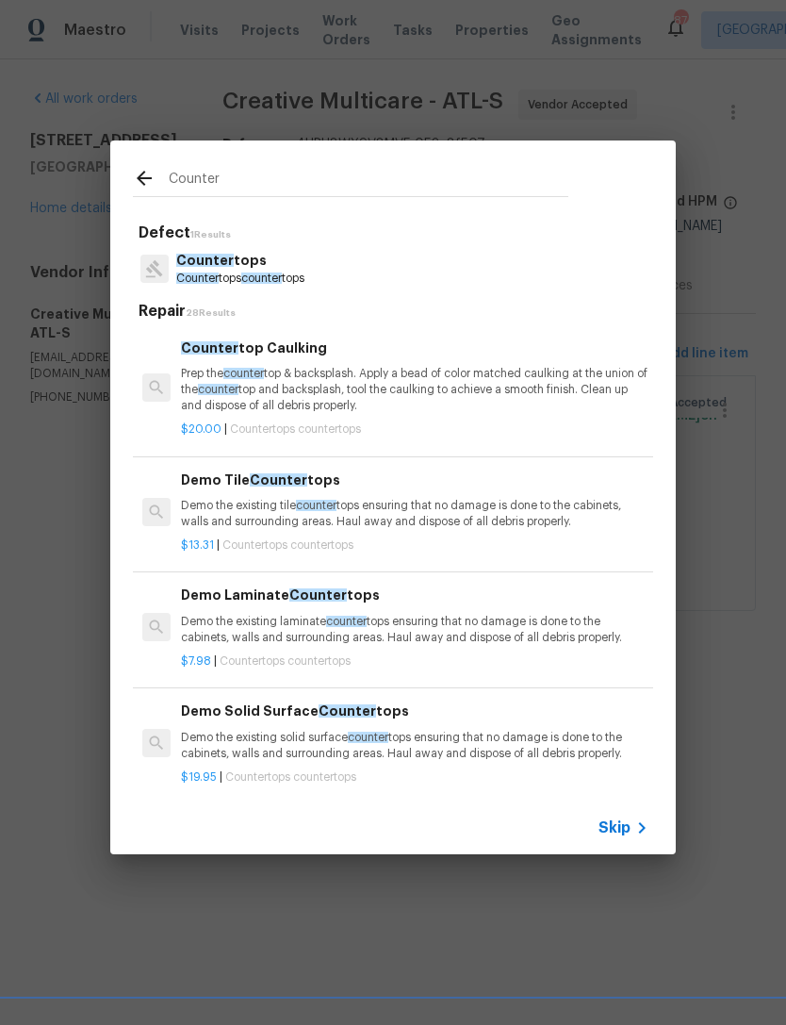
click at [209, 273] on span "Counter" at bounding box center [197, 278] width 42 height 11
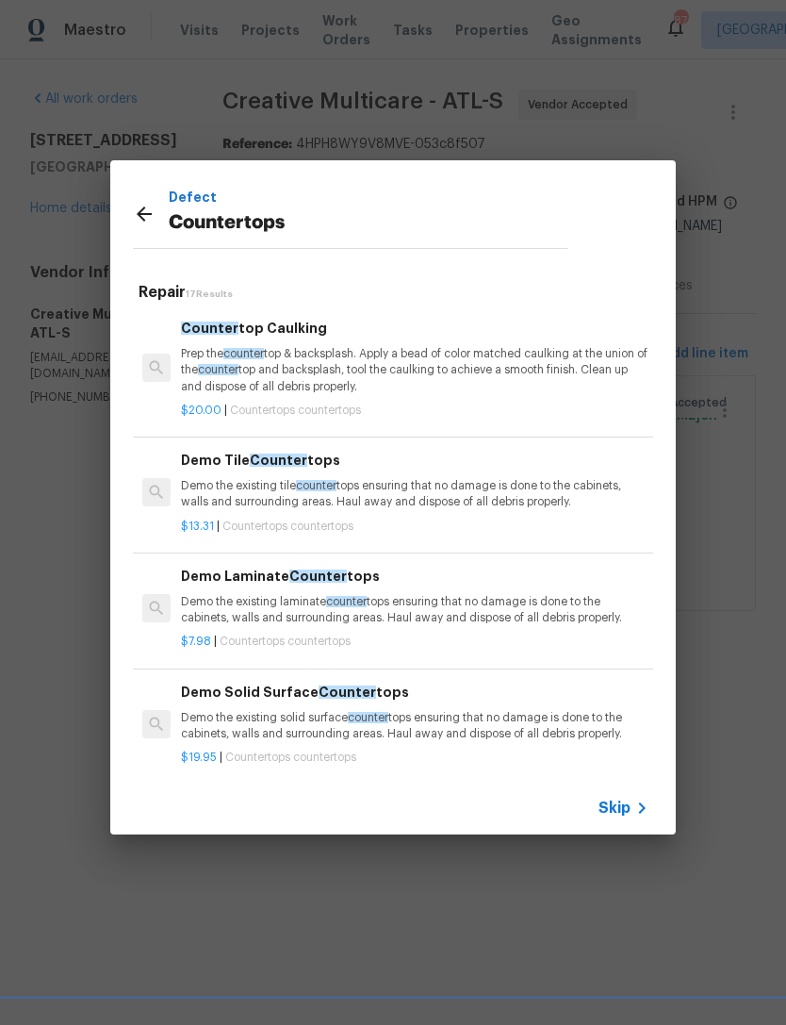
click at [143, 222] on icon at bounding box center [144, 214] width 23 height 23
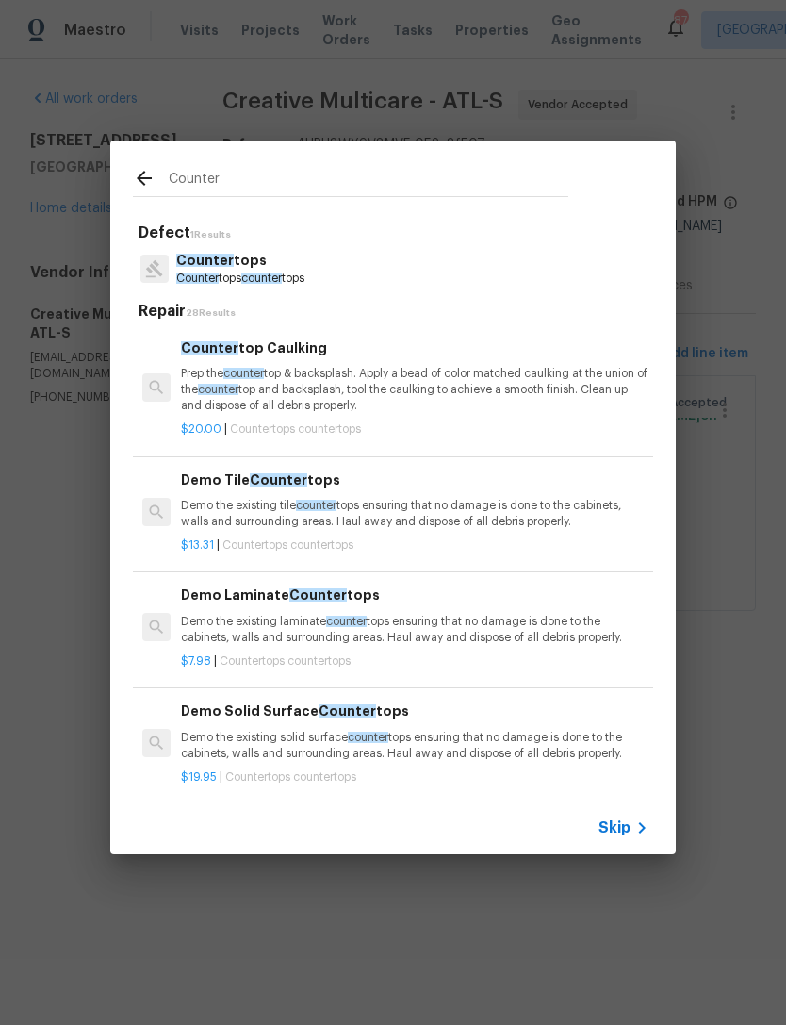
click at [297, 181] on input "Counter" at bounding box center [369, 182] width 400 height 28
type input "C"
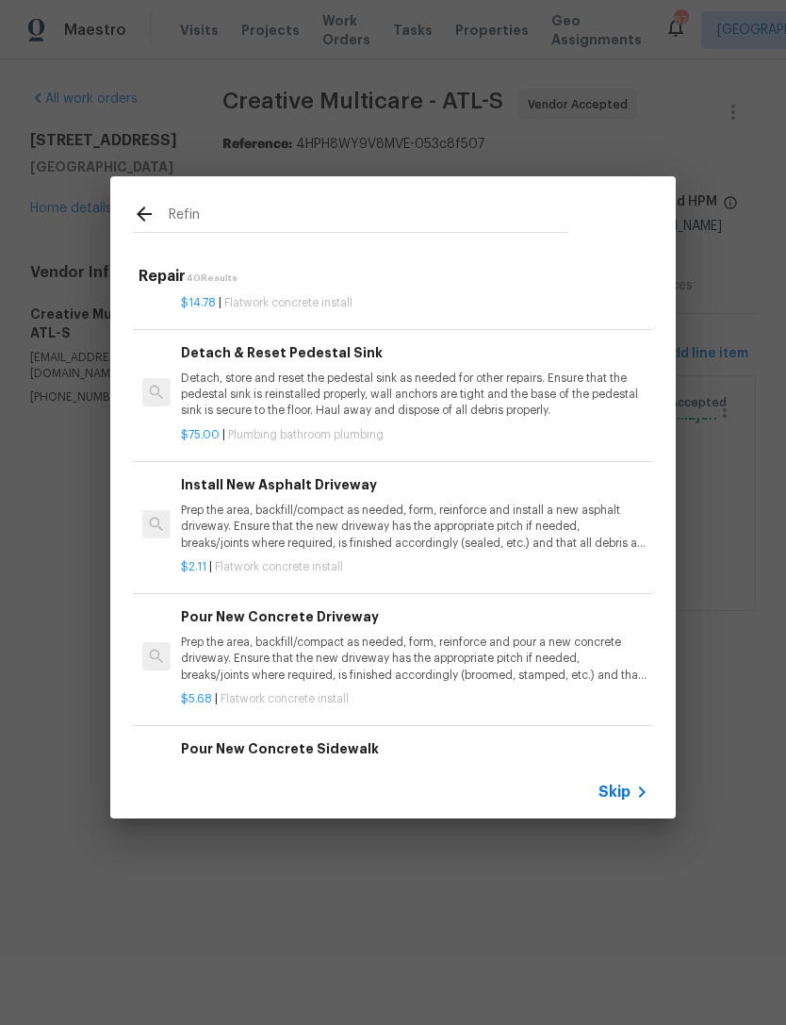
scroll to position [2537, -2]
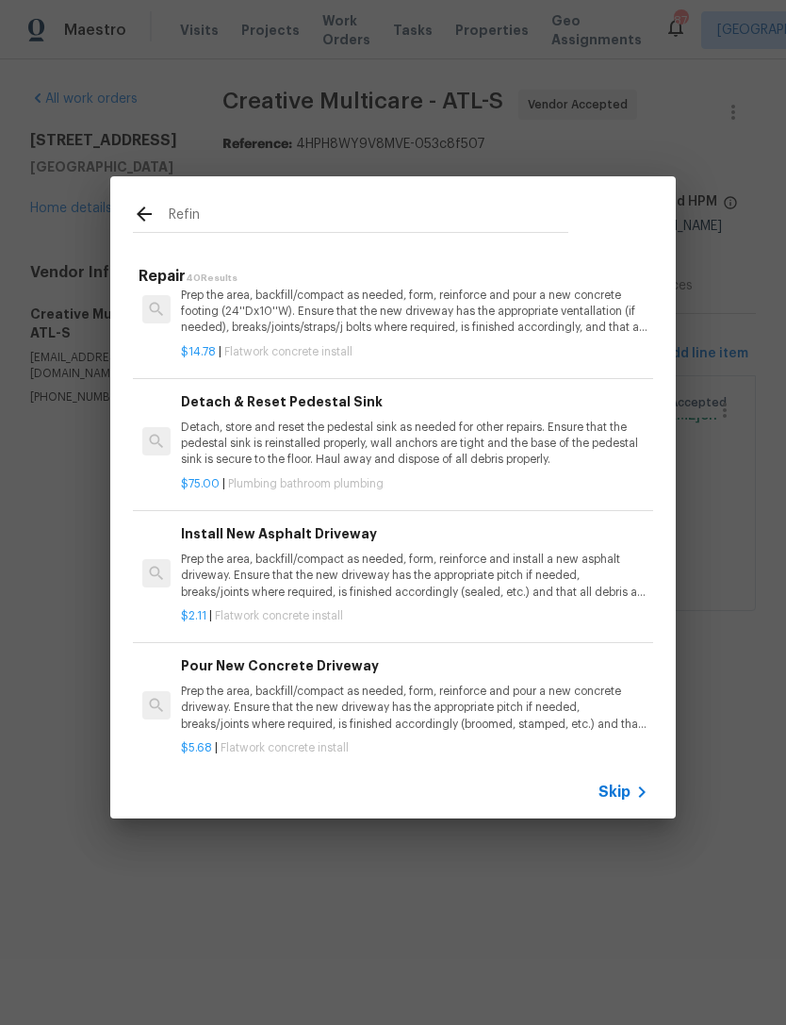
click at [335, 204] on input "Refin" at bounding box center [369, 217] width 400 height 28
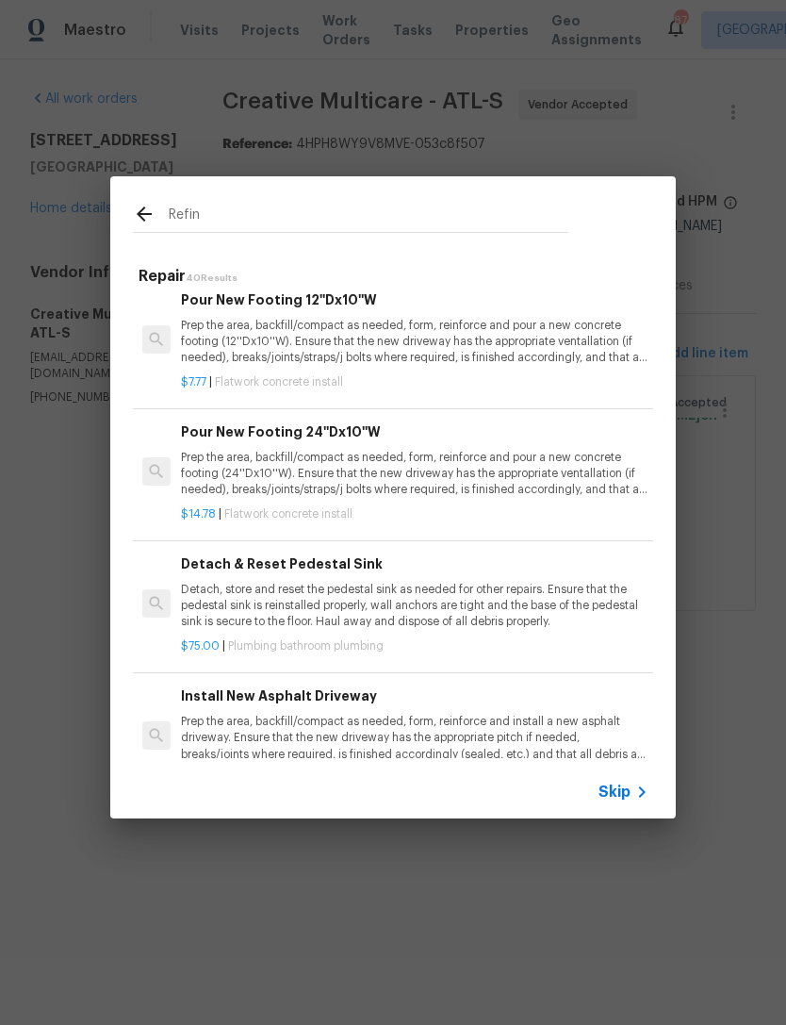
click at [332, 200] on div "Refin" at bounding box center [350, 213] width 481 height 74
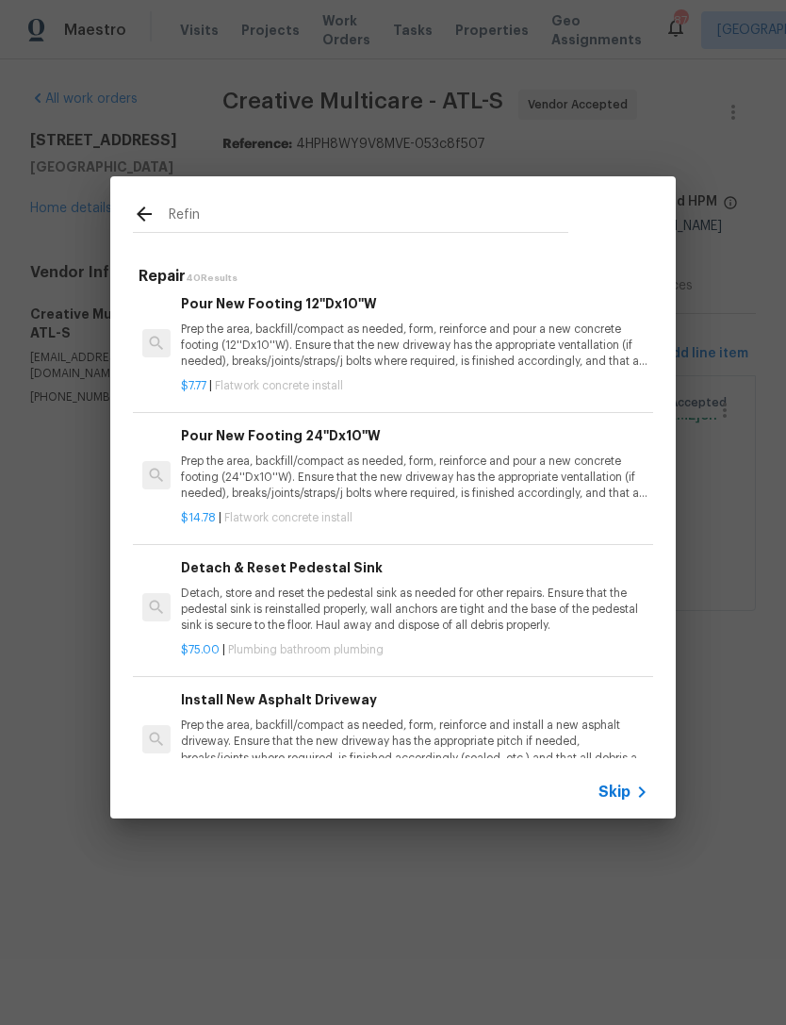
click at [252, 226] on input "Refin" at bounding box center [369, 217] width 400 height 28
type input "R"
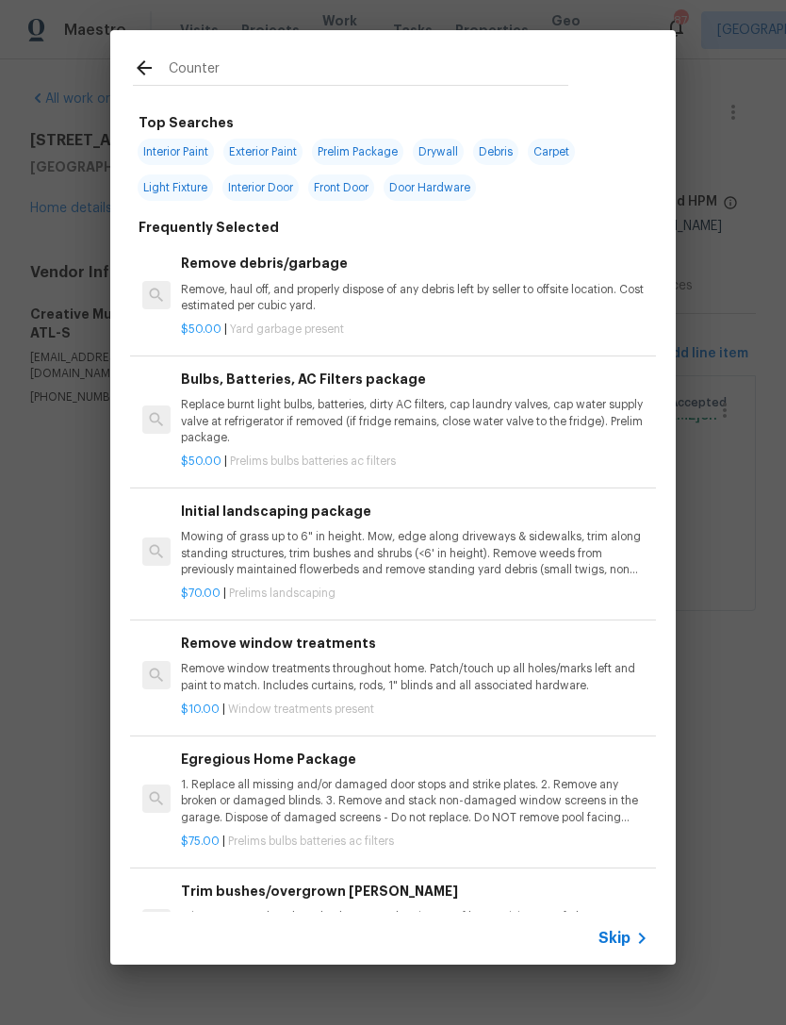
type input "Counter"
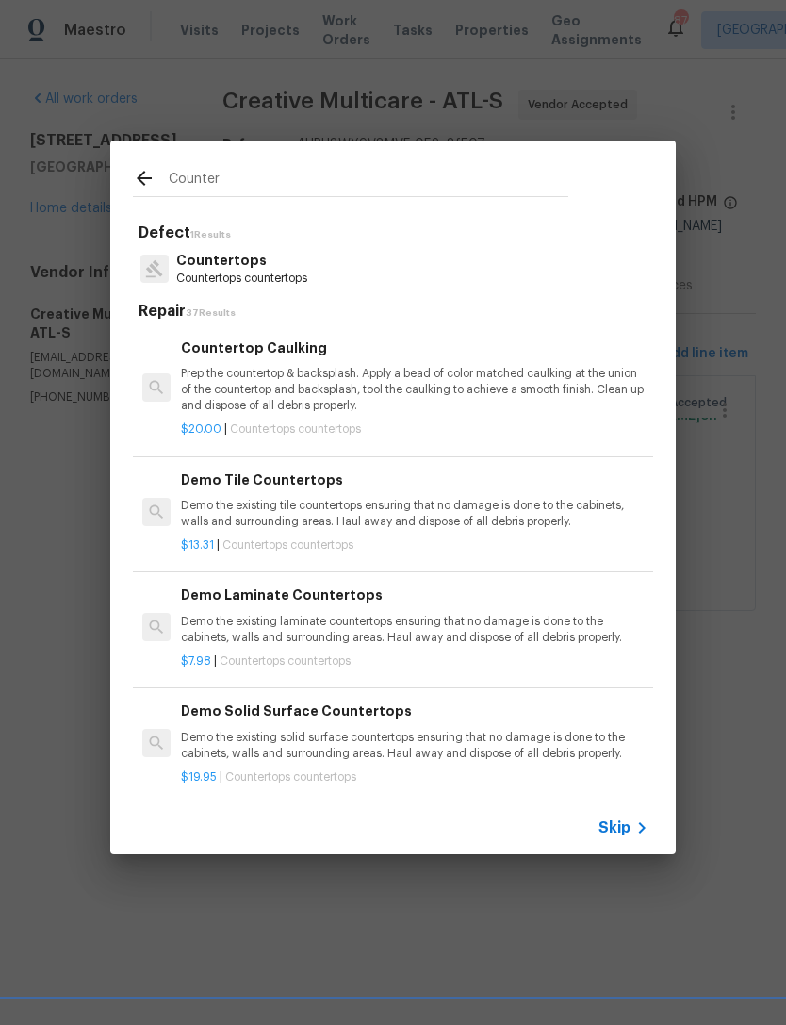
click at [243, 275] on p "Countertops countertops" at bounding box center [241, 279] width 131 height 16
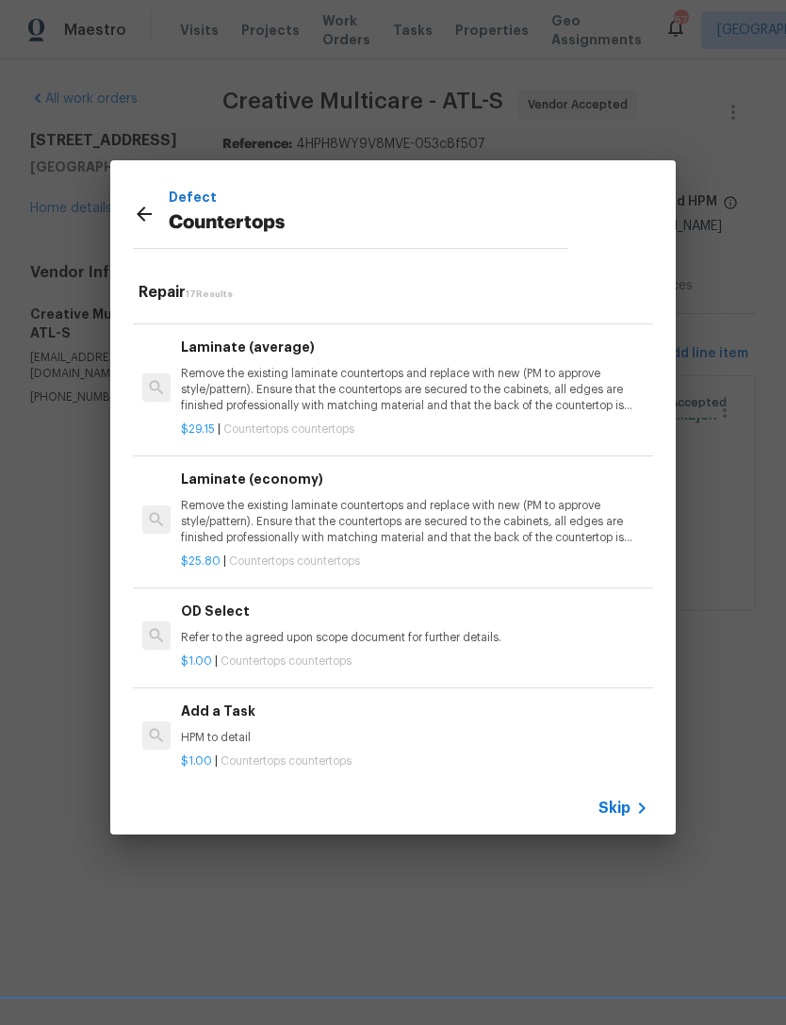
scroll to position [1631, 0]
click at [227, 702] on h6 "Add a Task" at bounding box center [415, 712] width 468 height 21
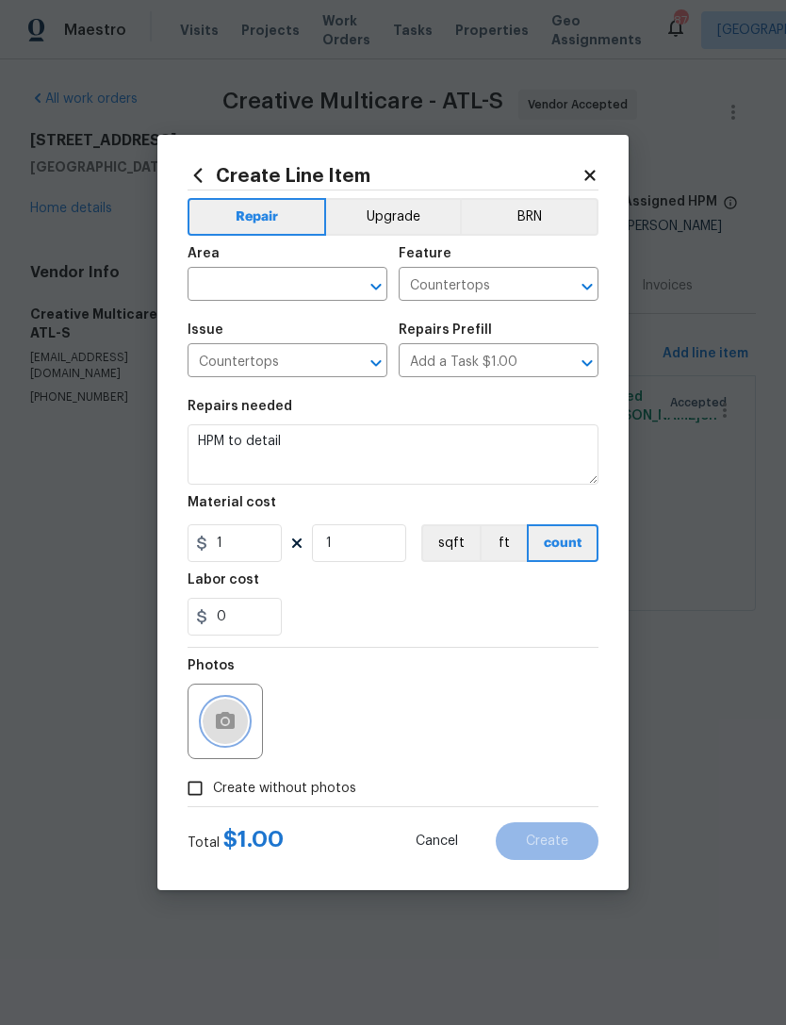
click at [235, 726] on icon "button" at bounding box center [225, 720] width 19 height 17
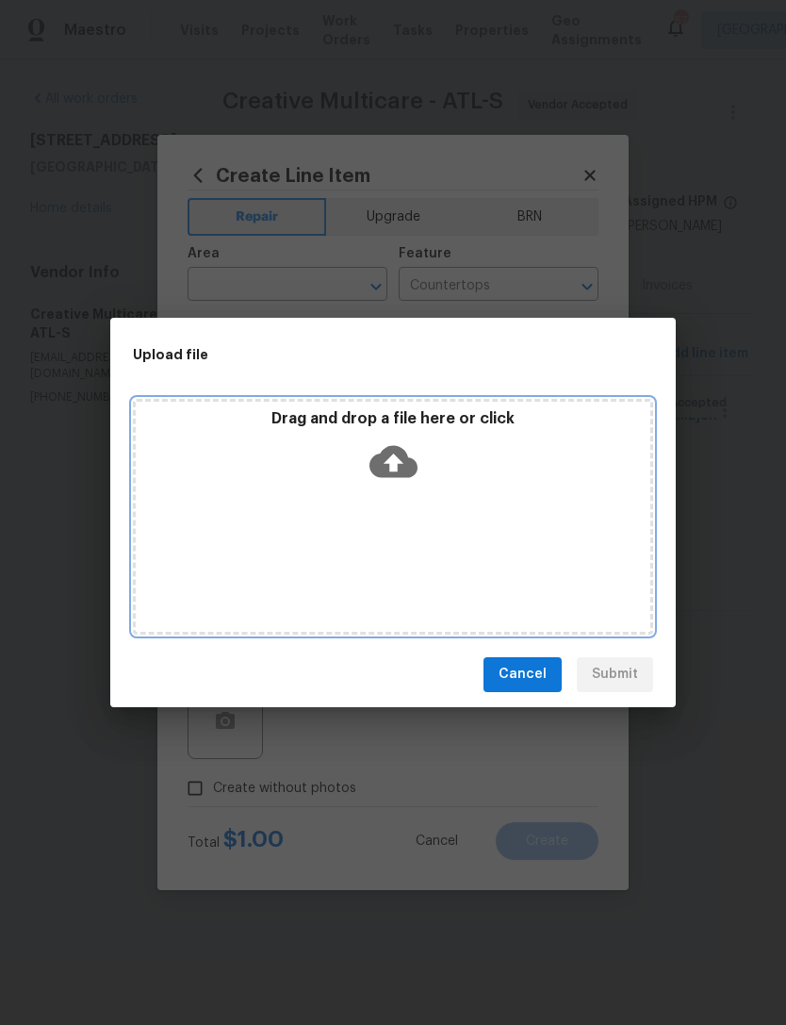
click at [407, 460] on icon at bounding box center [394, 461] width 48 height 32
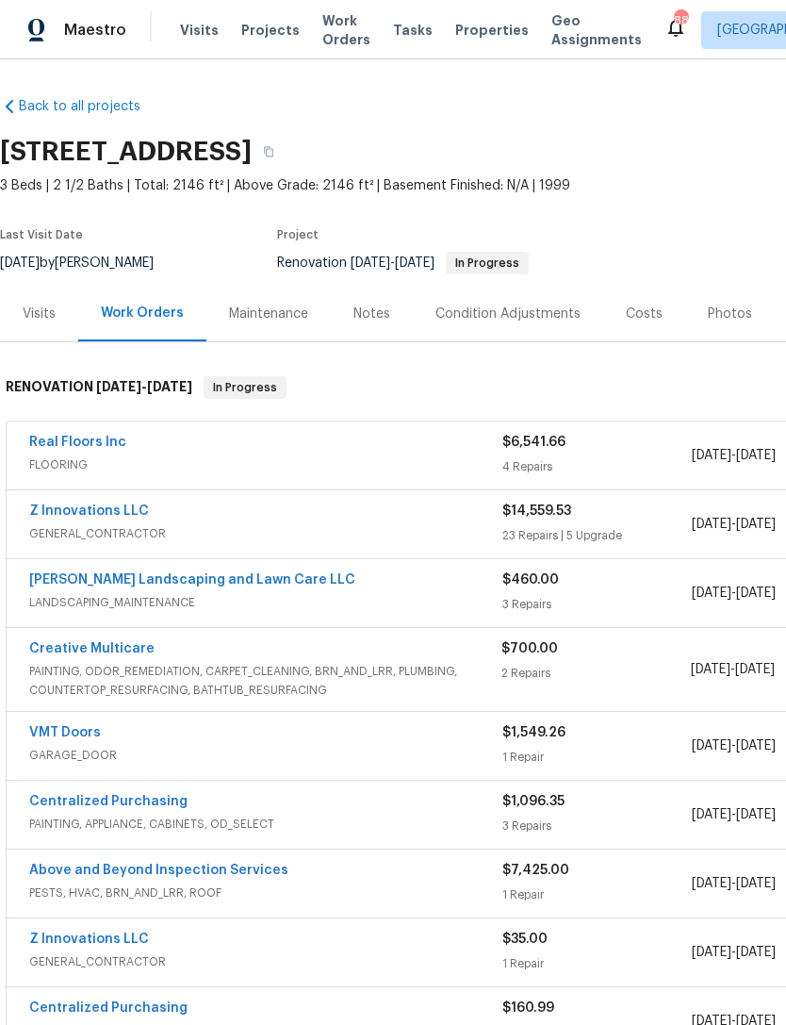
click at [376, 300] on div "Notes" at bounding box center [372, 314] width 82 height 56
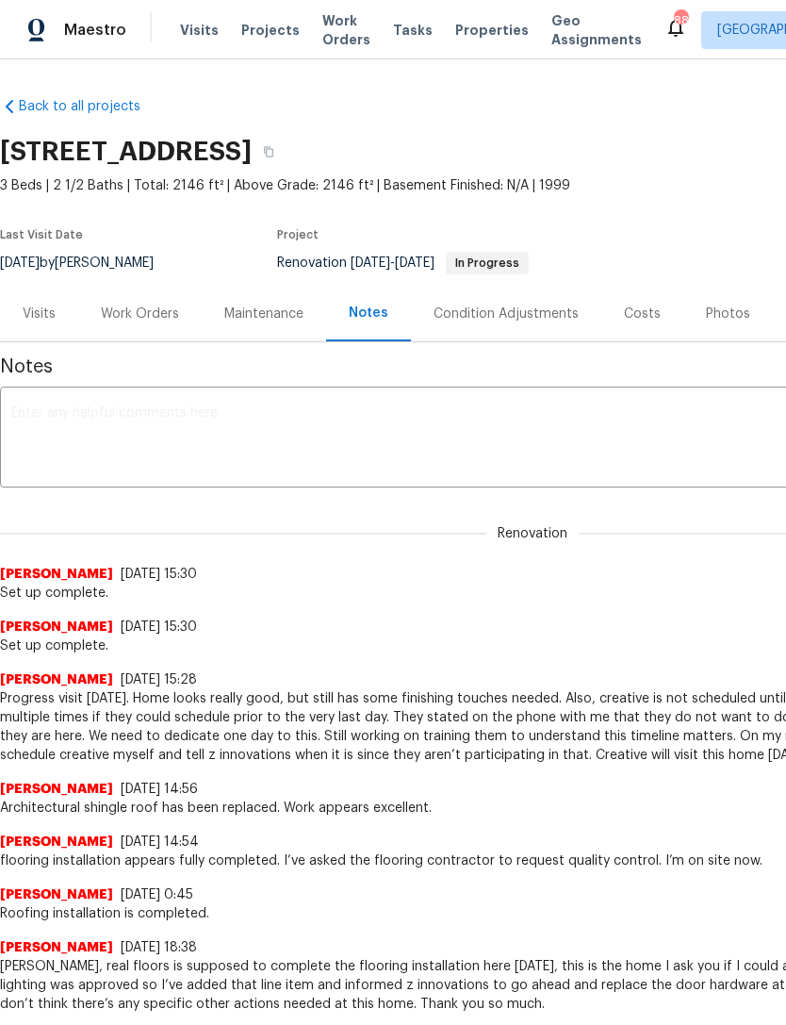
click at [359, 422] on textarea at bounding box center [532, 439] width 1043 height 66
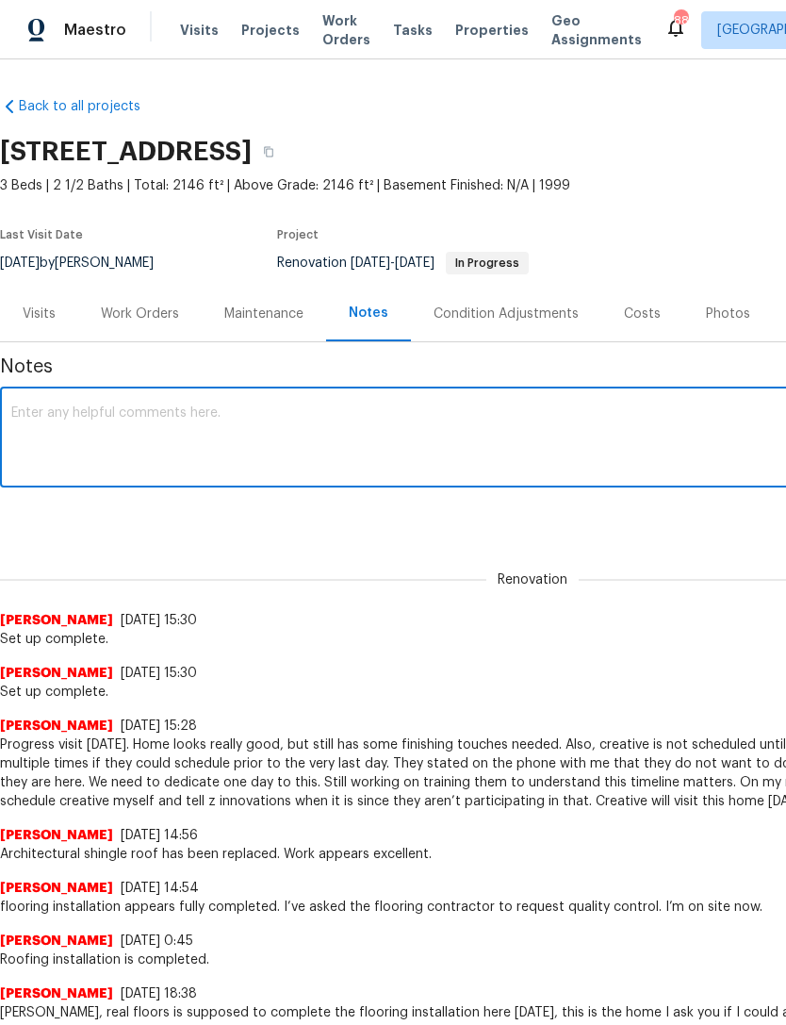
click at [150, 319] on div "Work Orders" at bounding box center [140, 314] width 78 height 19
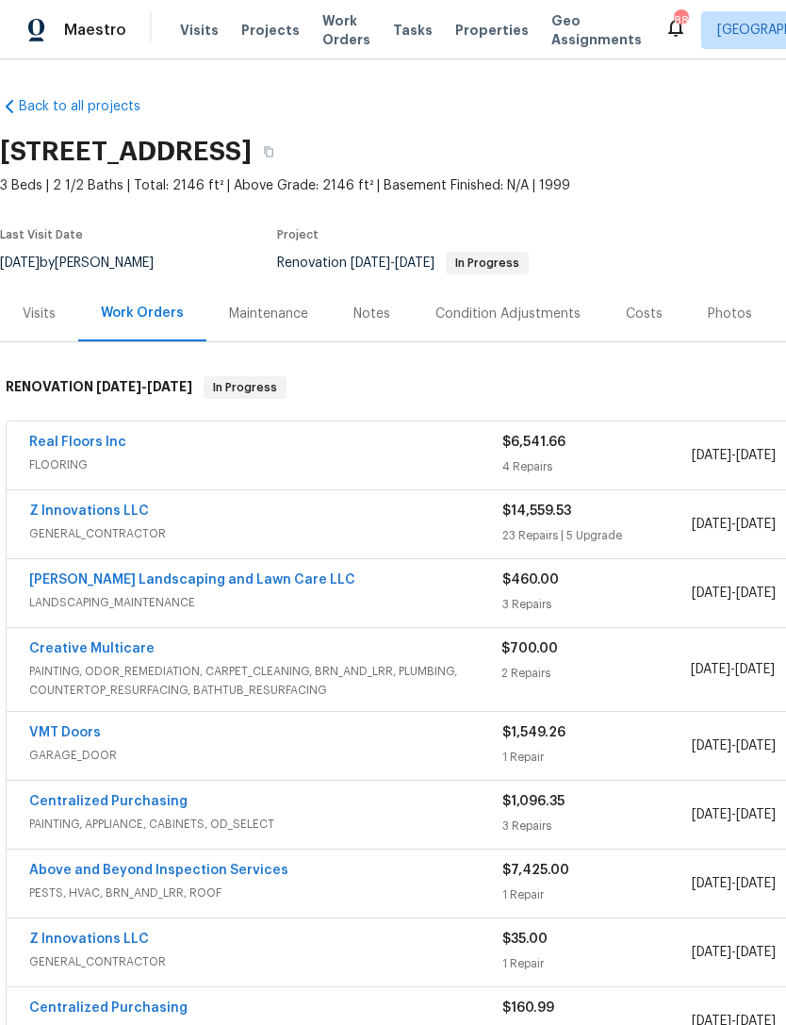
click at [89, 515] on link "Z Innovations LLC" at bounding box center [89, 510] width 120 height 13
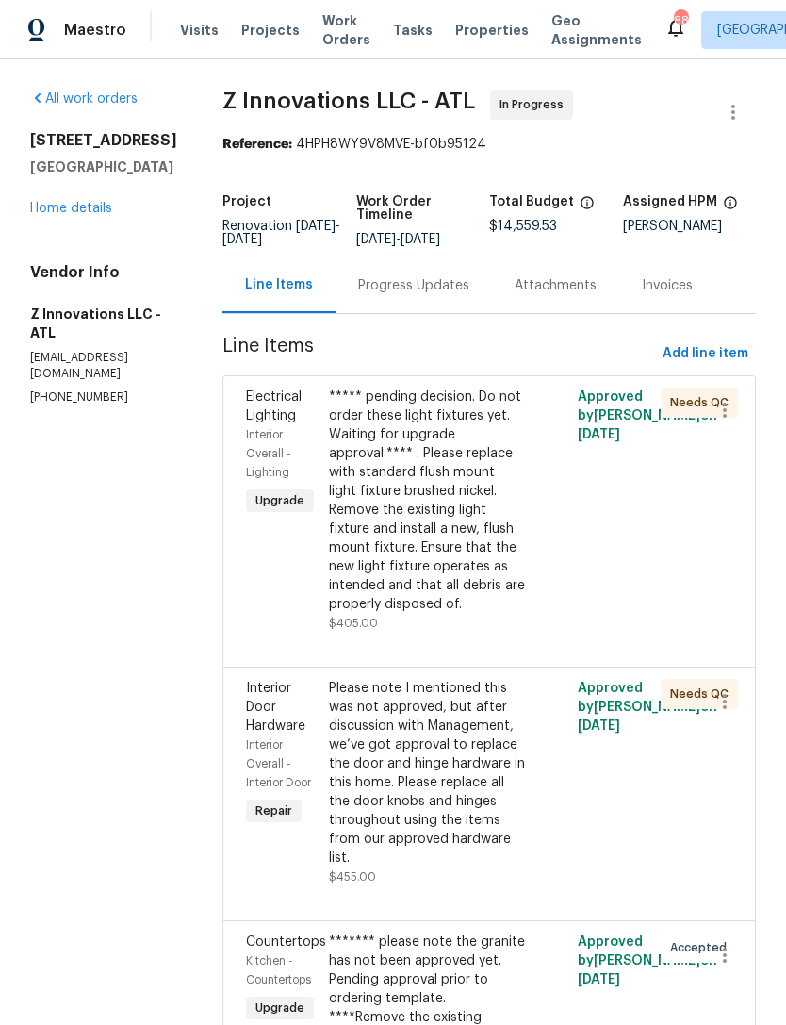
click at [471, 300] on div "Progress Updates" at bounding box center [414, 285] width 157 height 56
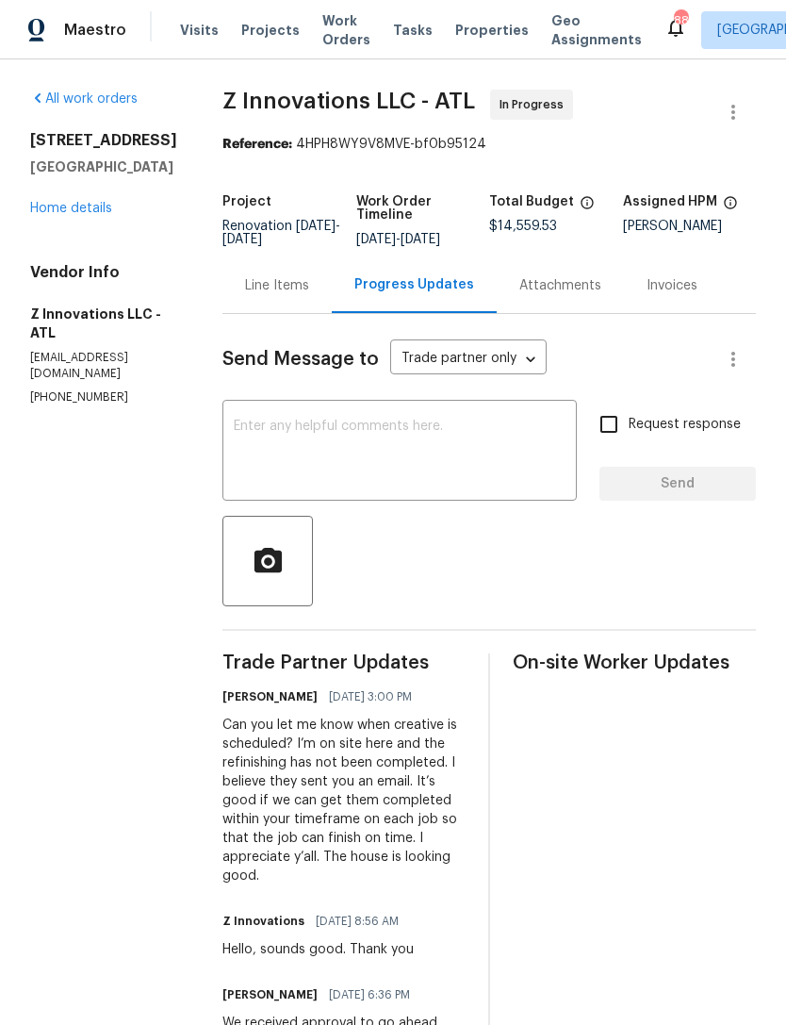
click at [435, 445] on textarea at bounding box center [400, 453] width 332 height 66
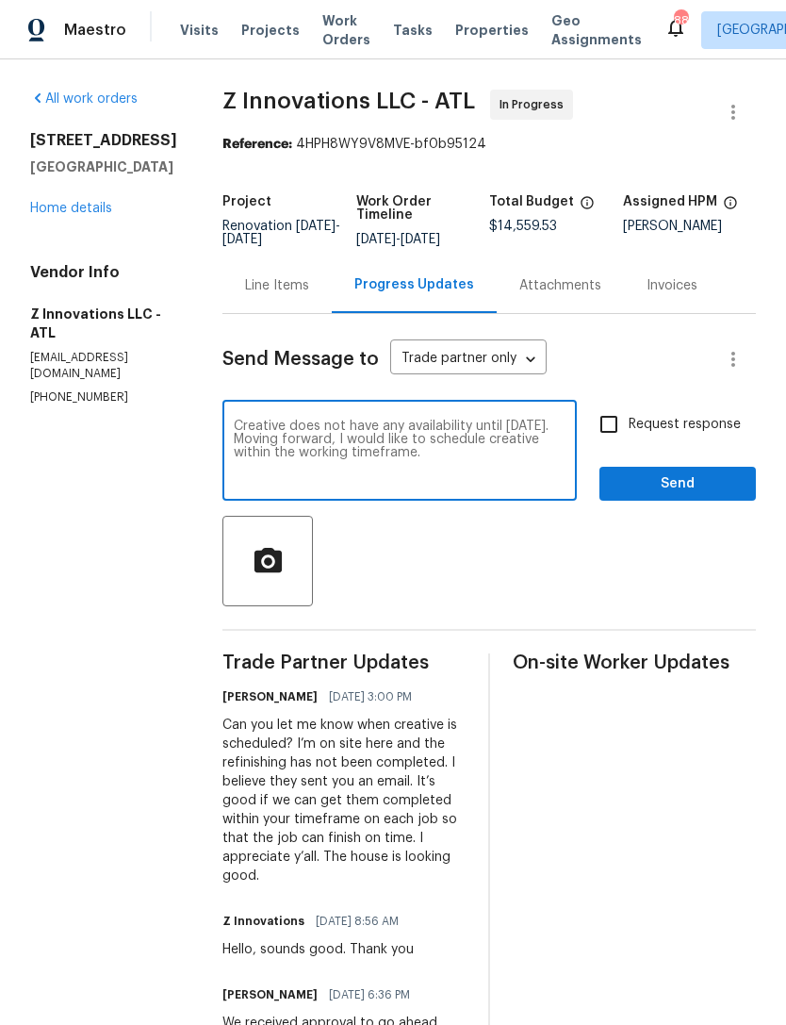
click at [562, 413] on div "Creative does not have any availability until [DATE]. Moving forward, I would l…" at bounding box center [400, 453] width 355 height 96
click at [560, 428] on textarea "Creative does not have any availability until [DATE]. Moving forward, I would l…" at bounding box center [400, 453] width 332 height 66
click at [526, 460] on textarea "Creative does not have any availability until [DATE]. I told them to place us t…" at bounding box center [400, 453] width 332 height 66
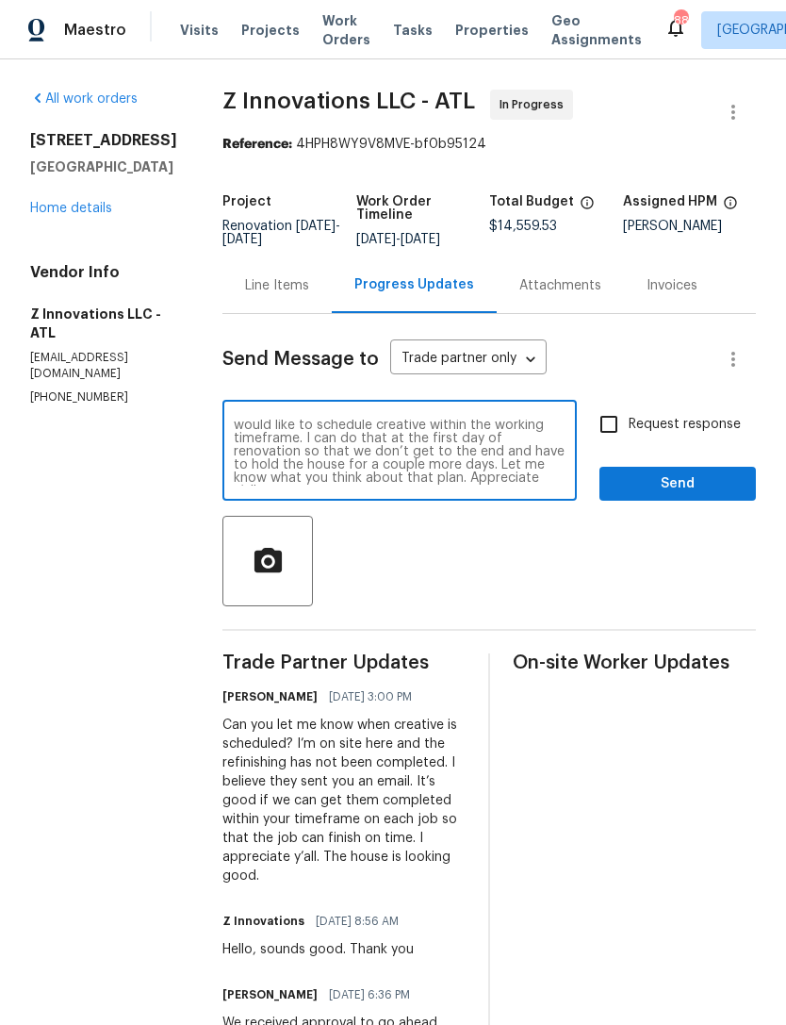
scroll to position [26, 0]
type textarea "Creative does not have any availability until [DATE]. I told them to place us t…"
click at [613, 423] on input "Request response" at bounding box center [609, 425] width 40 height 40
checkbox input "true"
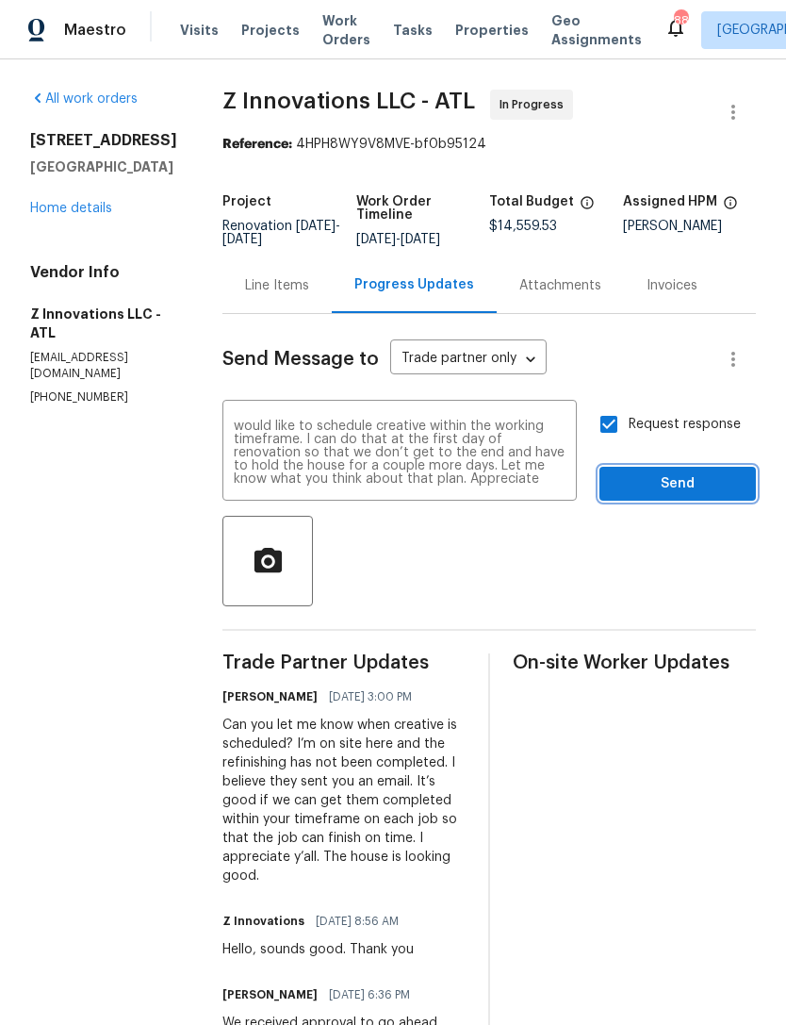
click at [668, 495] on span "Send" at bounding box center [678, 484] width 126 height 24
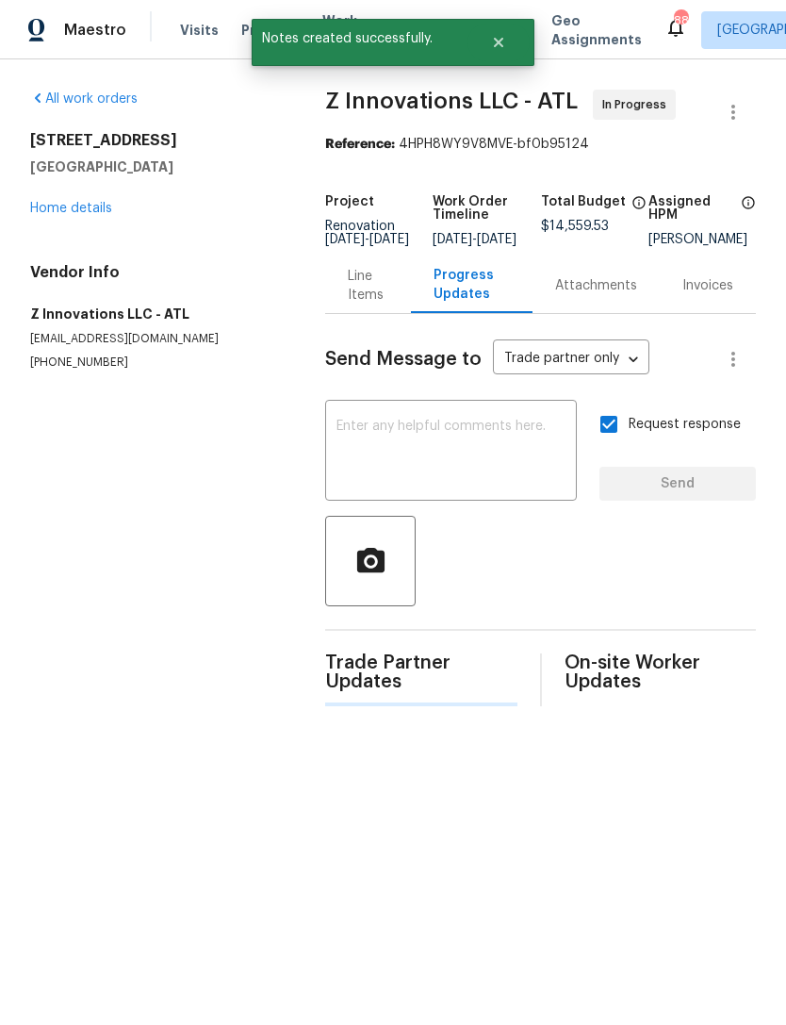
scroll to position [0, 0]
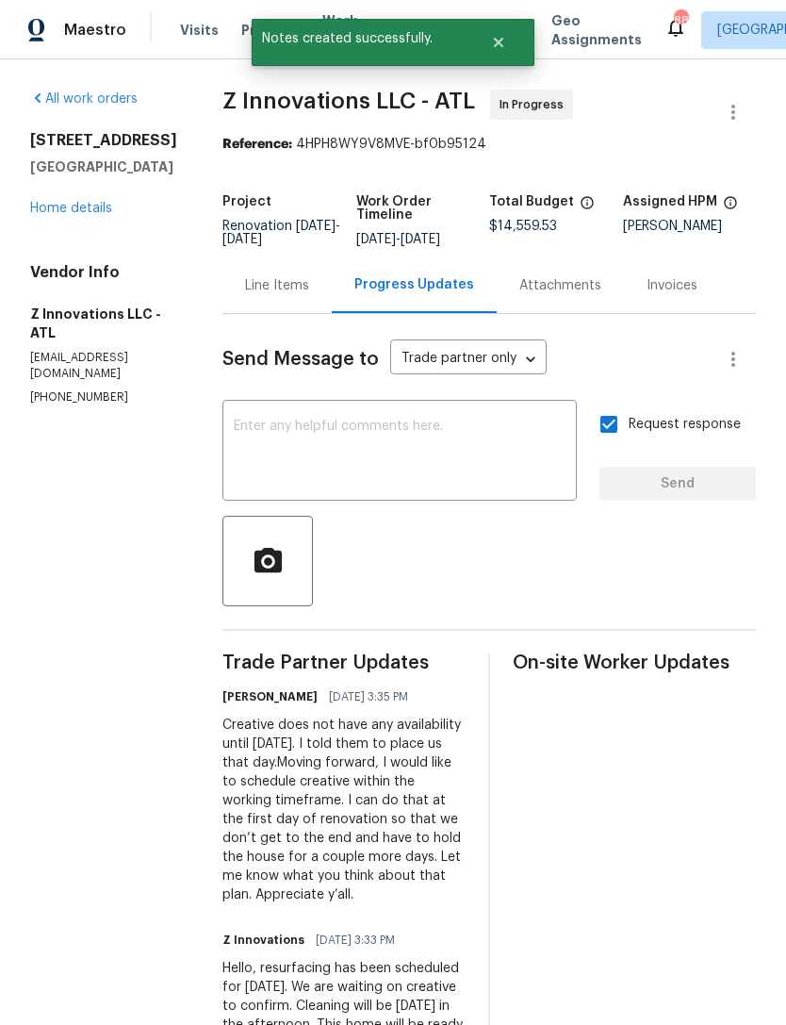
click at [102, 215] on link "Home details" at bounding box center [71, 208] width 82 height 13
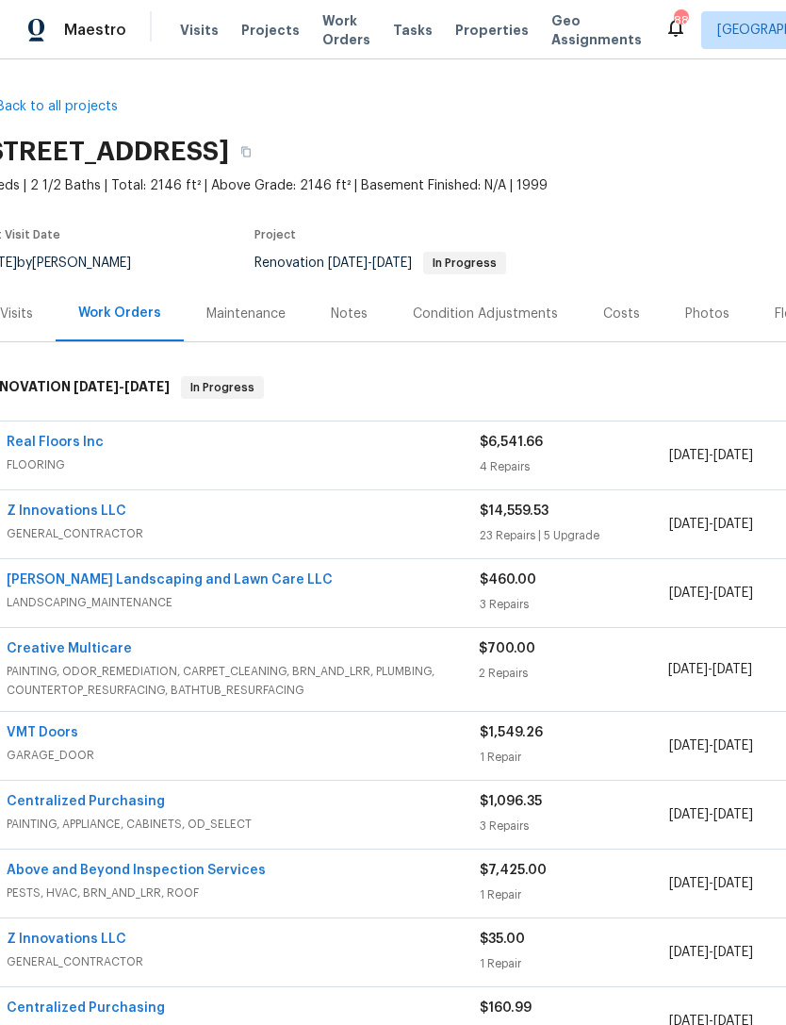
scroll to position [0, 23]
click at [91, 647] on link "Creative Multicare" at bounding box center [69, 648] width 125 height 13
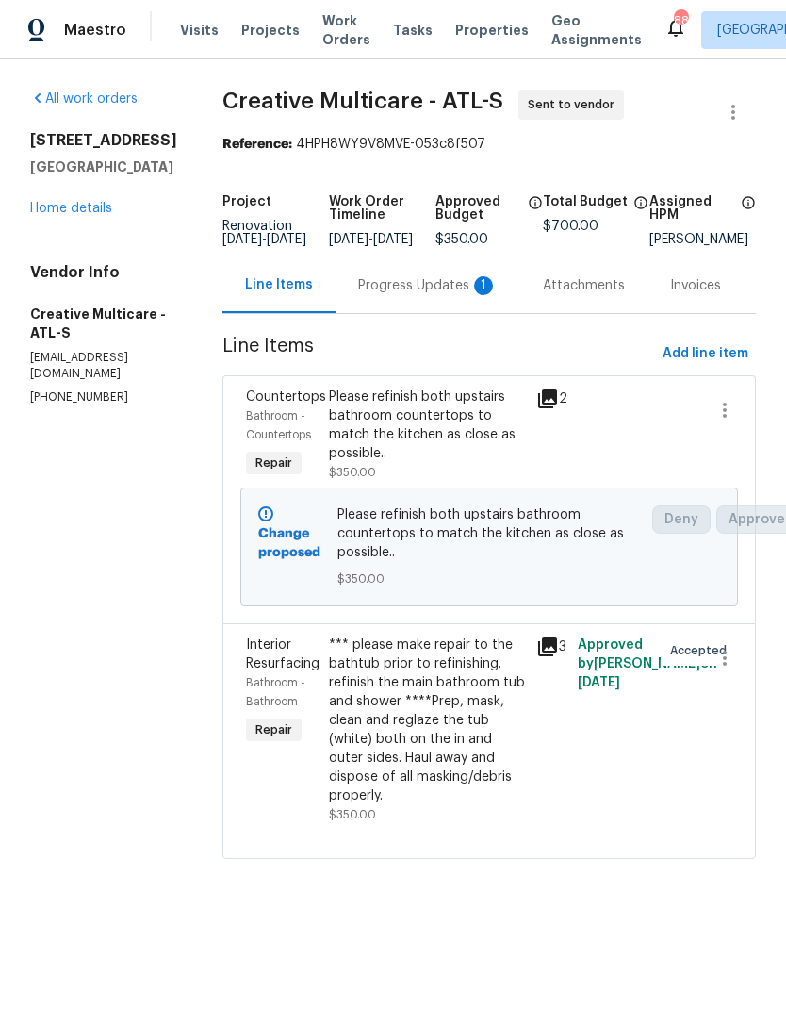
click at [438, 295] on div "Progress Updates 1" at bounding box center [428, 285] width 140 height 19
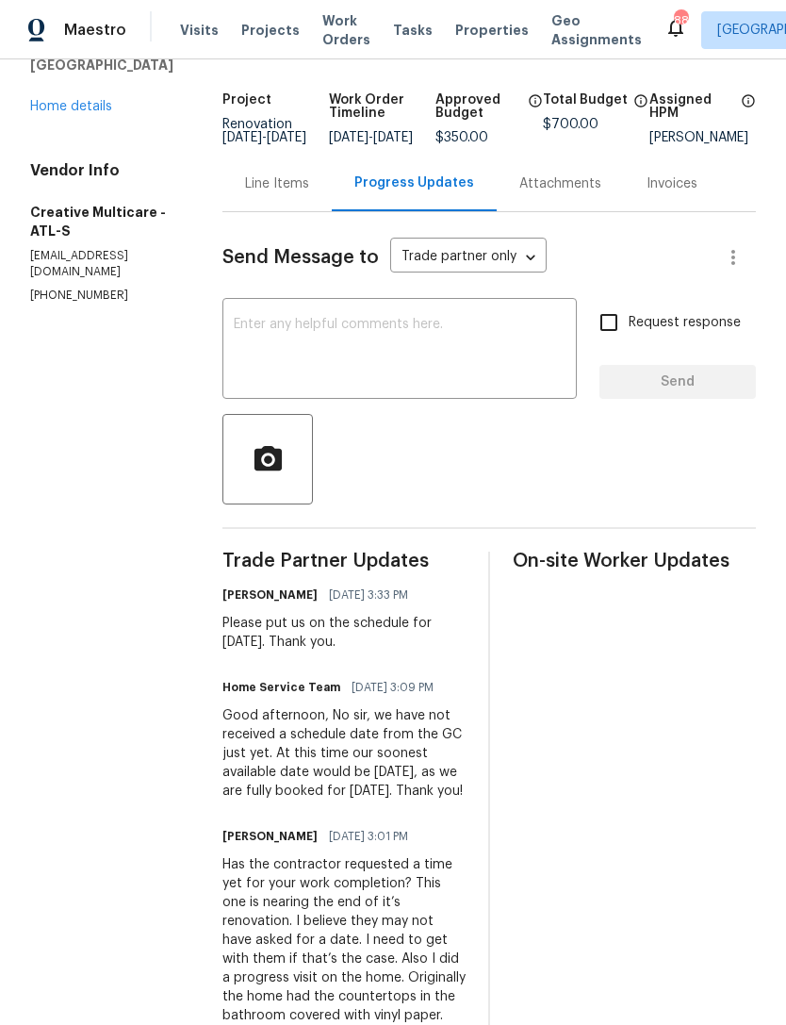
scroll to position [108, 0]
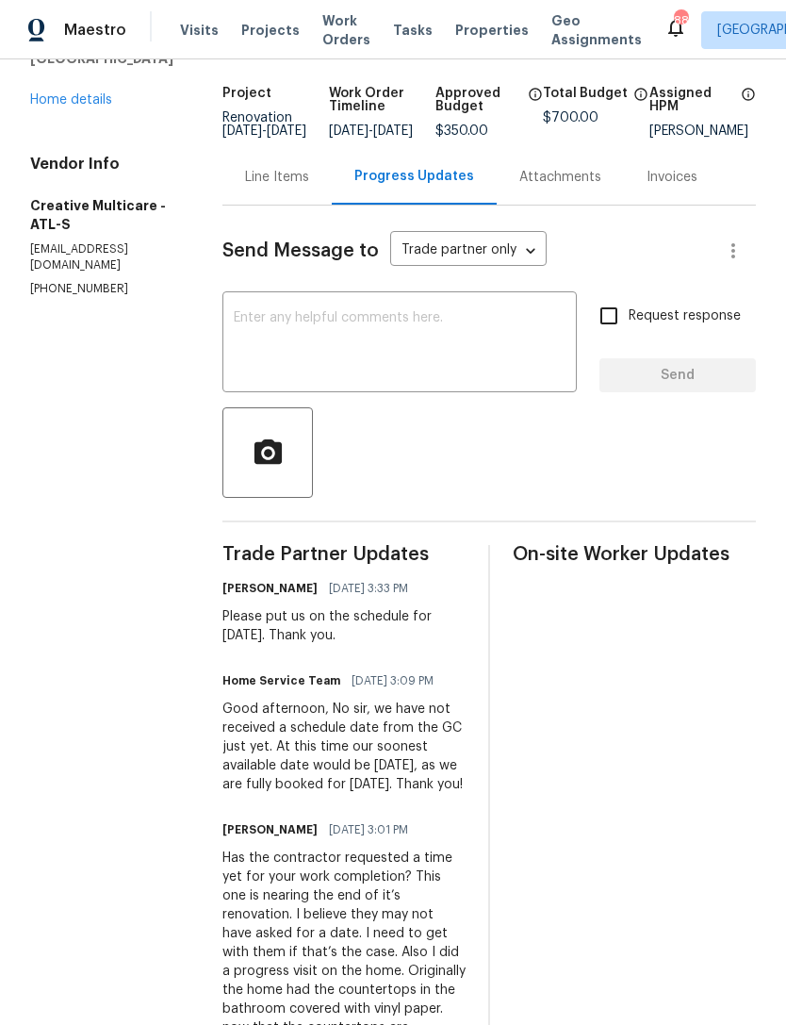
click at [92, 101] on link "Home details" at bounding box center [71, 99] width 82 height 13
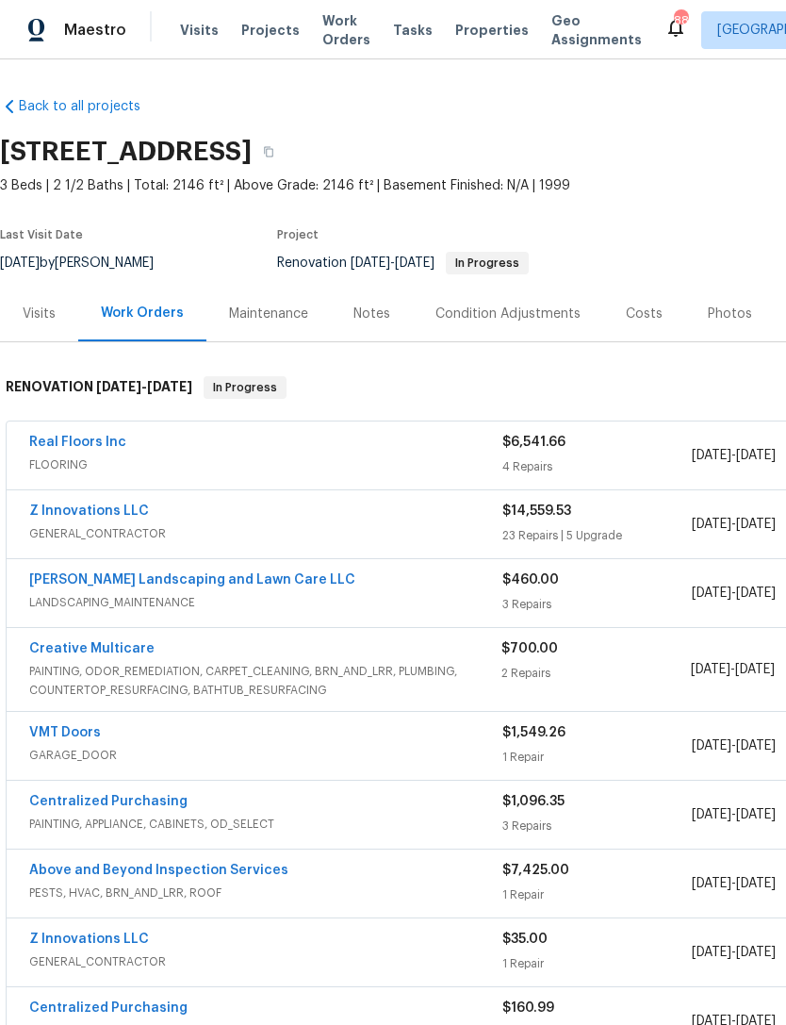
click at [381, 331] on div "Notes" at bounding box center [372, 314] width 82 height 56
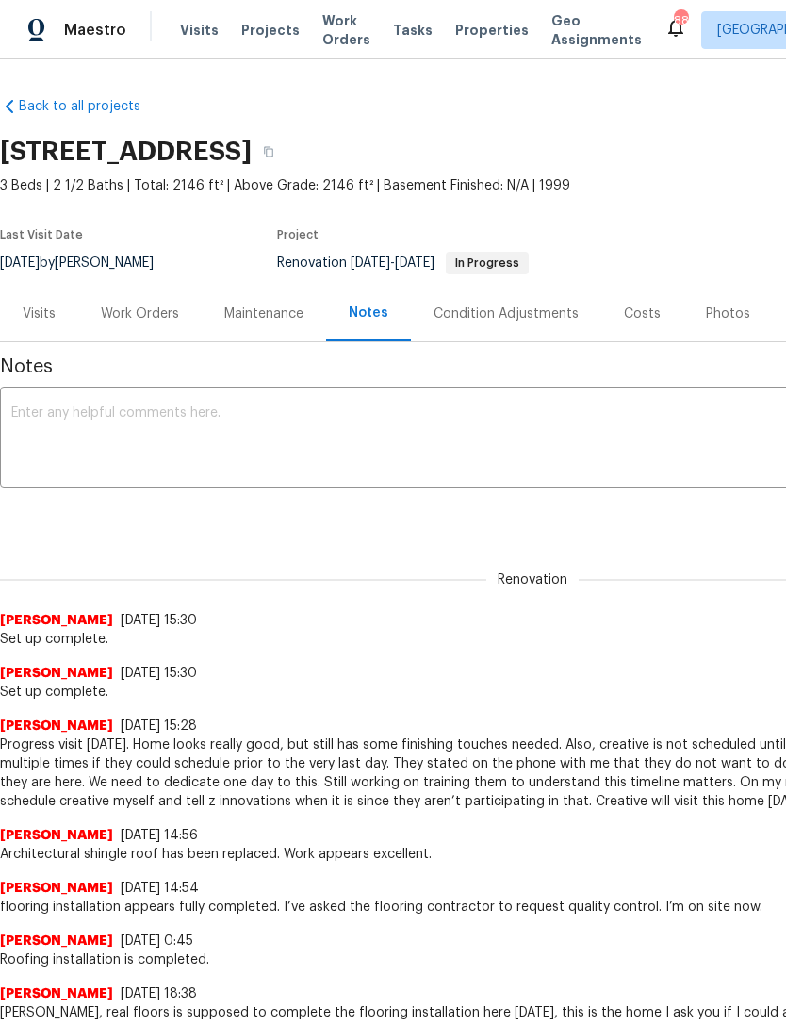
click at [395, 425] on textarea at bounding box center [532, 439] width 1043 height 66
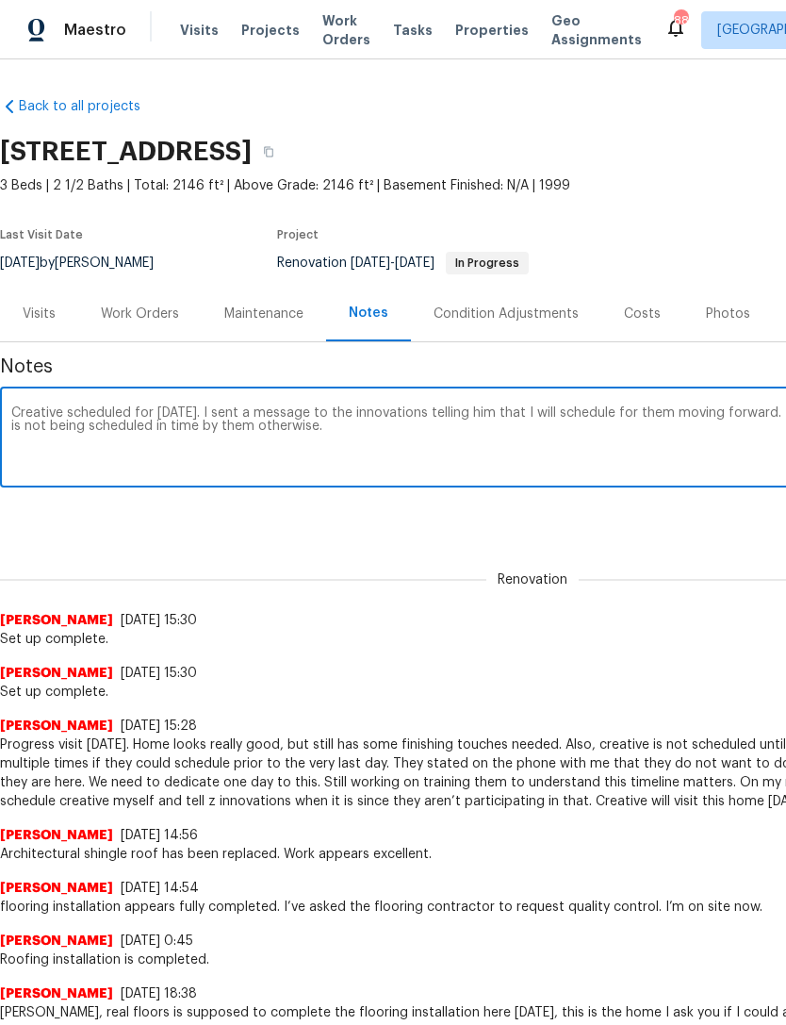
click at [350, 411] on textarea "Creative scheduled for [DATE]. I sent a message to the innovations telling him …" at bounding box center [532, 439] width 1043 height 66
click at [474, 416] on textarea "Creative scheduled for [DATE]. I sent a message to z innovations telling him th…" at bounding box center [532, 439] width 1043 height 66
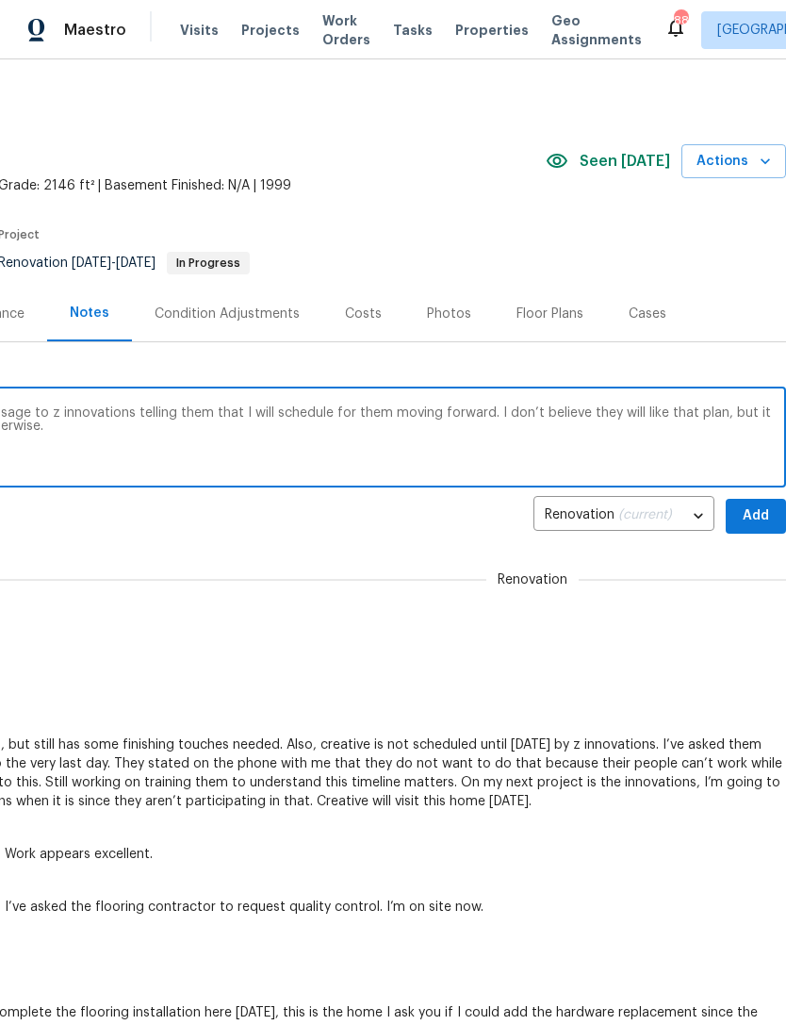
scroll to position [0, 279]
click at [405, 408] on textarea "Creative scheduled for [DATE]. I sent a message to z innovations telling them t…" at bounding box center [253, 439] width 1043 height 66
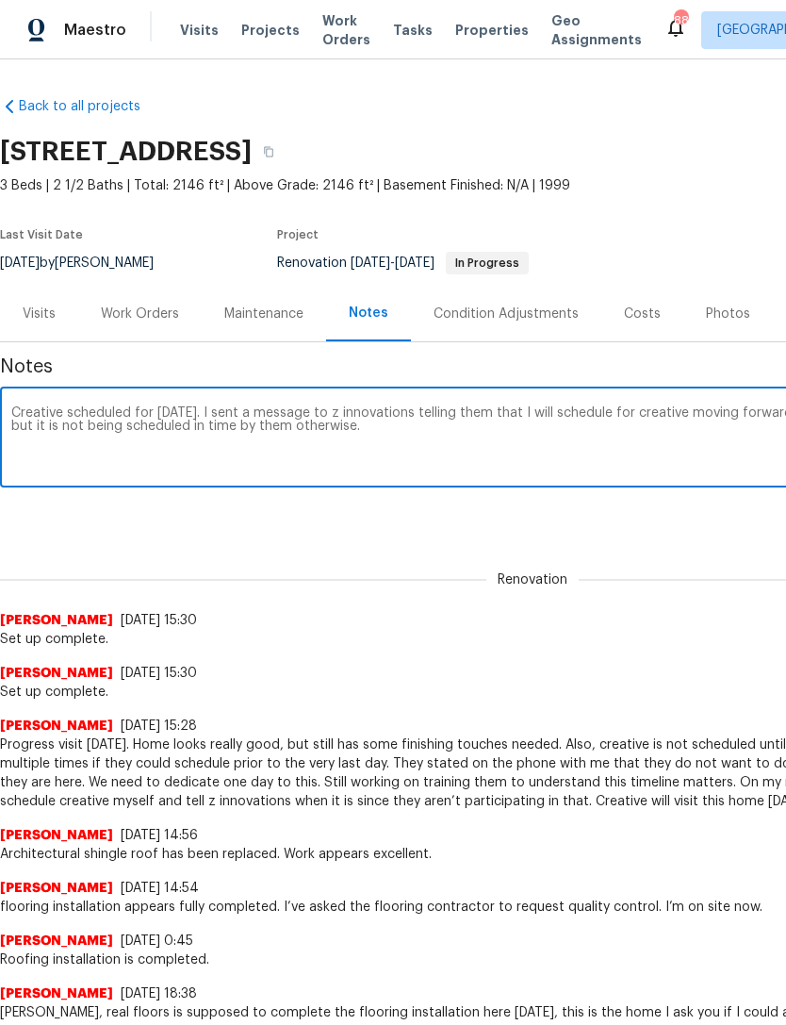
scroll to position [0, 0]
click at [177, 423] on textarea "Creative scheduled for [DATE]. I sent a message to z innovations telling them t…" at bounding box center [532, 439] width 1043 height 66
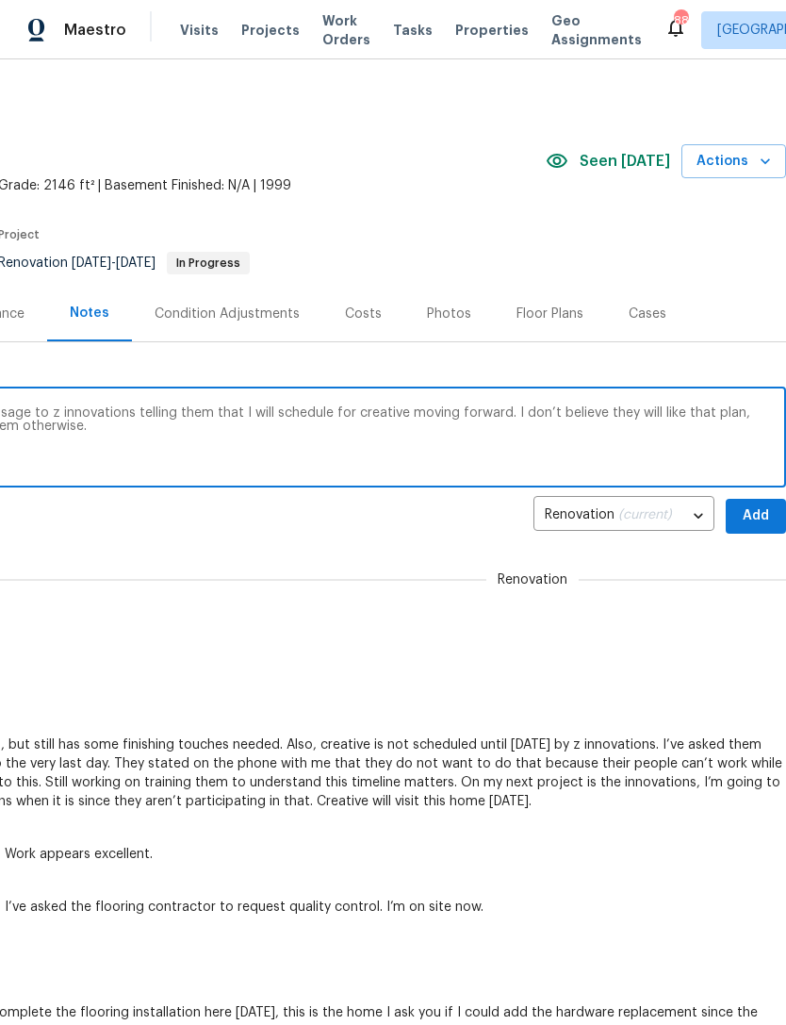
type textarea "Creative scheduled for [DATE]. I sent a message to z innovations telling them t…"
click at [520, 579] on span "Renovation" at bounding box center [533, 579] width 92 height 19
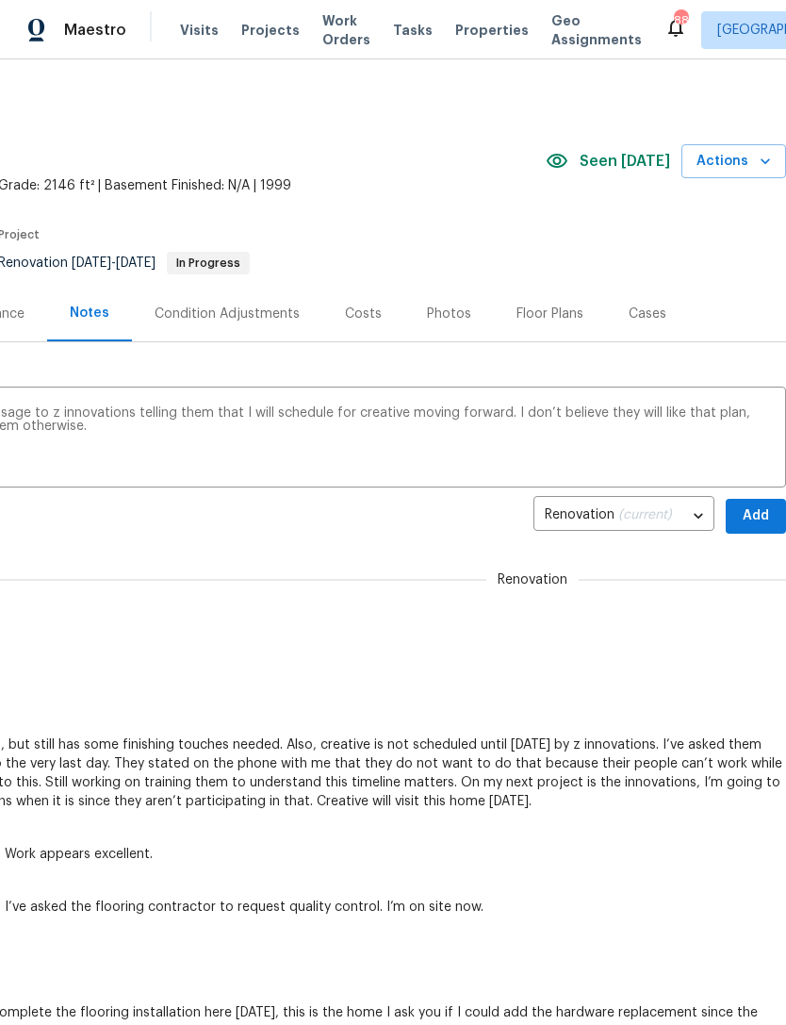
scroll to position [0, 279]
click at [753, 515] on span "Add" at bounding box center [756, 516] width 30 height 24
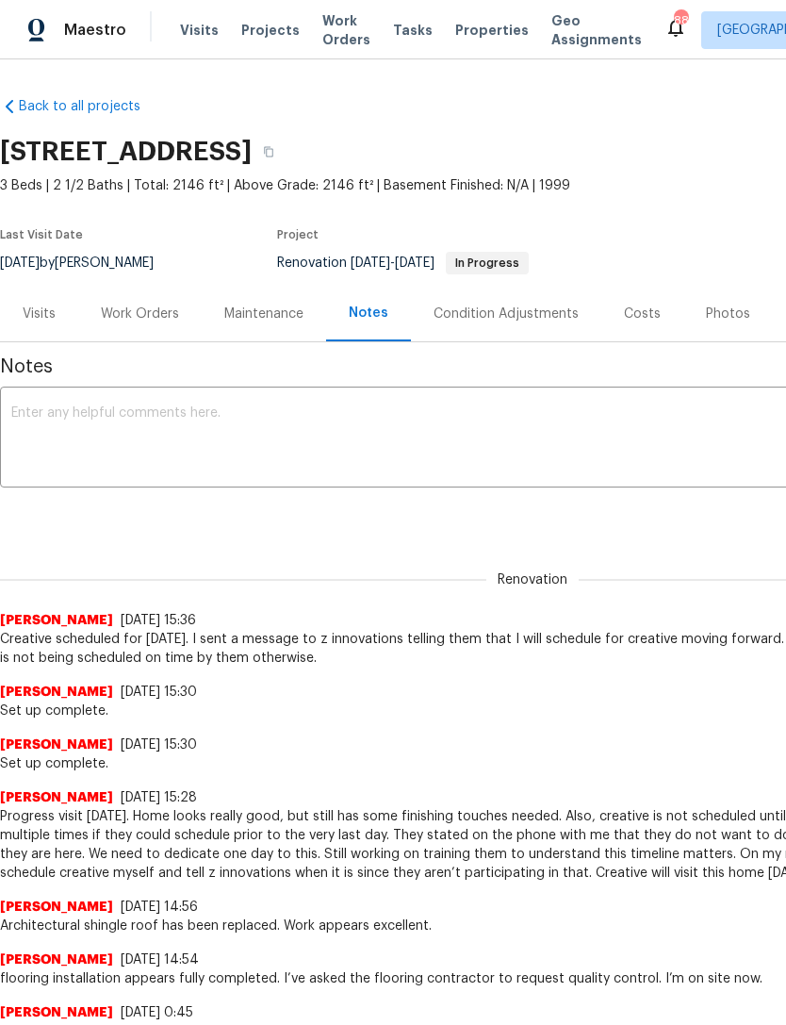
scroll to position [0, 0]
click at [153, 290] on div "Work Orders" at bounding box center [140, 314] width 124 height 56
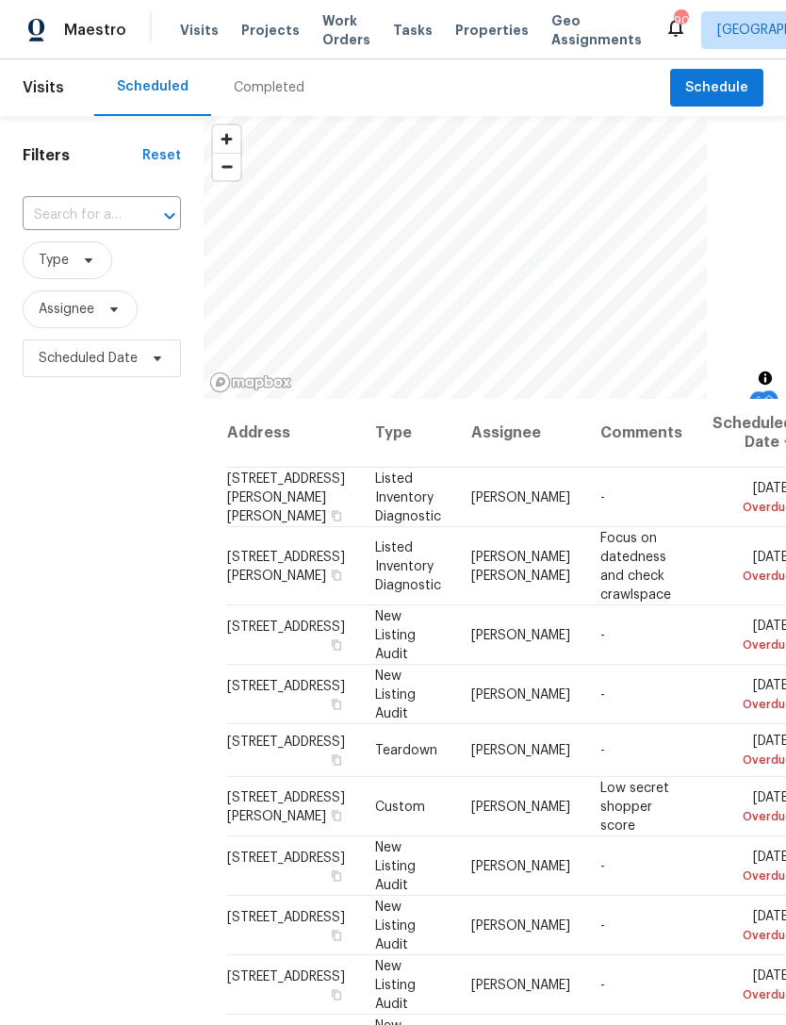
click at [98, 215] on input "text" at bounding box center [76, 215] width 106 height 29
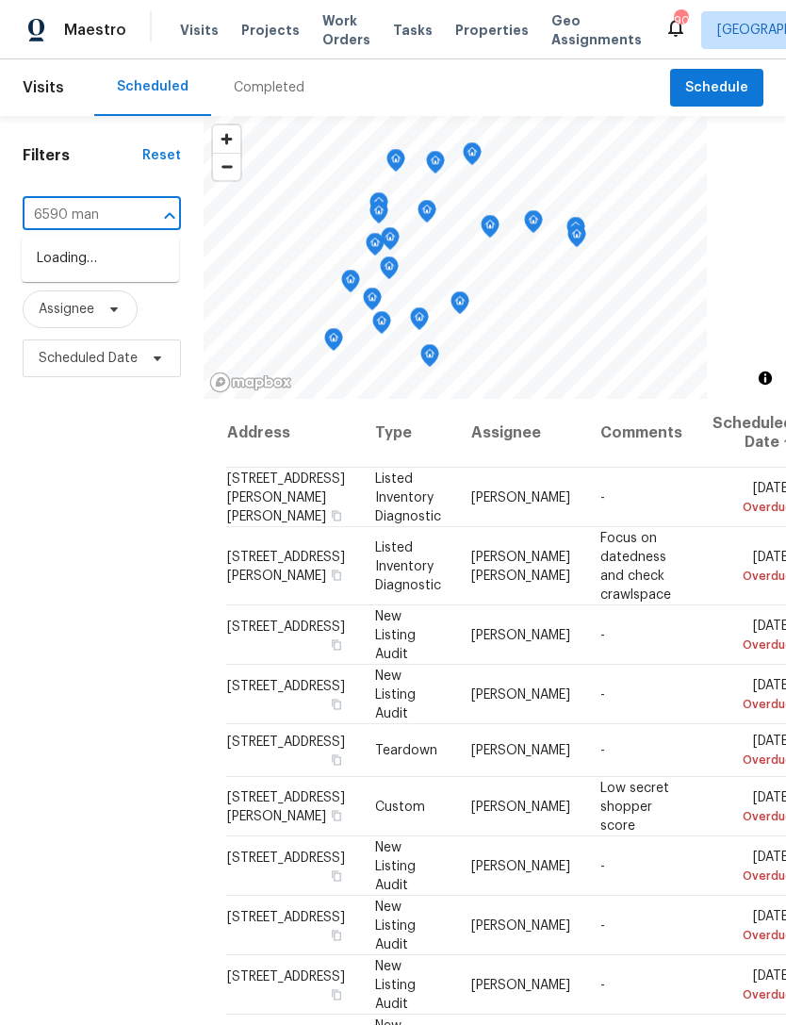
type input "6590 mano"
click at [119, 273] on li "6590 Manor Creek Dr, Douglasville, GA 30135" at bounding box center [100, 258] width 157 height 31
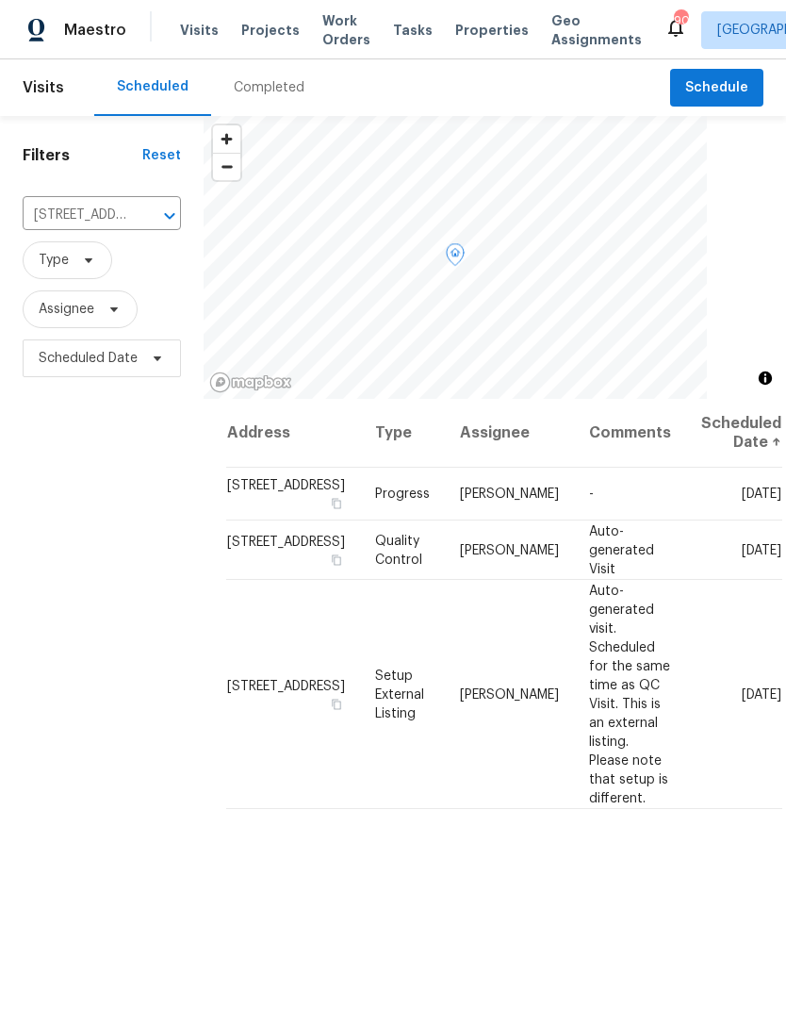
click at [0, 0] on icon at bounding box center [0, 0] width 0 height 0
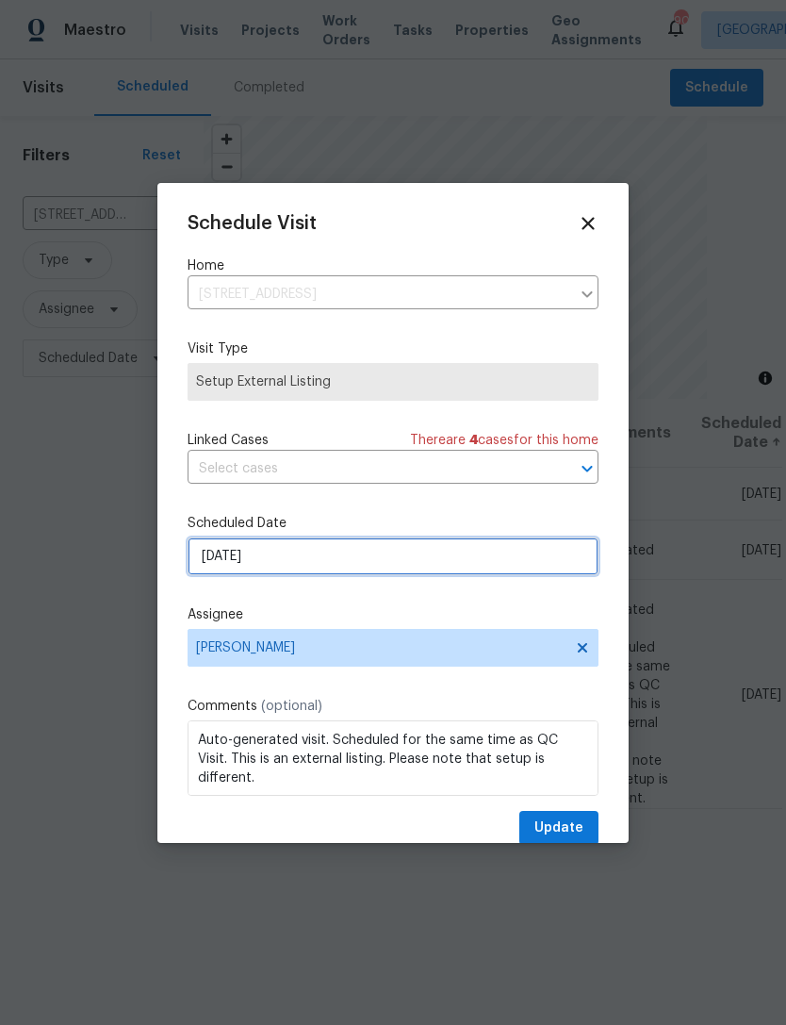
click at [377, 564] on input "[DATE]" at bounding box center [393, 556] width 411 height 38
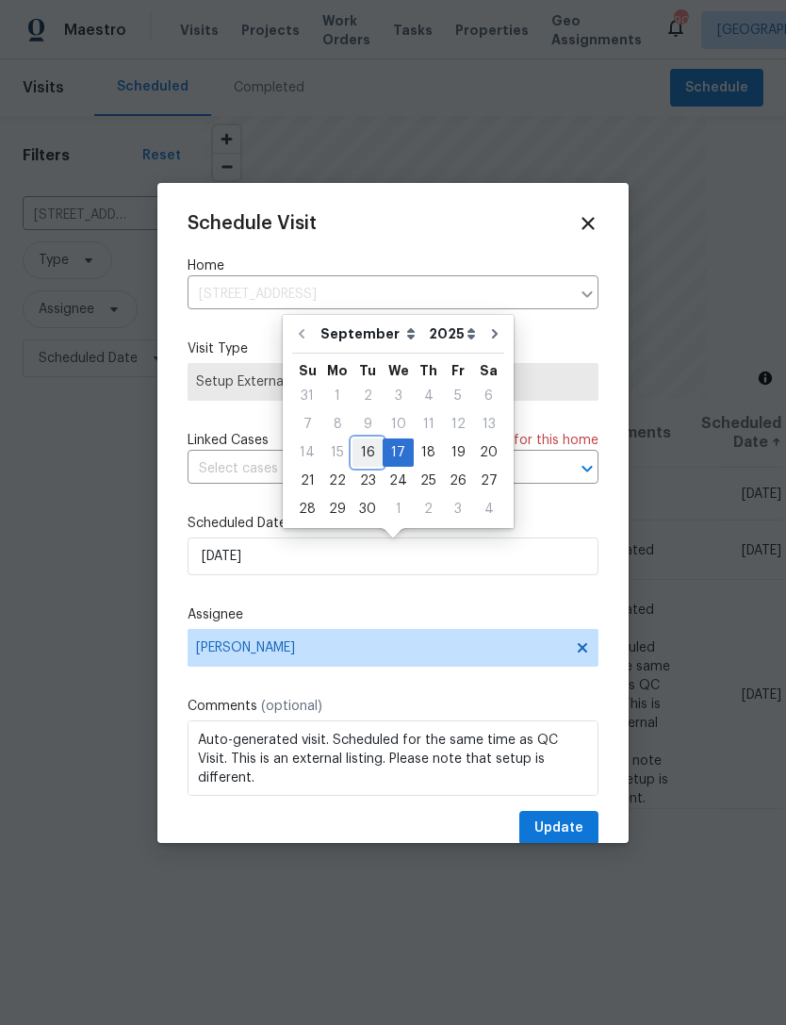
click at [367, 458] on div "16" at bounding box center [368, 452] width 30 height 26
type input "9/16/2025"
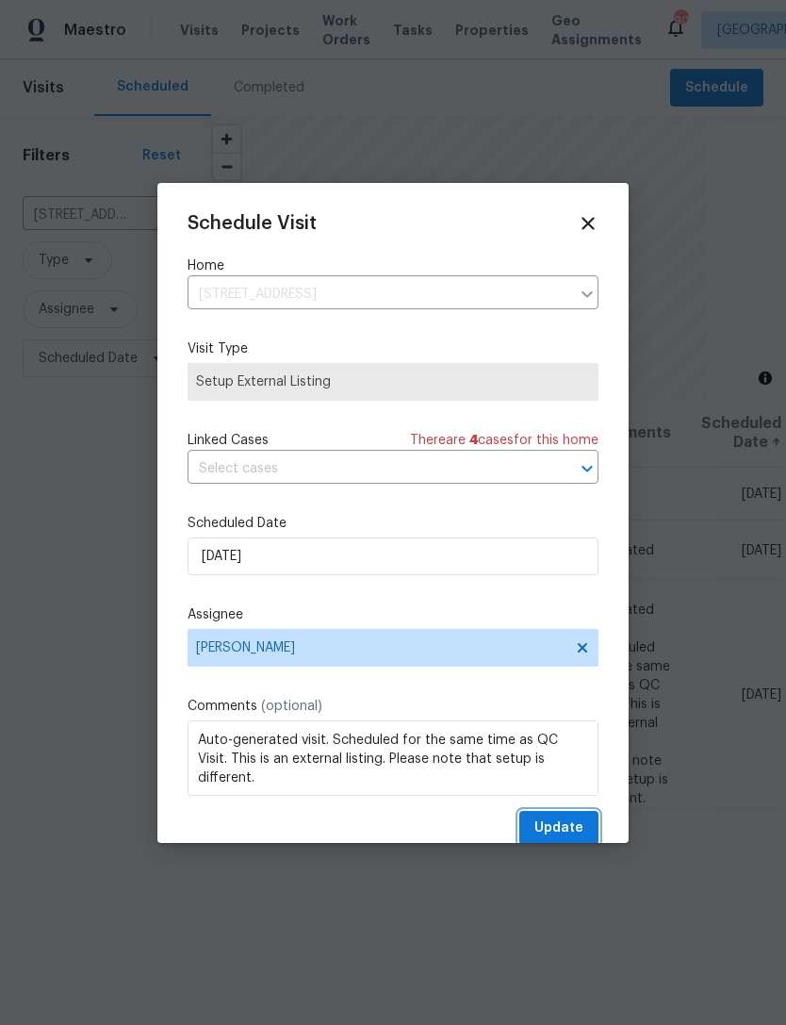
click at [546, 820] on span "Update" at bounding box center [559, 829] width 49 height 24
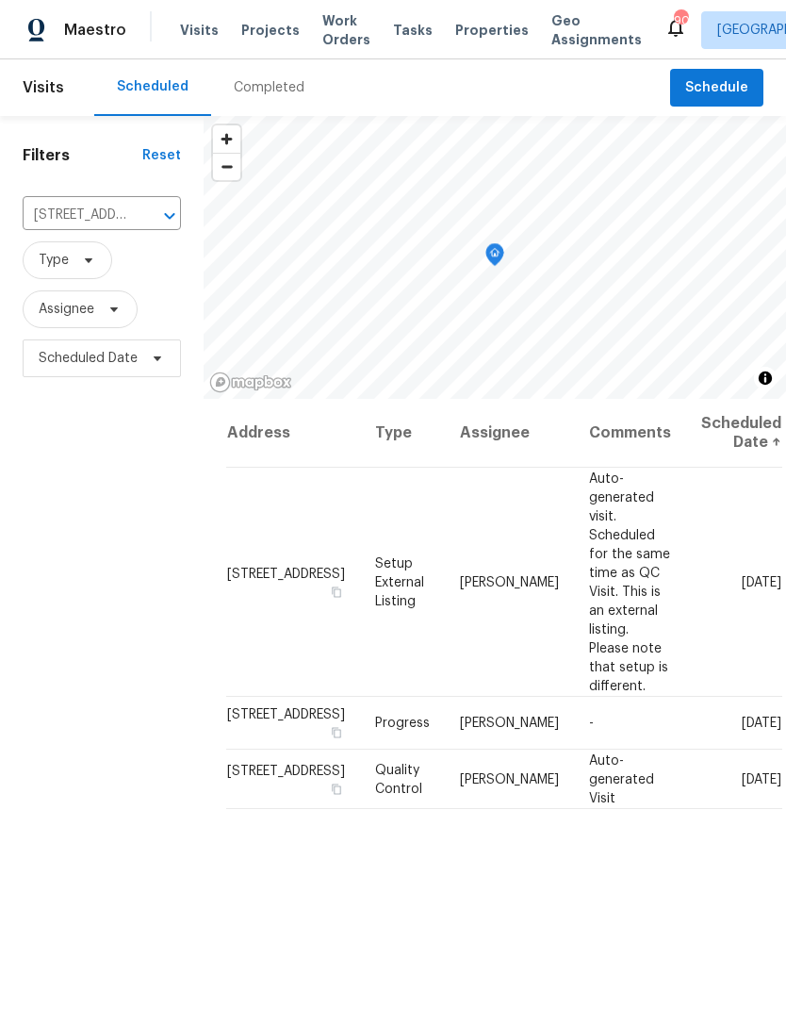
click at [76, 214] on input "[STREET_ADDRESS]" at bounding box center [76, 215] width 106 height 29
type input "101 d"
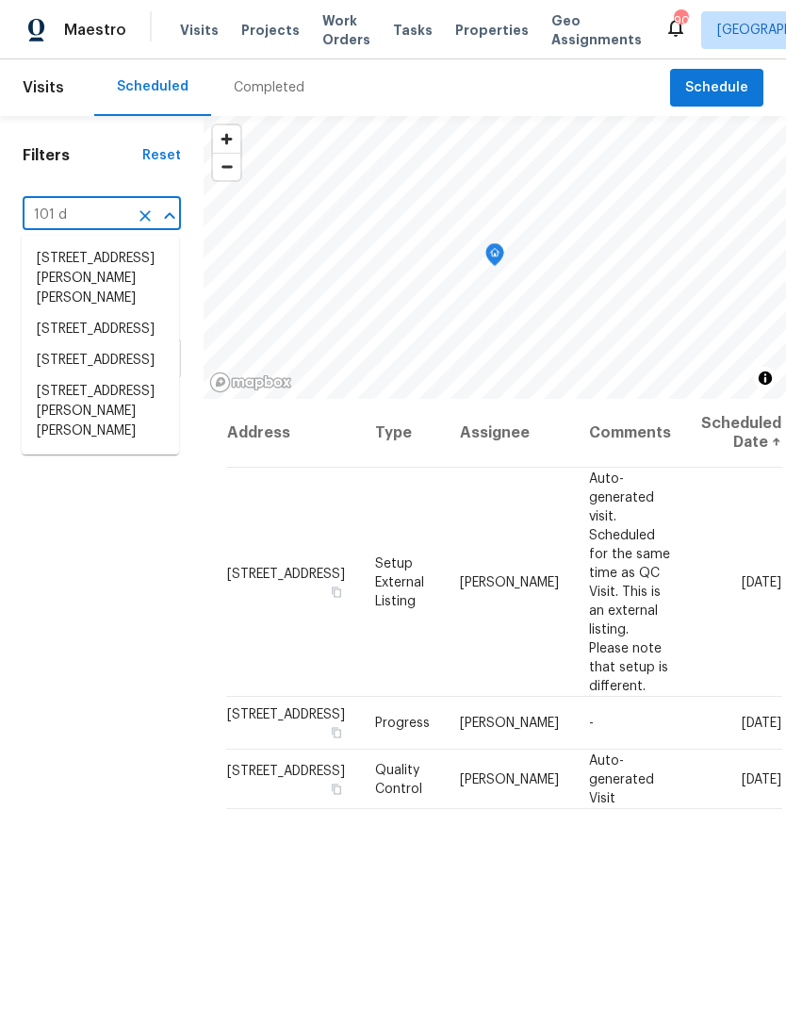
click at [122, 447] on li "101 Dodd St, Fairburn, GA 30213" at bounding box center [100, 411] width 157 height 71
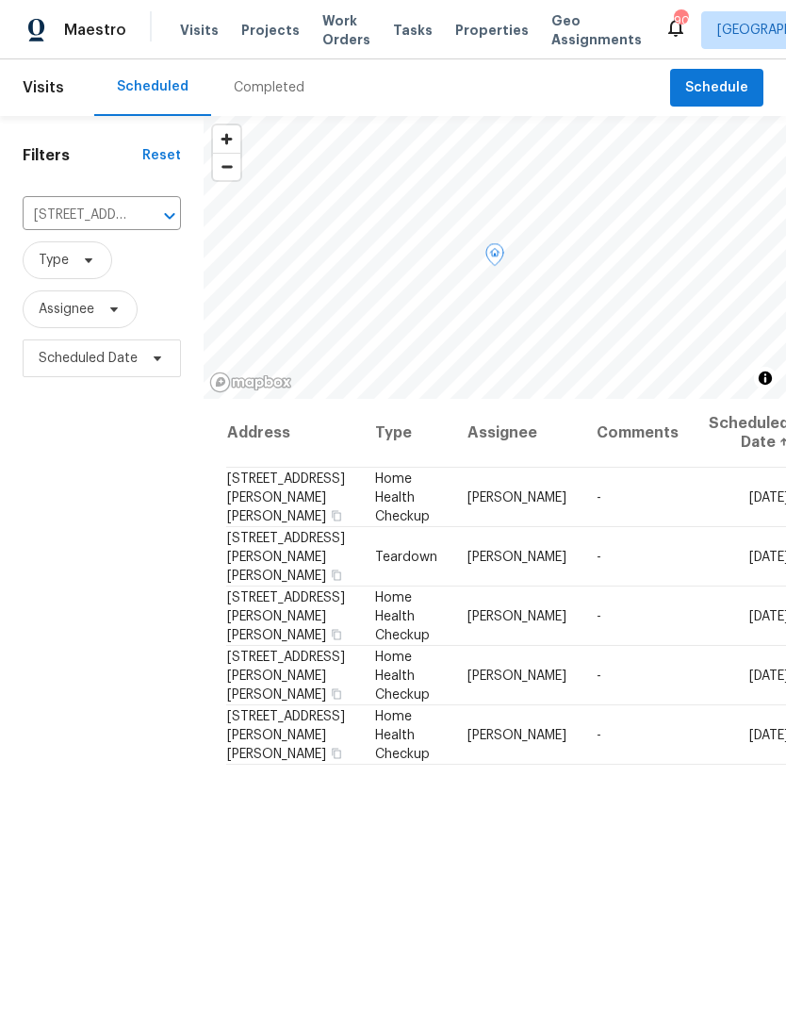
click at [0, 0] on icon at bounding box center [0, 0] width 0 height 0
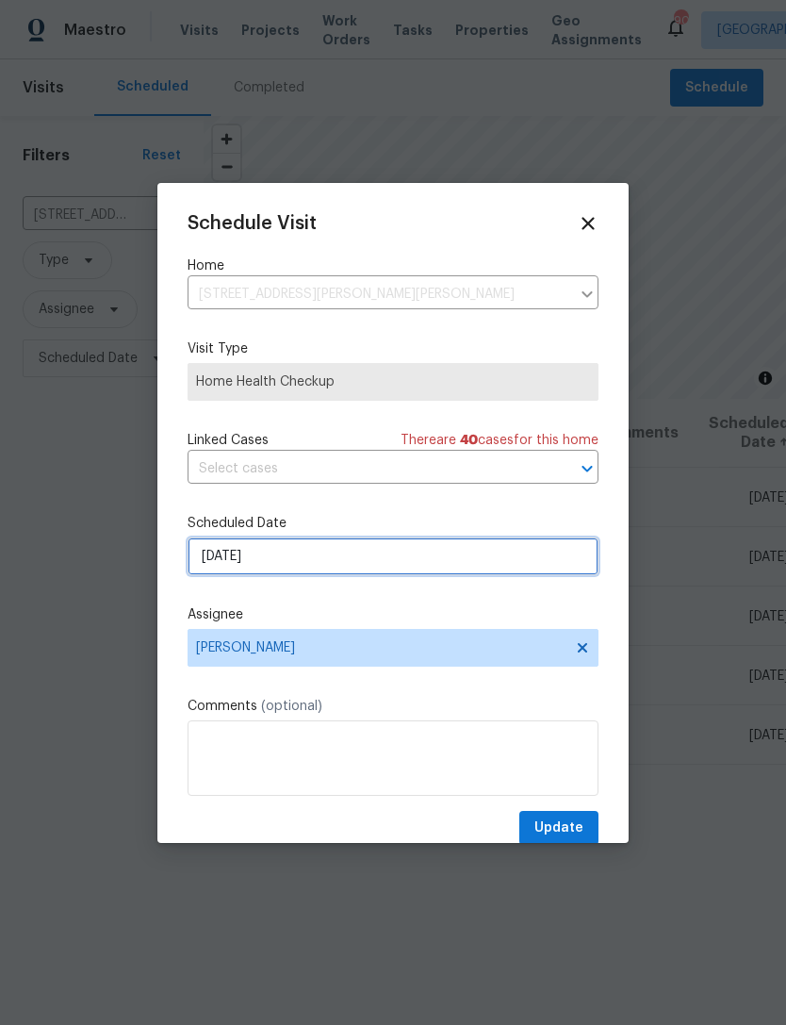
click at [361, 567] on input "9/16/2025" at bounding box center [393, 556] width 411 height 38
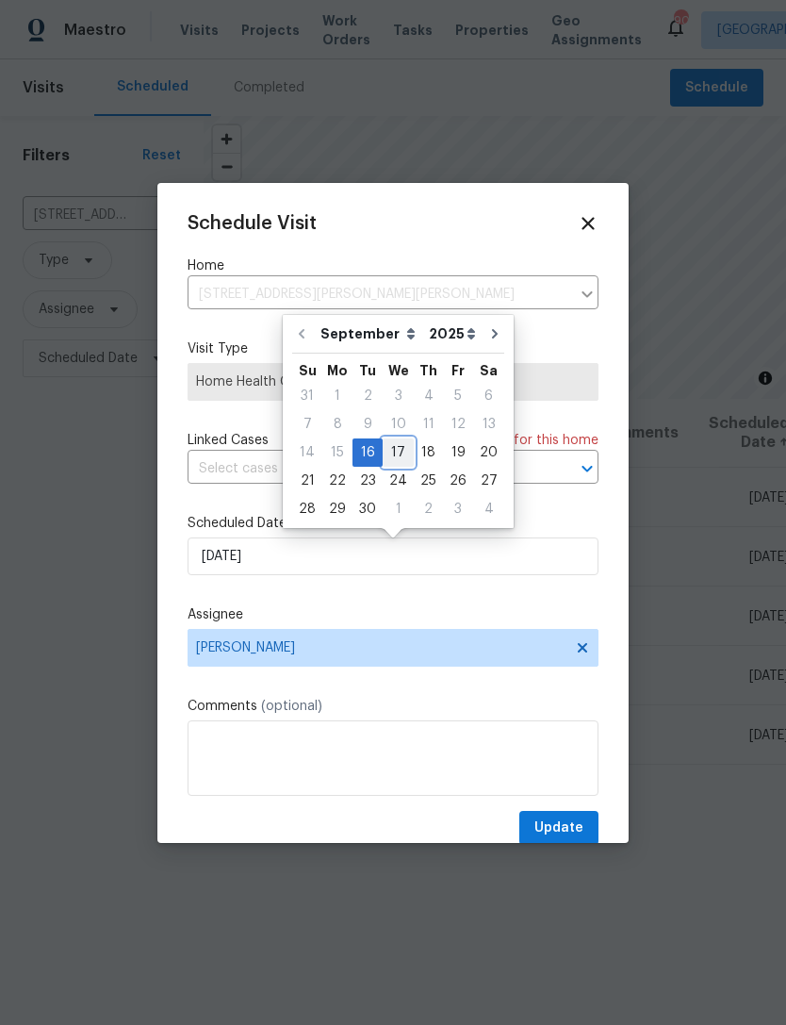
click at [404, 452] on div "17" at bounding box center [398, 452] width 31 height 26
type input "[DATE]"
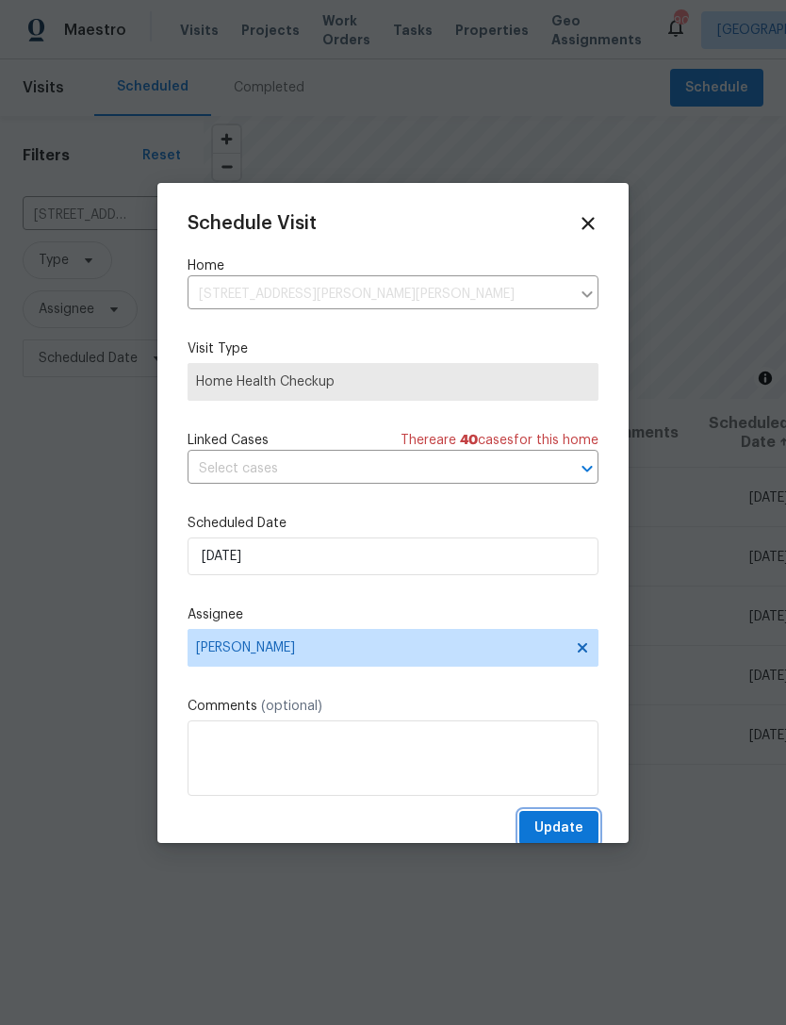
click at [572, 821] on span "Update" at bounding box center [559, 829] width 49 height 24
